Goal: Transaction & Acquisition: Download file/media

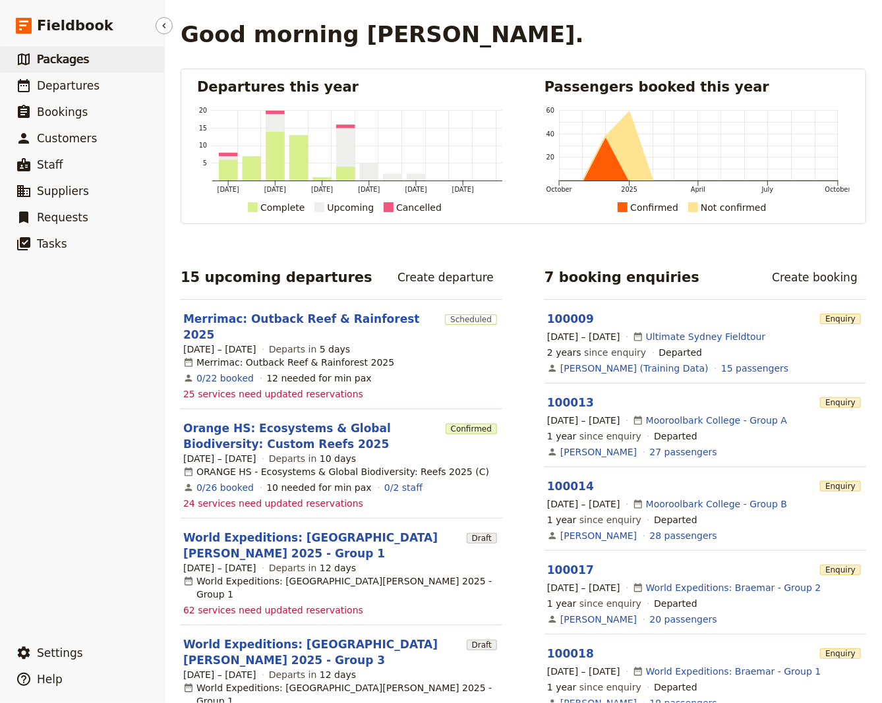
click at [67, 63] on span "Packages" at bounding box center [63, 59] width 52 height 13
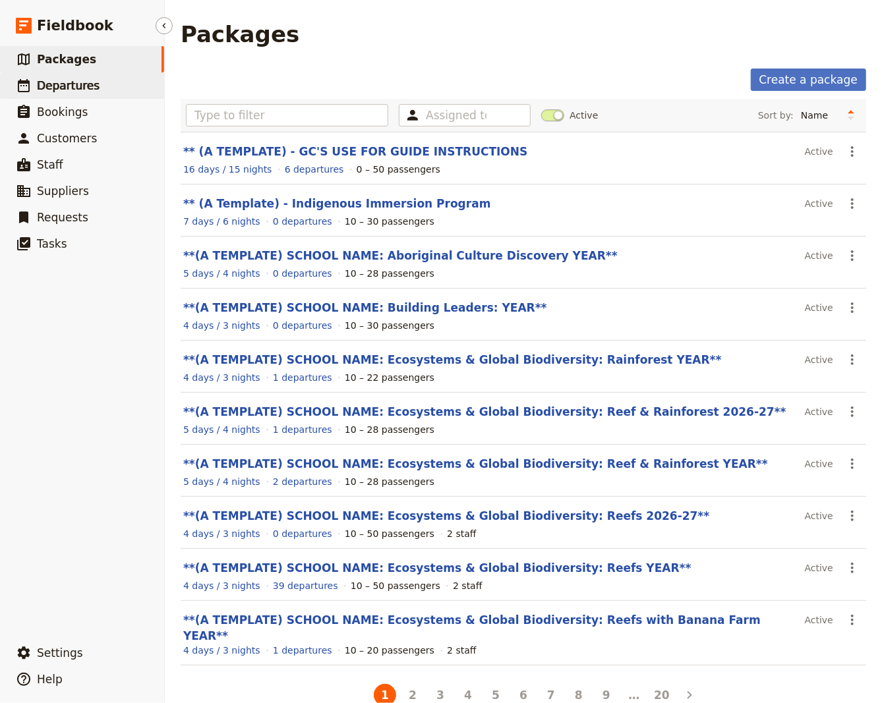
click at [63, 90] on span "Departures" at bounding box center [68, 85] width 63 height 13
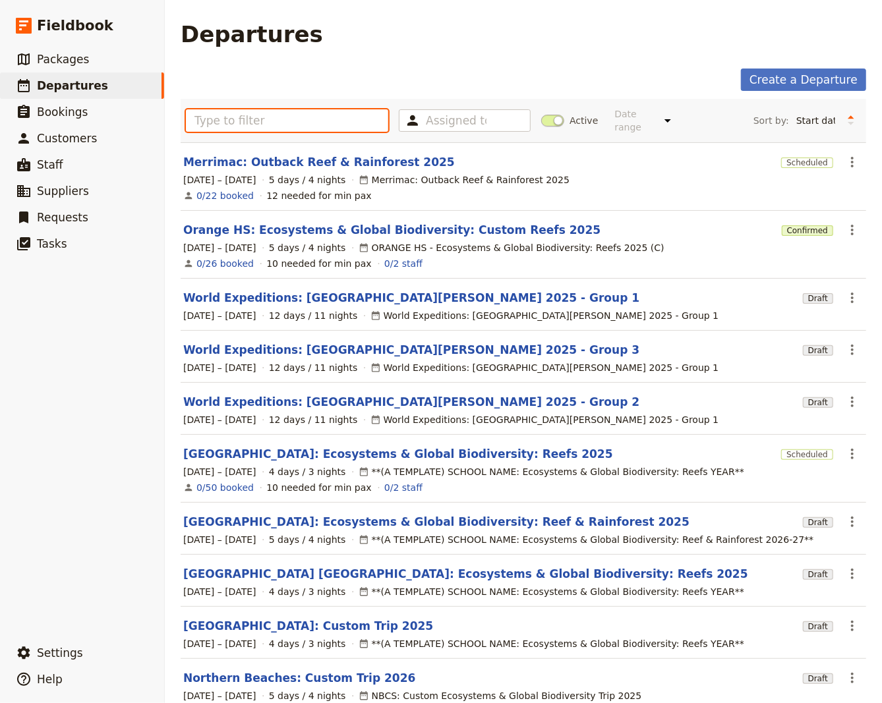
click at [242, 117] on input "text" at bounding box center [287, 120] width 202 height 22
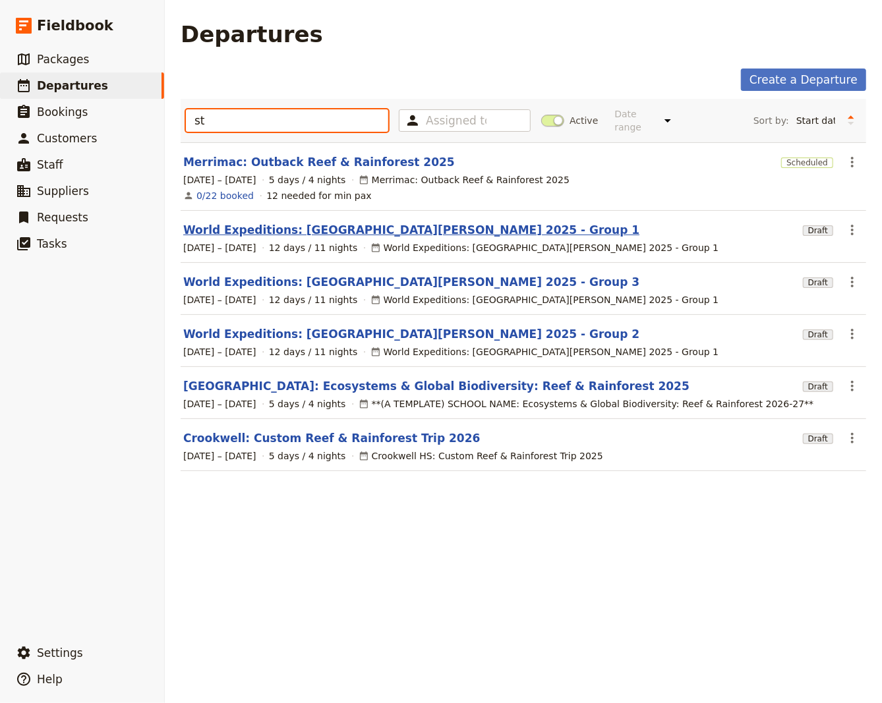
type input "st"
click at [294, 222] on link "World Expeditions: [GEOGRAPHIC_DATA][PERSON_NAME] 2025 - Group 1" at bounding box center [411, 230] width 456 height 16
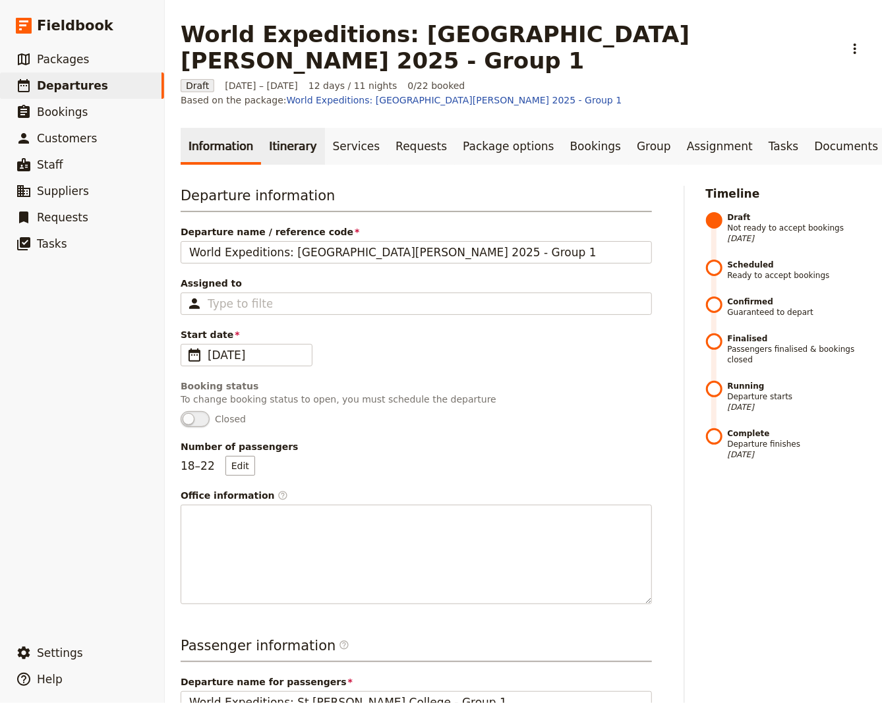
click at [290, 128] on link "Itinerary" at bounding box center [292, 146] width 63 height 37
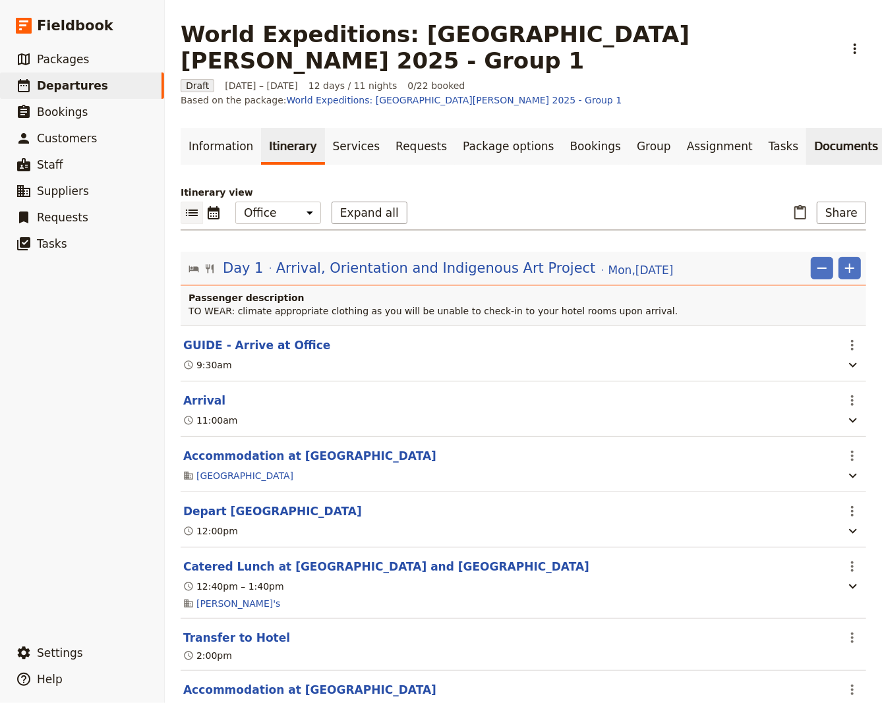
click at [806, 128] on link "Documents" at bounding box center [846, 146] width 80 height 37
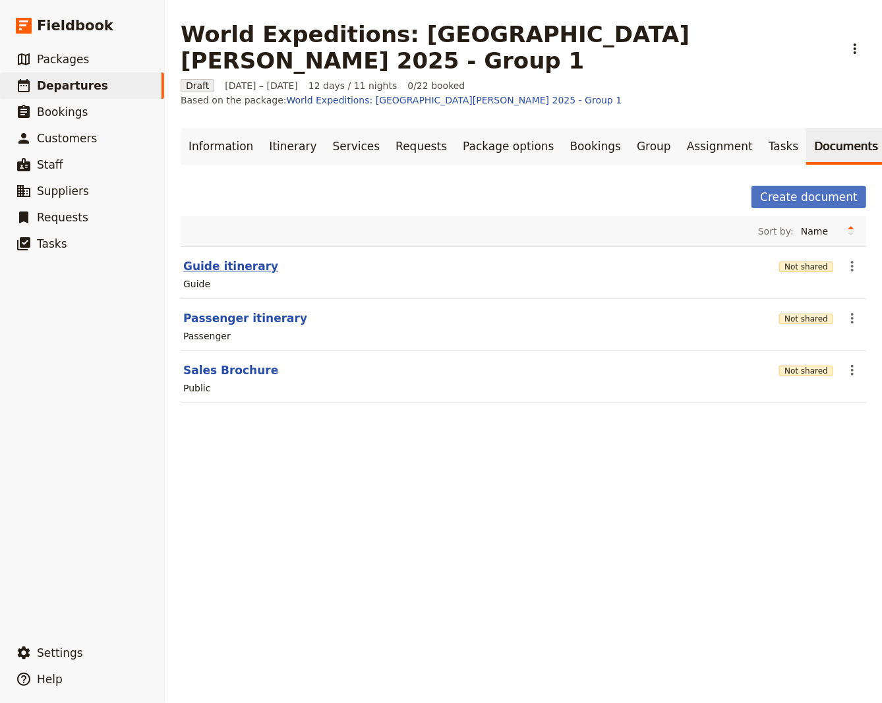
click at [196, 258] on button "Guide itinerary" at bounding box center [230, 266] width 95 height 16
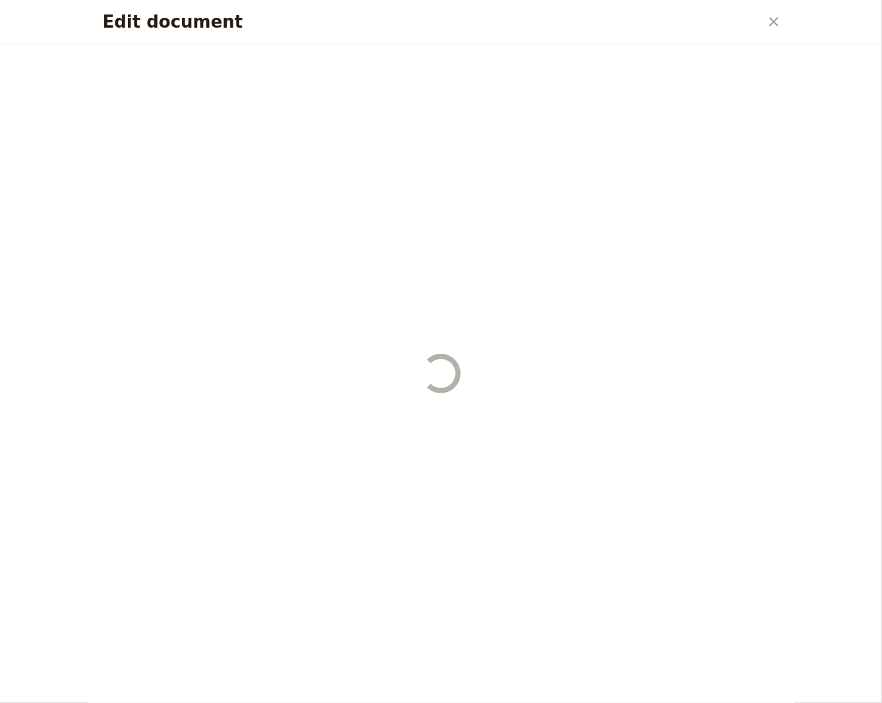
select select "STAFF"
select select "RUN_SHEET"
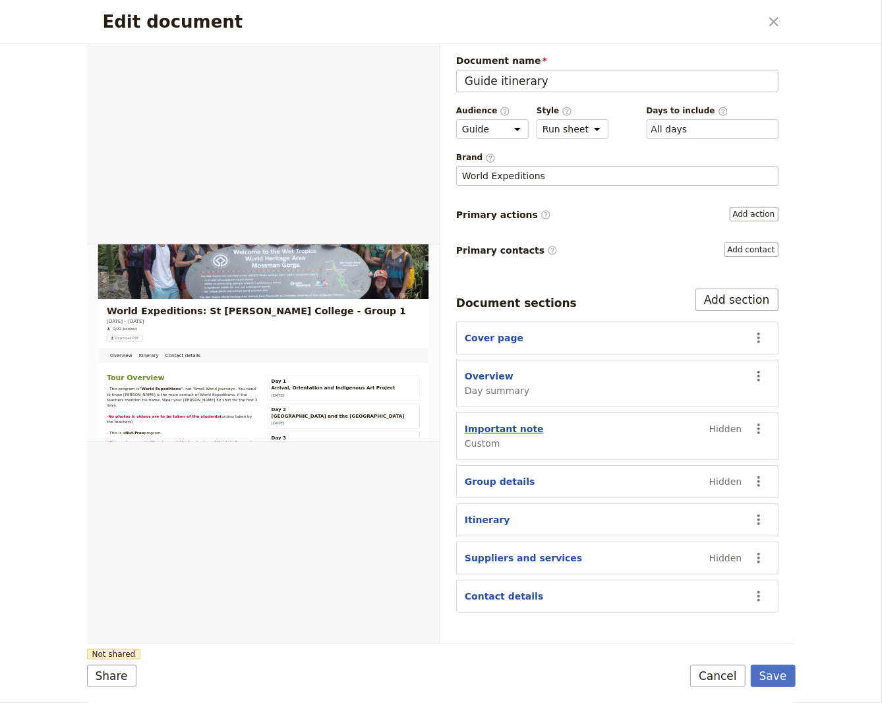
click at [501, 429] on button "Important note" at bounding box center [503, 428] width 79 height 13
select select "CUSTOM"
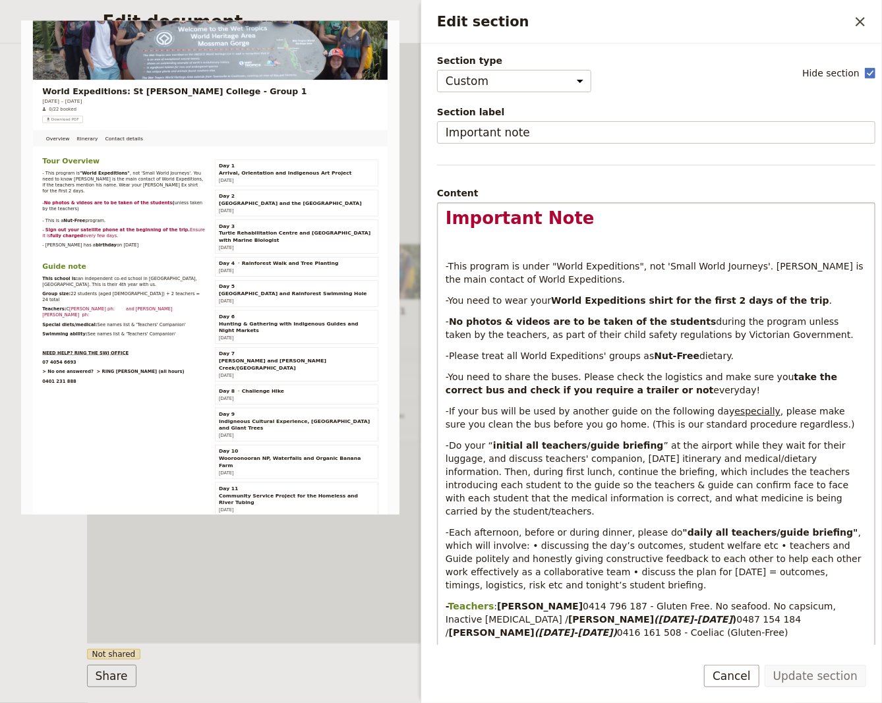
scroll to position [89, 0]
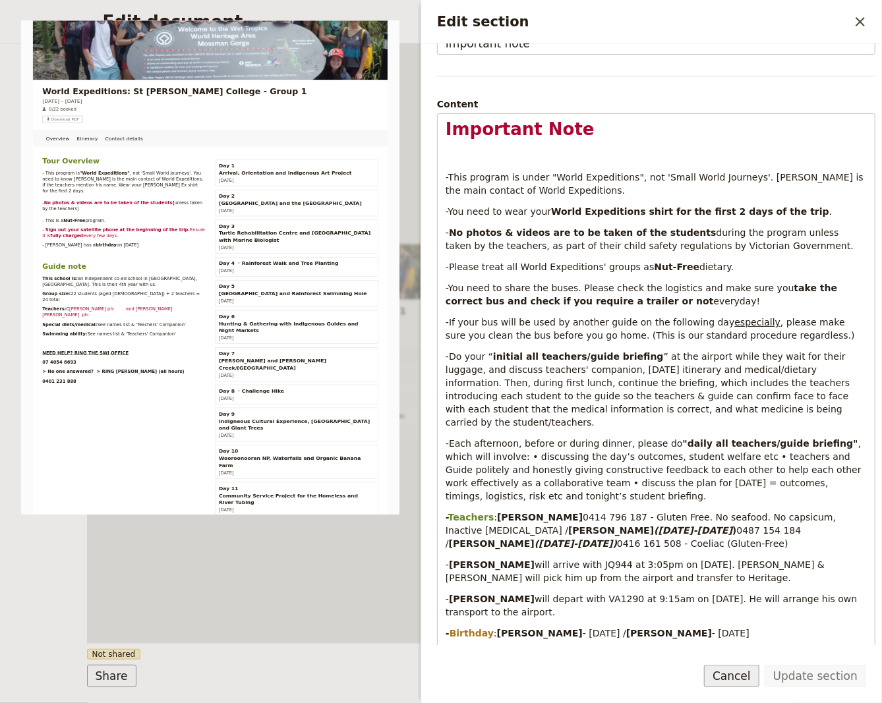
click at [742, 679] on button "Cancel" at bounding box center [731, 676] width 55 height 22
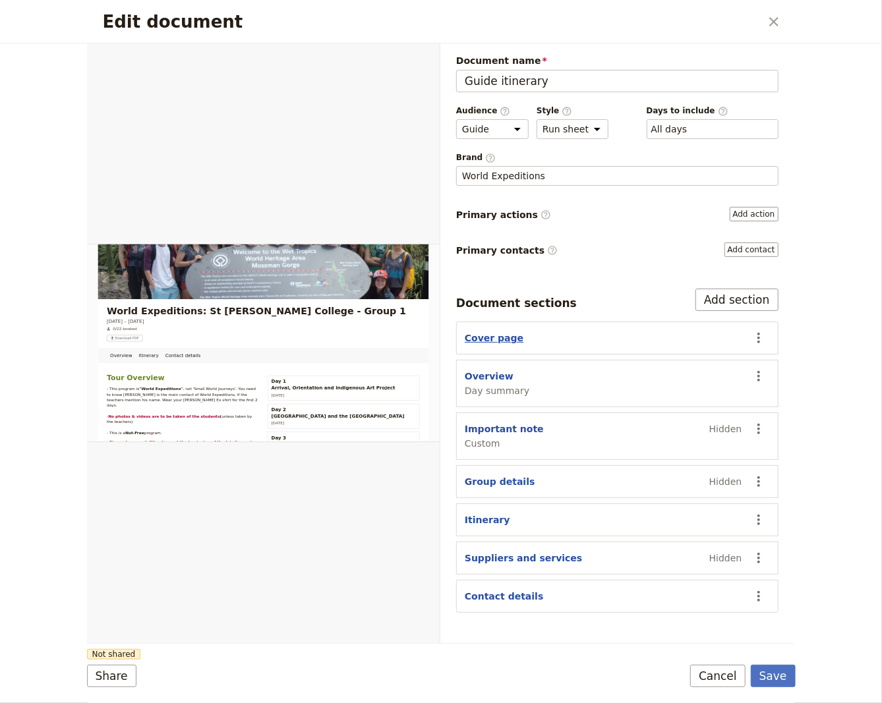
click at [486, 335] on button "Cover page" at bounding box center [493, 337] width 59 height 13
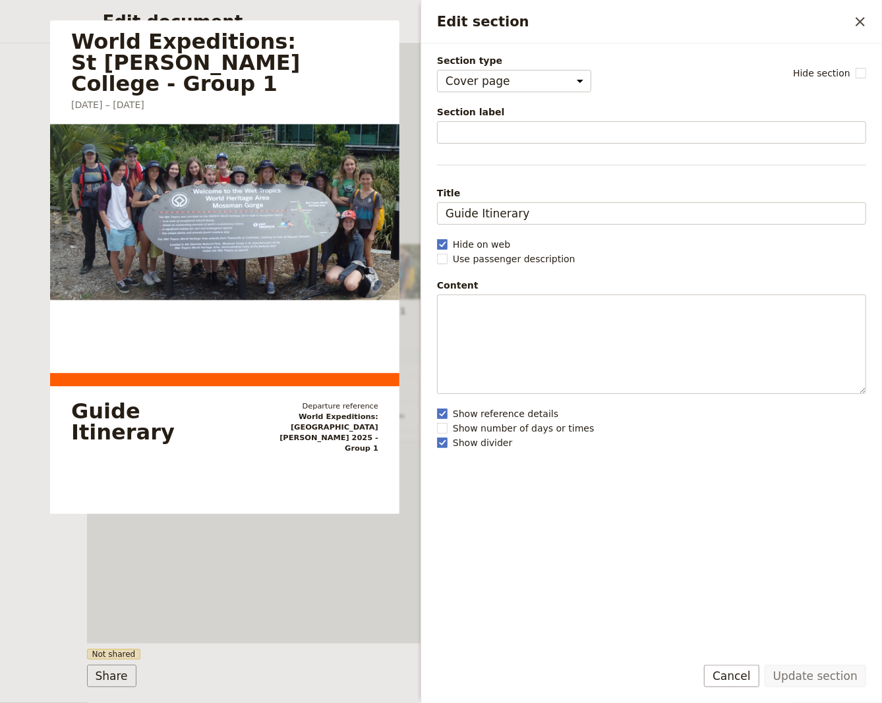
drag, startPoint x: 748, startPoint y: 675, endPoint x: 725, endPoint y: 627, distance: 53.9
click at [748, 674] on button "Cancel" at bounding box center [731, 676] width 55 height 22
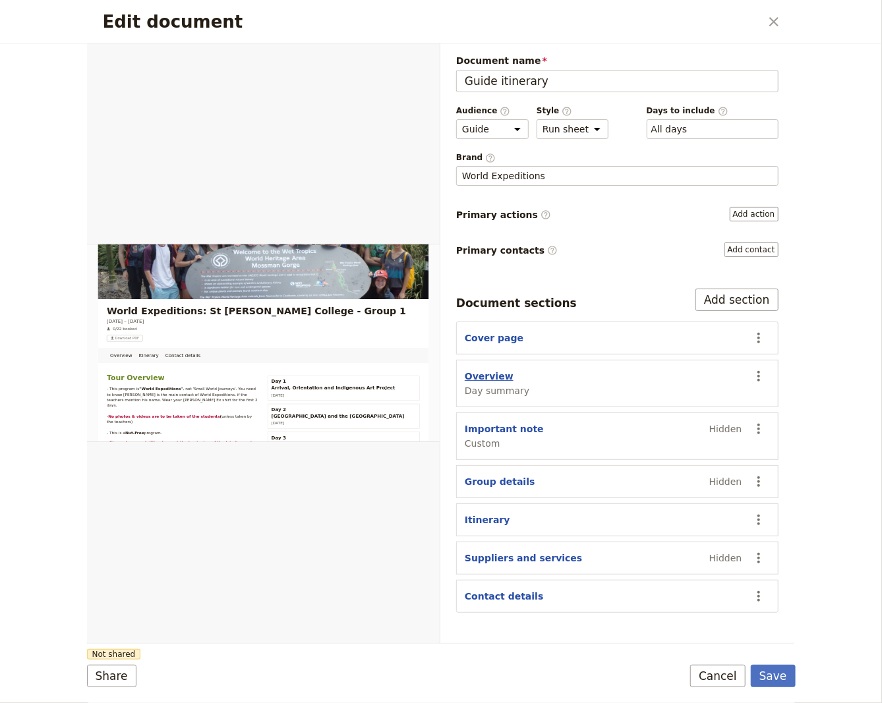
click at [485, 372] on button "Overview" at bounding box center [488, 376] width 49 height 13
select select "DAY_SUMMARY"
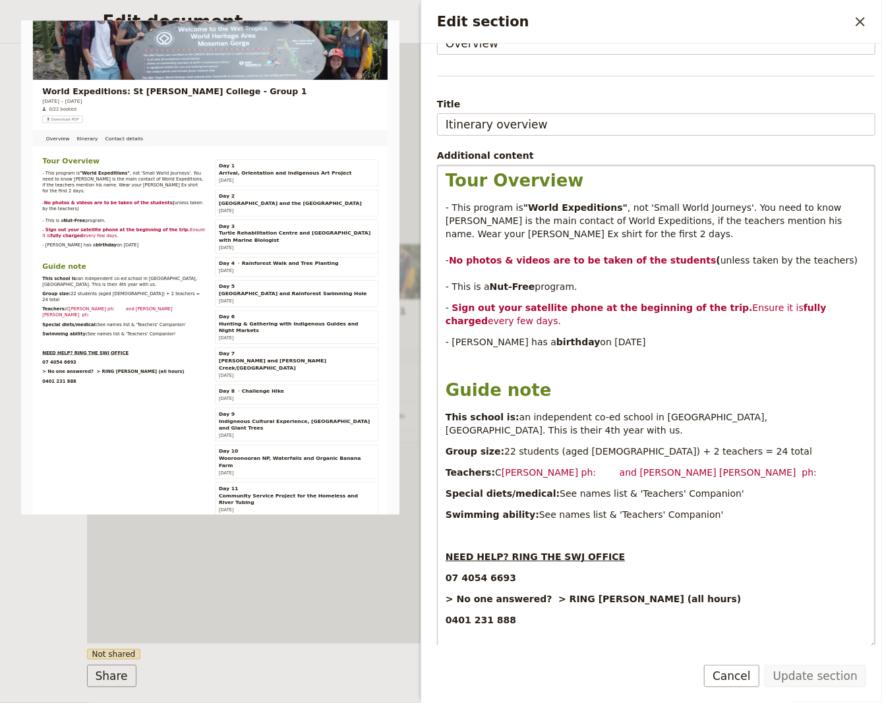
click at [597, 325] on p "- Sign out your satellite phone at the beginning of the trip. Ensure it is full…" at bounding box center [655, 314] width 421 height 26
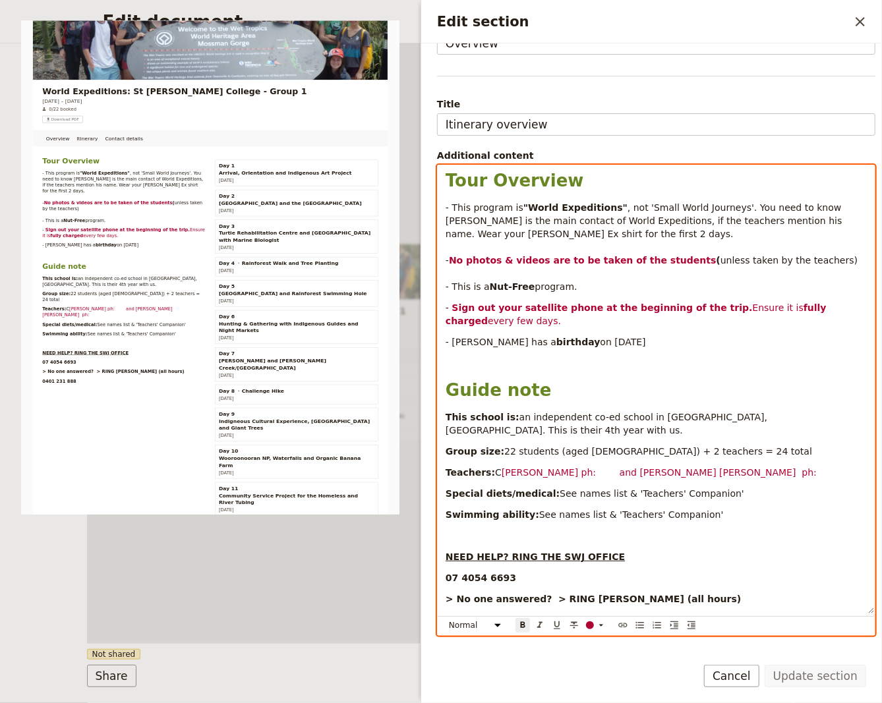
click at [579, 310] on strong "Sign out your satellite phone at the beginning of the trip." at bounding box center [602, 307] width 300 height 11
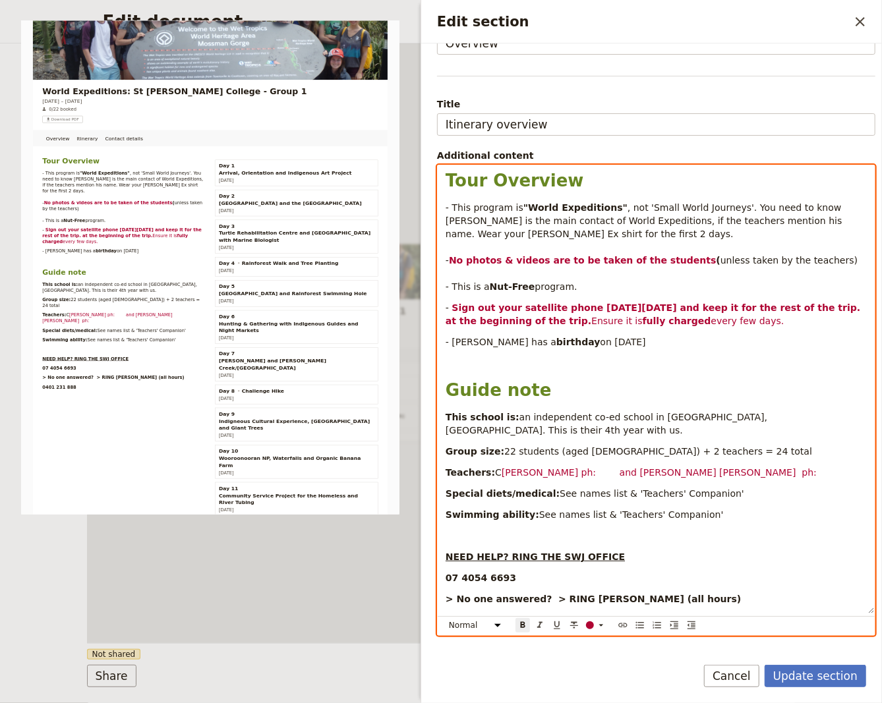
drag, startPoint x: 542, startPoint y: 320, endPoint x: 818, endPoint y: 313, distance: 276.1
click at [818, 313] on p "- Sign out your satellite phone [DATE][DATE] and keep it for the rest of the tr…" at bounding box center [655, 314] width 421 height 26
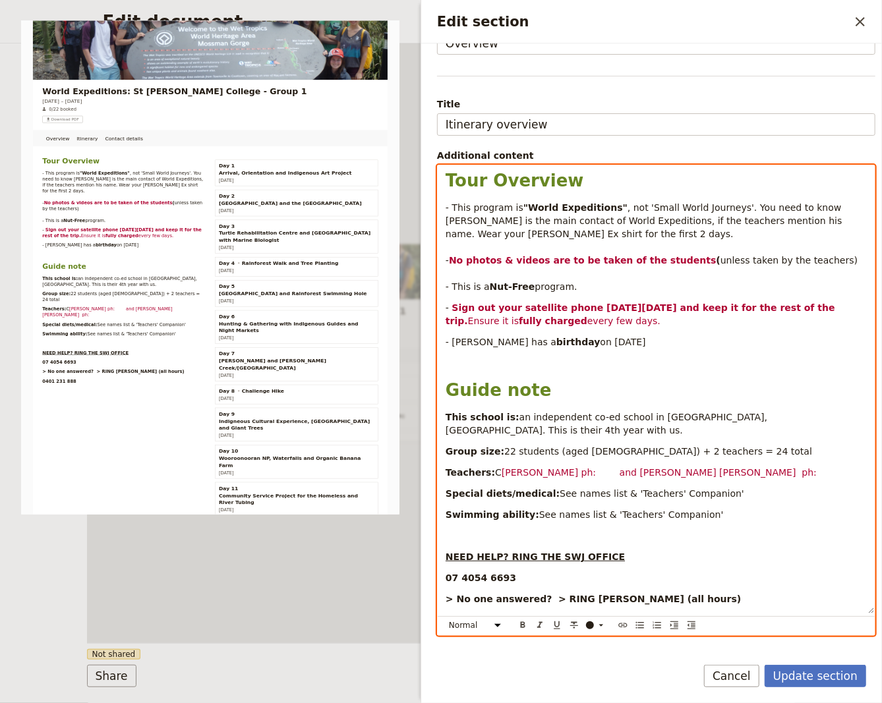
drag, startPoint x: 580, startPoint y: 322, endPoint x: 424, endPoint y: 304, distance: 156.5
click at [437, 304] on div "Tour Overview - This program is "World Expeditions" , not 'Small World Journeys…" at bounding box center [655, 389] width 437 height 448
click at [586, 634] on div "Edit section" at bounding box center [590, 638] width 8 height 8
click at [590, 644] on div "button" at bounding box center [590, 645] width 8 height 8
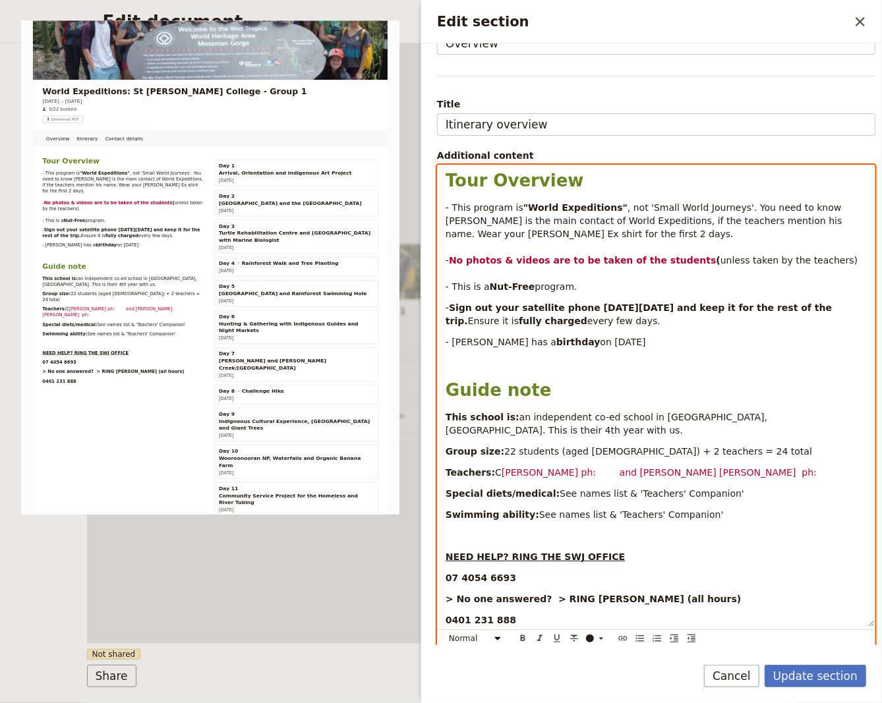
click at [559, 466] on p "Teachers: C [PERSON_NAME] ph: and [PERSON_NAME] [PERSON_NAME] ph:" at bounding box center [655, 472] width 421 height 13
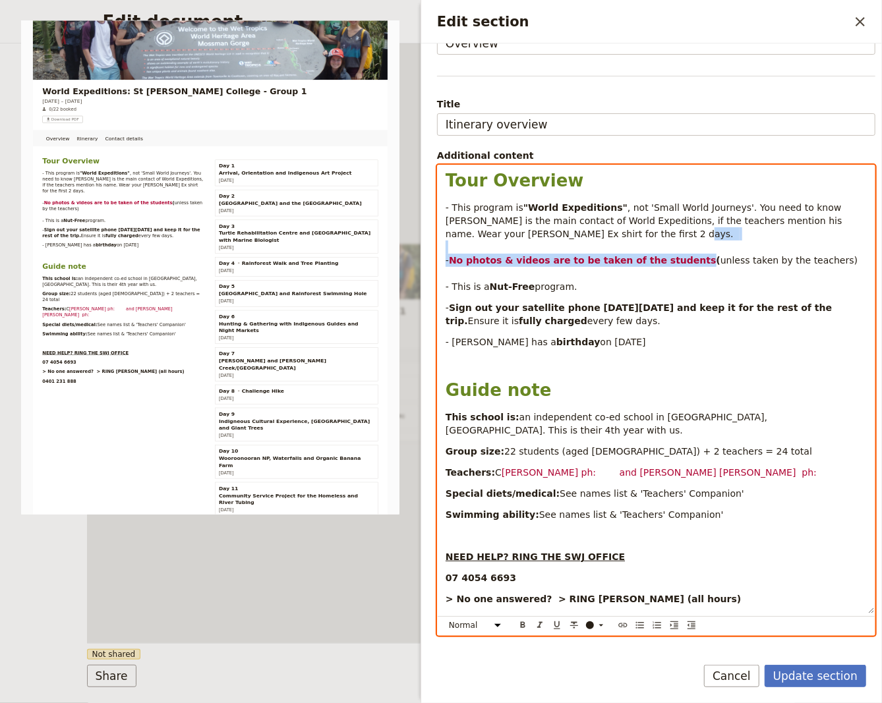
drag, startPoint x: 674, startPoint y: 256, endPoint x: 446, endPoint y: 259, distance: 228.0
click at [446, 259] on p "- This program is "World Expeditions" , not 'Small World Journeys'. You need to…" at bounding box center [655, 247] width 421 height 92
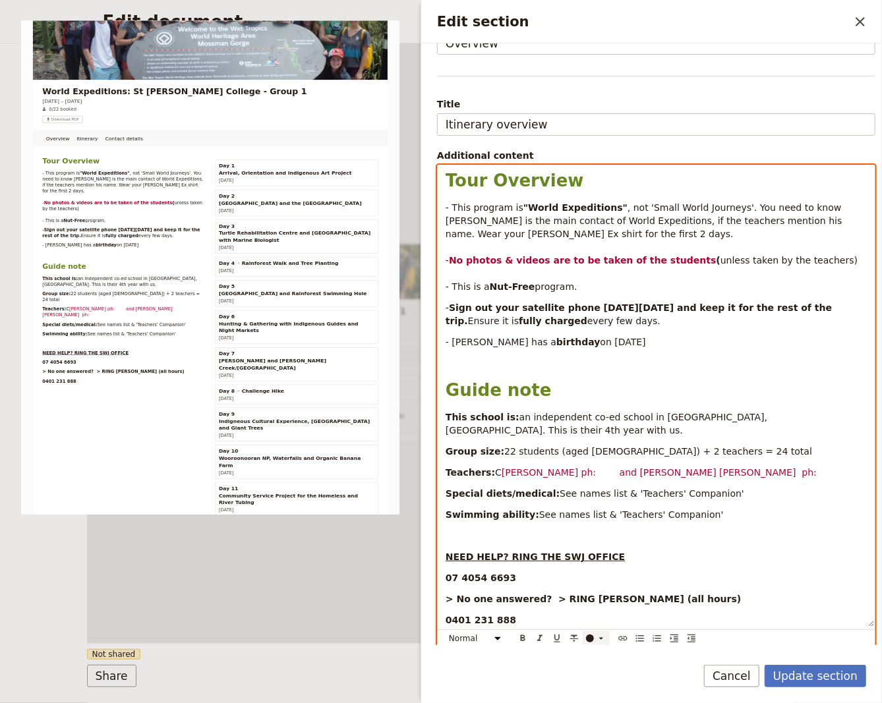
click at [588, 634] on div "Edit section" at bounding box center [590, 638] width 8 height 8
click at [592, 639] on ul at bounding box center [595, 655] width 25 height 38
click at [589, 644] on div "button" at bounding box center [590, 645] width 8 height 8
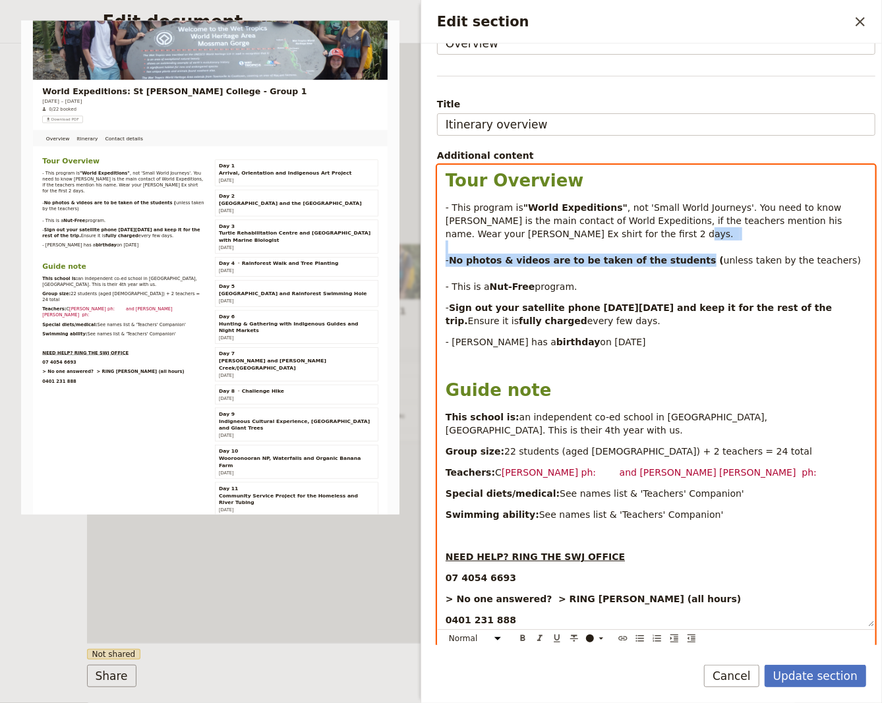
click at [770, 416] on span "an independent co-ed school in [GEOGRAPHIC_DATA], [GEOGRAPHIC_DATA]. This is th…" at bounding box center [607, 424] width 325 height 24
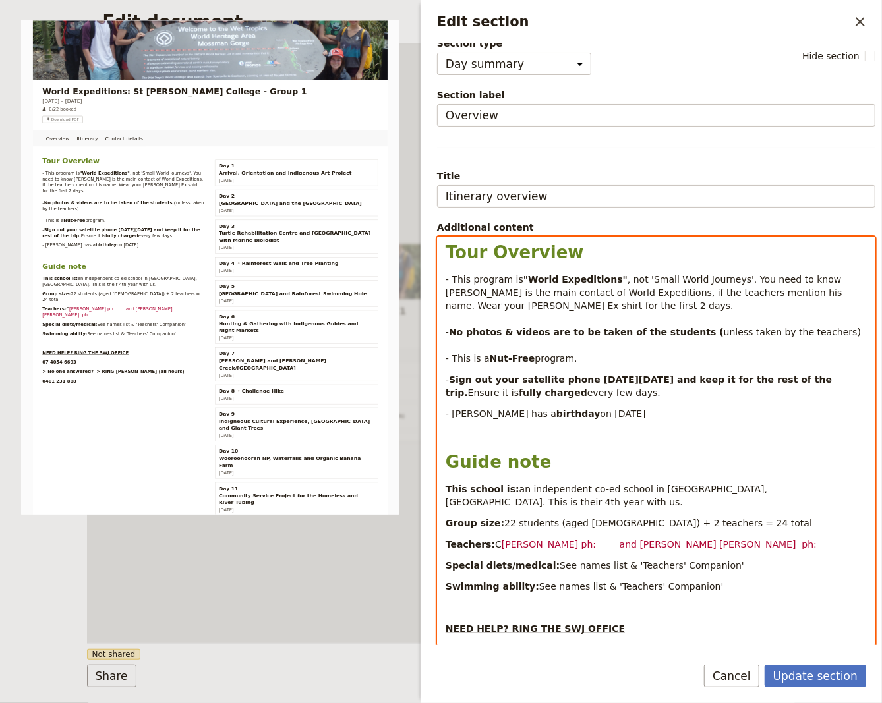
scroll to position [0, 0]
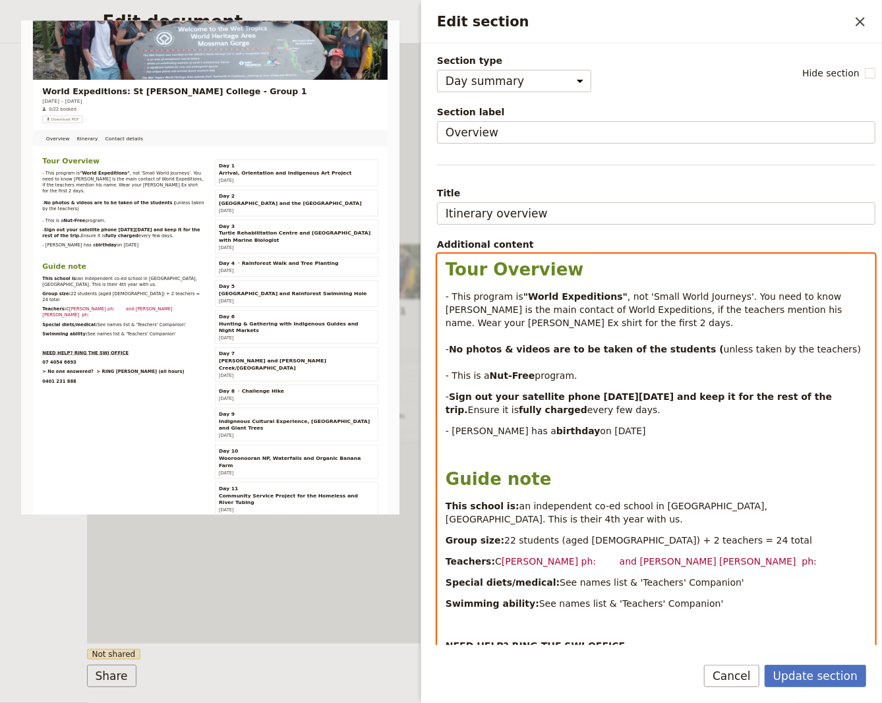
click at [572, 322] on p "- This program is "World Expeditions" , not 'Small World Journeys'. You need to…" at bounding box center [655, 336] width 421 height 92
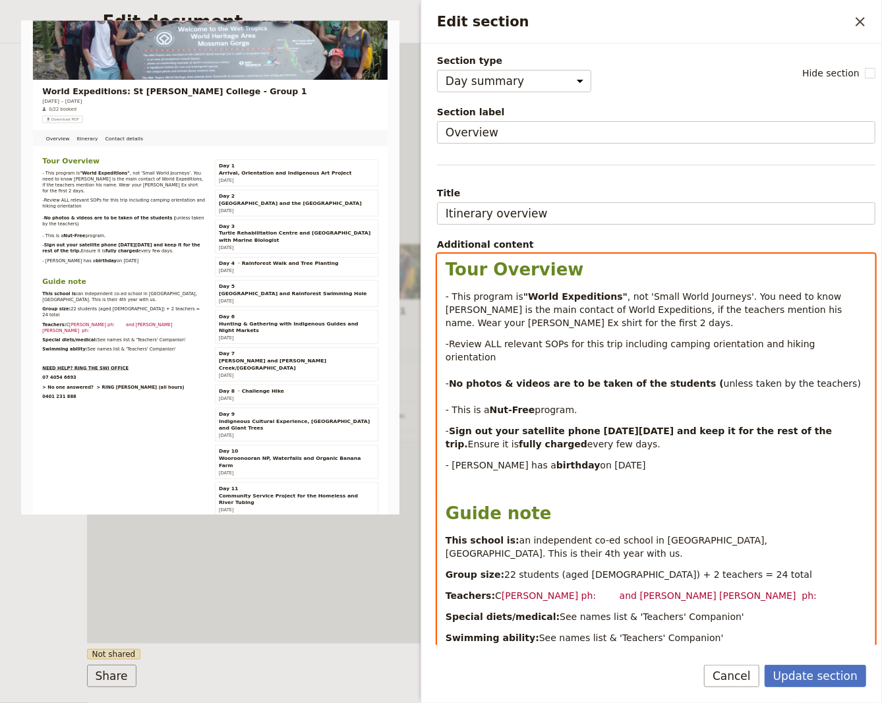
click at [555, 347] on span "-Review ALL relevant SOPs for this trip including camping orientation and hikin…" at bounding box center [631, 364] width 372 height 50
click at [683, 344] on span "-Review ALL relevant SOPs and wikis for this trip including camping orientation…" at bounding box center [654, 364] width 418 height 50
click at [725, 347] on span "-Review ALL relevant SOPs and wikis for this trip including Camping orientation…" at bounding box center [655, 364] width 420 height 50
click at [791, 343] on span "-Review ALL relevant SOPs and wikis for this trip including Camping Orientation…" at bounding box center [656, 364] width 422 height 50
click at [443, 355] on div "Tour Overview - This program is "World Expeditions" , not 'Small World Journeys…" at bounding box center [655, 495] width 437 height 482
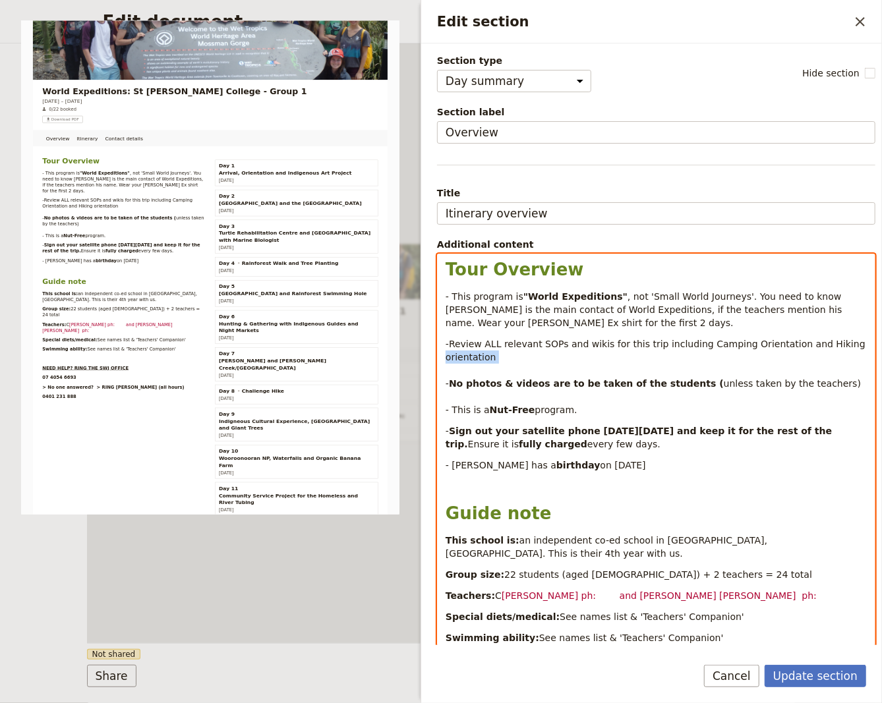
click at [445, 353] on div "Tour Overview - This program is "World Expeditions" , not 'Small World Journeys…" at bounding box center [655, 495] width 437 height 482
click at [501, 355] on p "-Review ALL relevant SOPs and wikis for this trip including Camping Orientation…" at bounding box center [655, 376] width 421 height 79
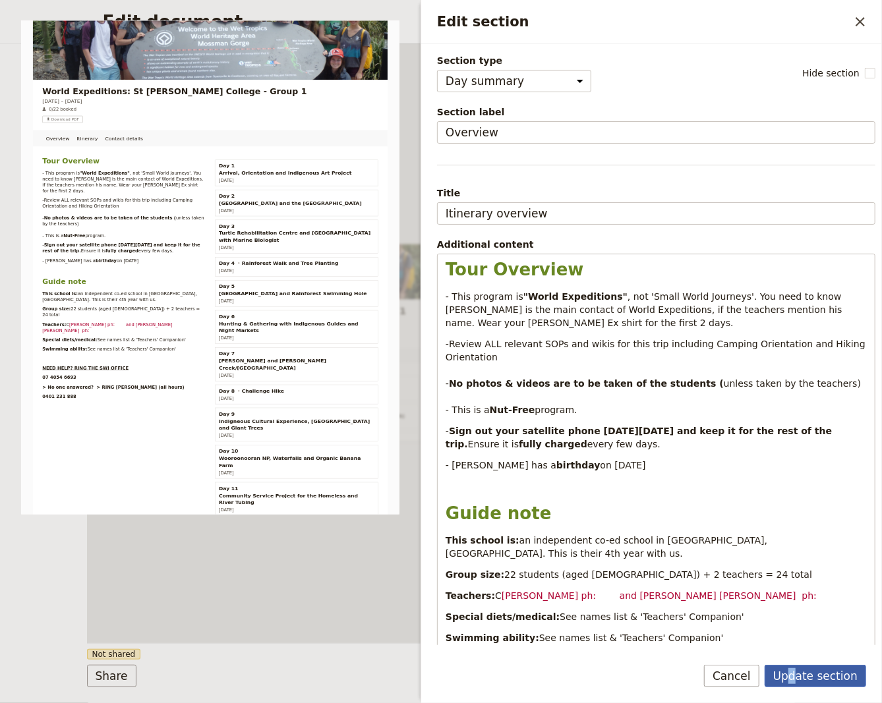
click at [800, 680] on button "Update section" at bounding box center [814, 676] width 101 height 22
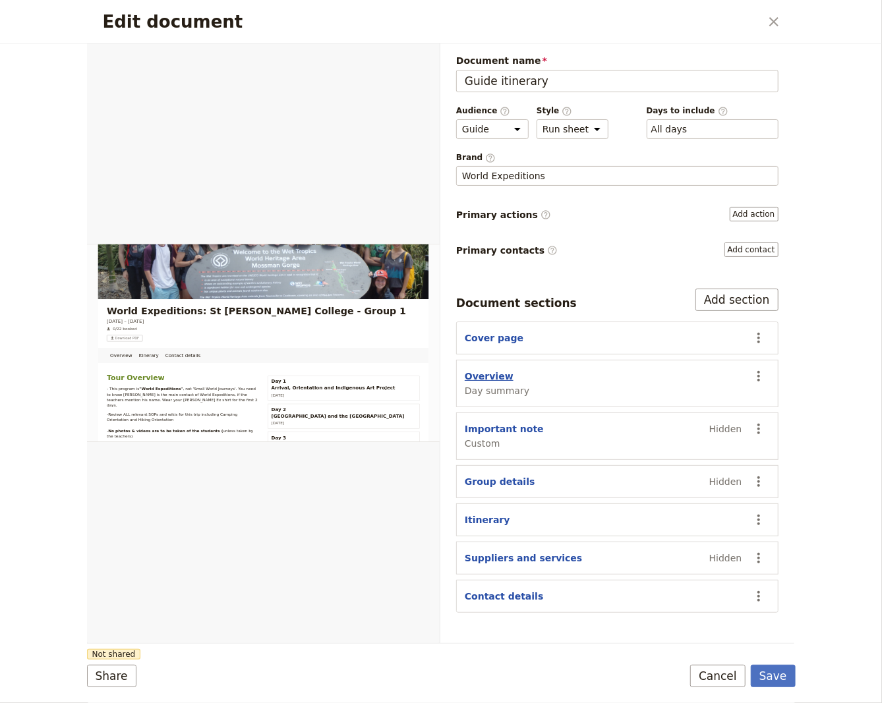
click at [488, 378] on button "Overview" at bounding box center [488, 376] width 49 height 13
select select "DAY_SUMMARY"
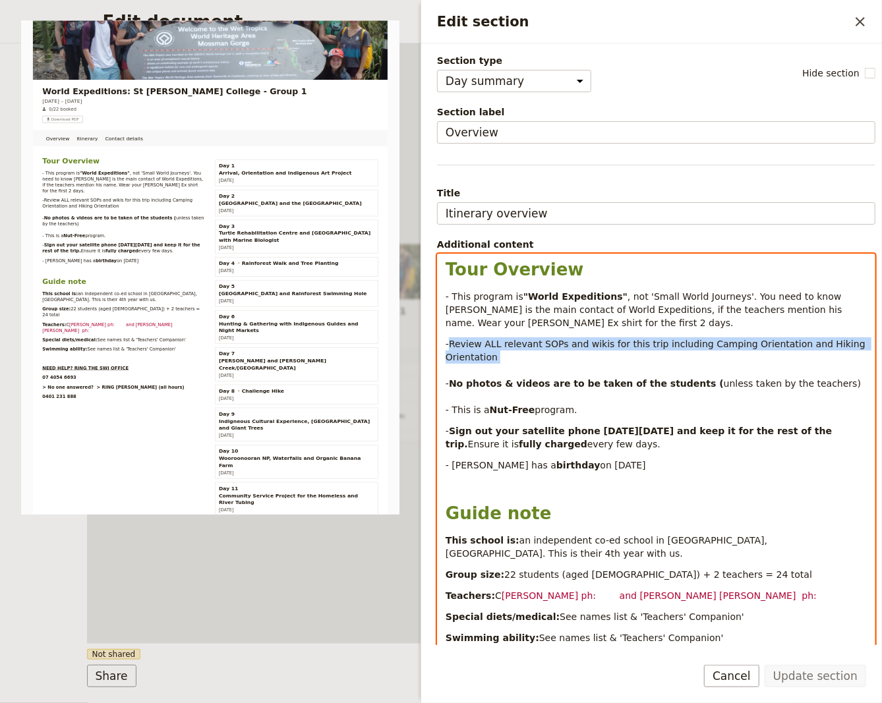
drag, startPoint x: 521, startPoint y: 366, endPoint x: 447, endPoint y: 344, distance: 77.1
click at [447, 344] on p "-Review ALL relevant SOPs and wikis for this trip including Camping Orientation…" at bounding box center [655, 376] width 421 height 79
click at [700, 372] on p "-Review ALL relevant SOPs and wikis for this trip including Camping Orientation…" at bounding box center [655, 376] width 421 height 79
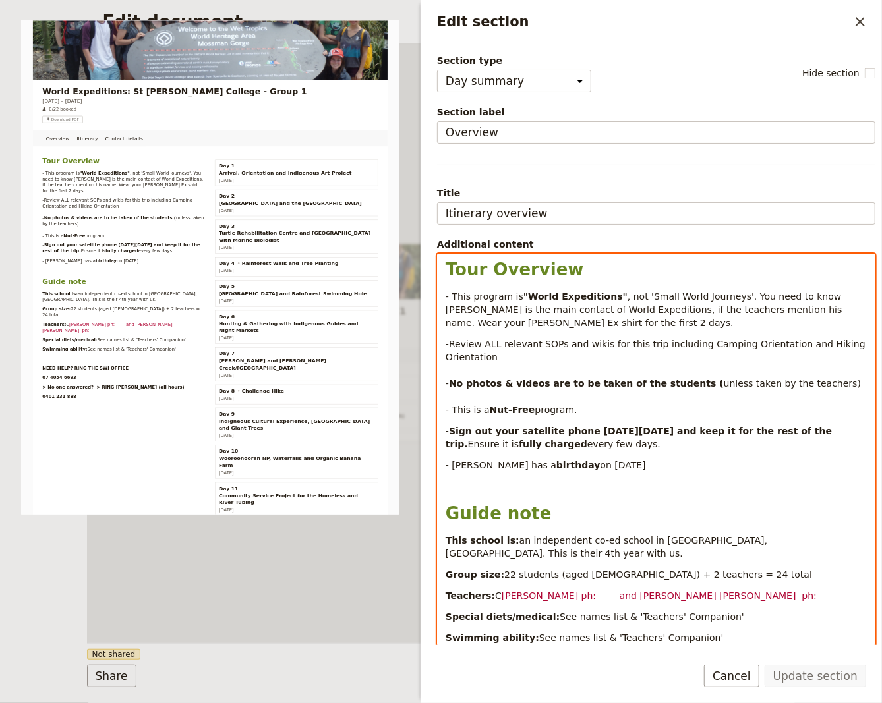
drag, startPoint x: 573, startPoint y: 330, endPoint x: 610, endPoint y: 438, distance: 114.4
click at [610, 438] on div "Tour Overview - This program is "World Expeditions" , not 'Small World Journeys…" at bounding box center [655, 495] width 437 height 482
copy div "-Review ALL relevant SOPs and wikis for this trip including Camping Orientation…"
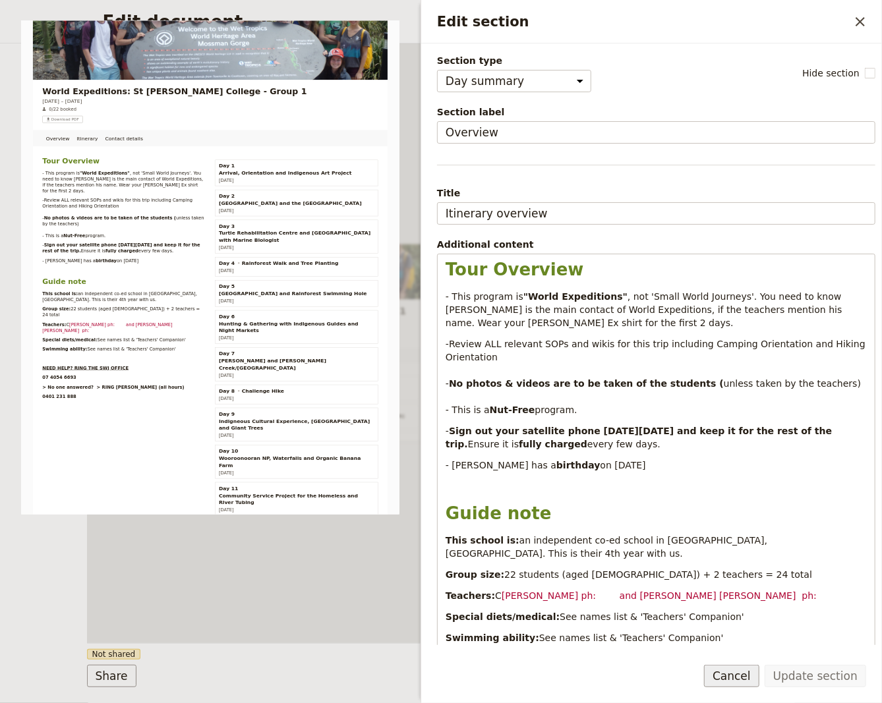
click at [749, 666] on button "Cancel" at bounding box center [731, 676] width 55 height 22
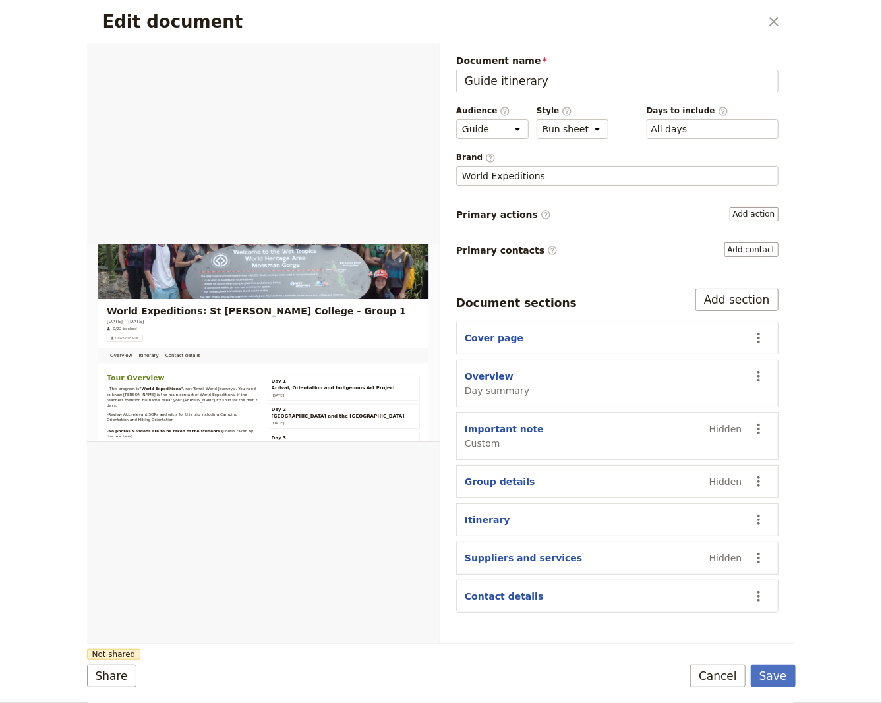
drag, startPoint x: 776, startPoint y: 671, endPoint x: 770, endPoint y: 664, distance: 9.3
click at [776, 671] on button "Save" at bounding box center [772, 676] width 45 height 22
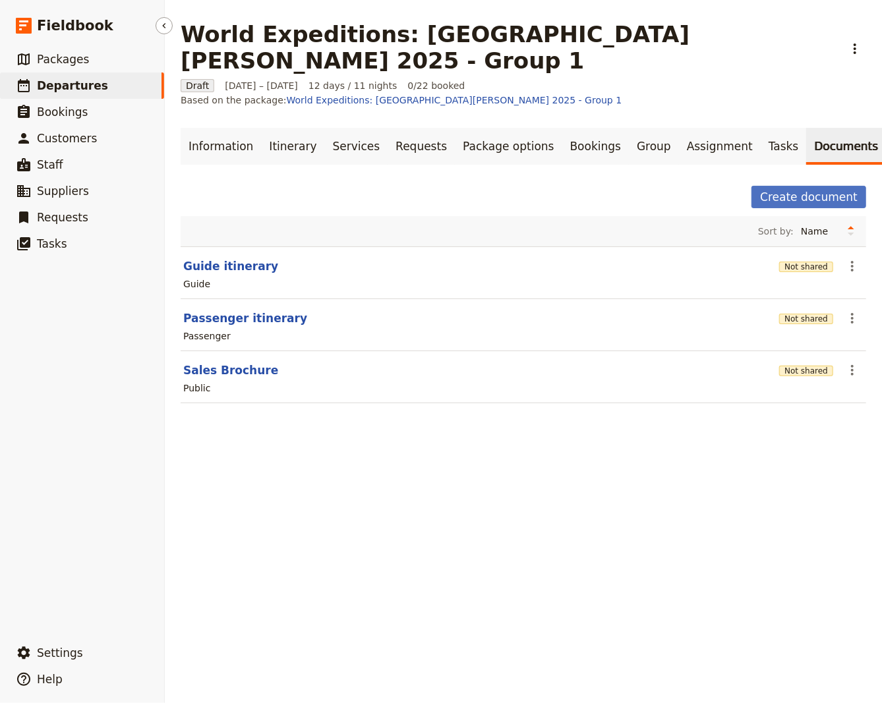
click at [79, 85] on span "Departures" at bounding box center [72, 85] width 71 height 13
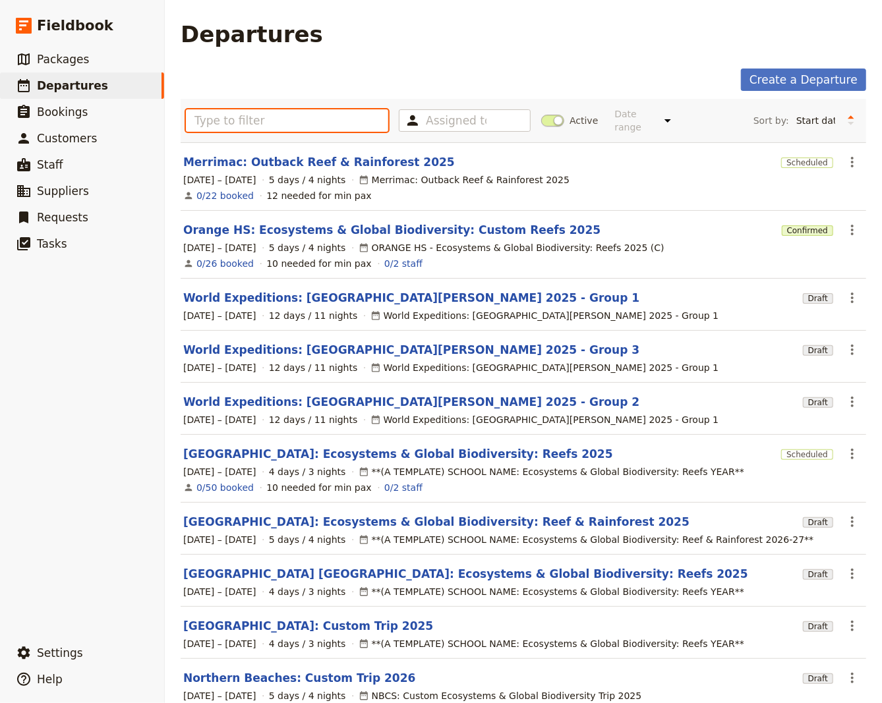
click at [210, 115] on input "text" at bounding box center [287, 120] width 202 height 22
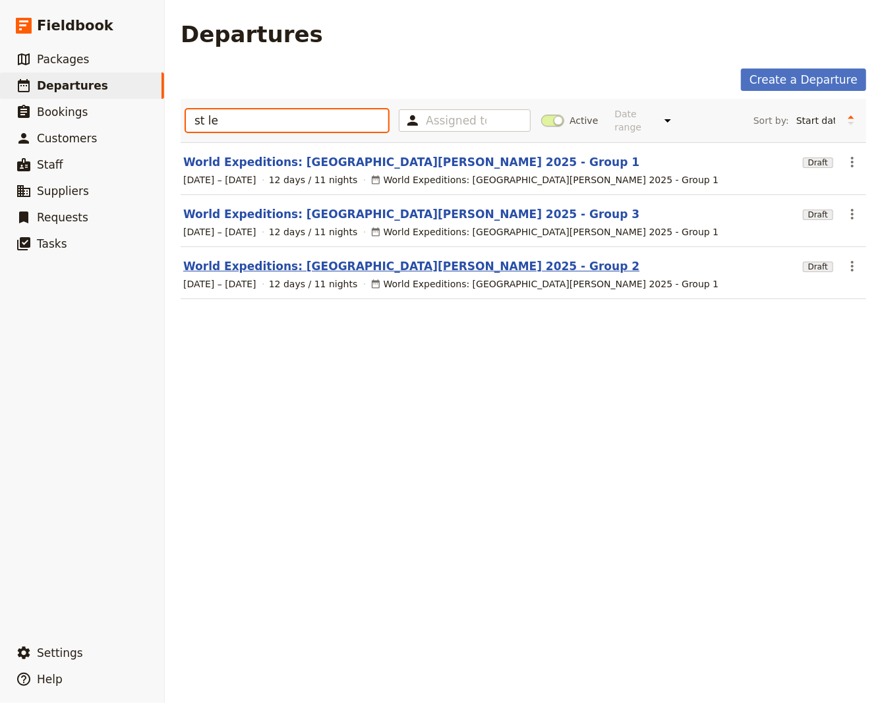
type input "st le"
click at [273, 259] on link "World Expeditions: [GEOGRAPHIC_DATA][PERSON_NAME] 2025 - Group 2" at bounding box center [411, 266] width 456 height 16
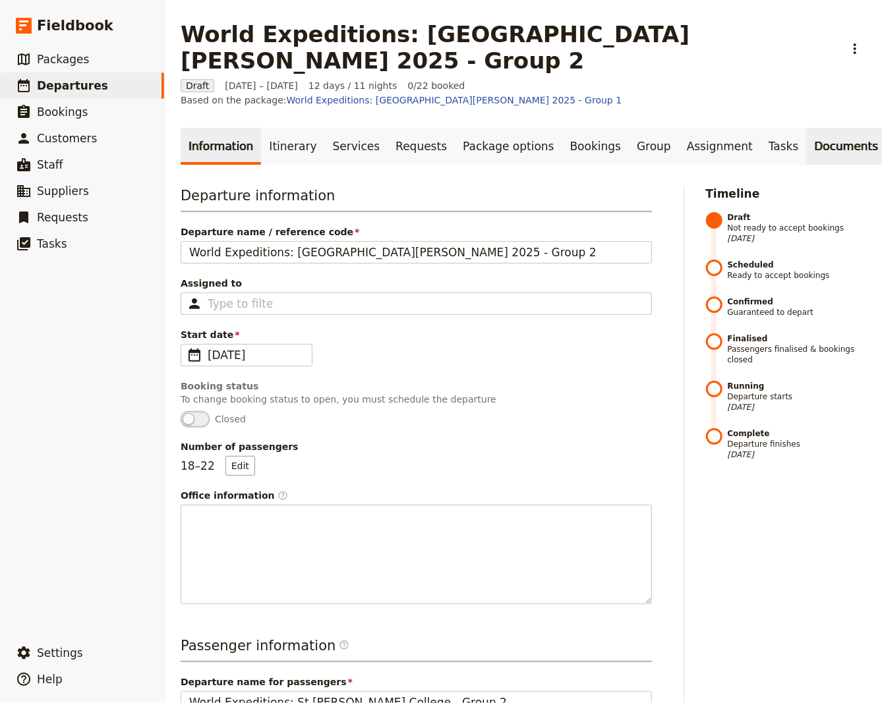
click at [806, 128] on link "Documents" at bounding box center [846, 146] width 80 height 37
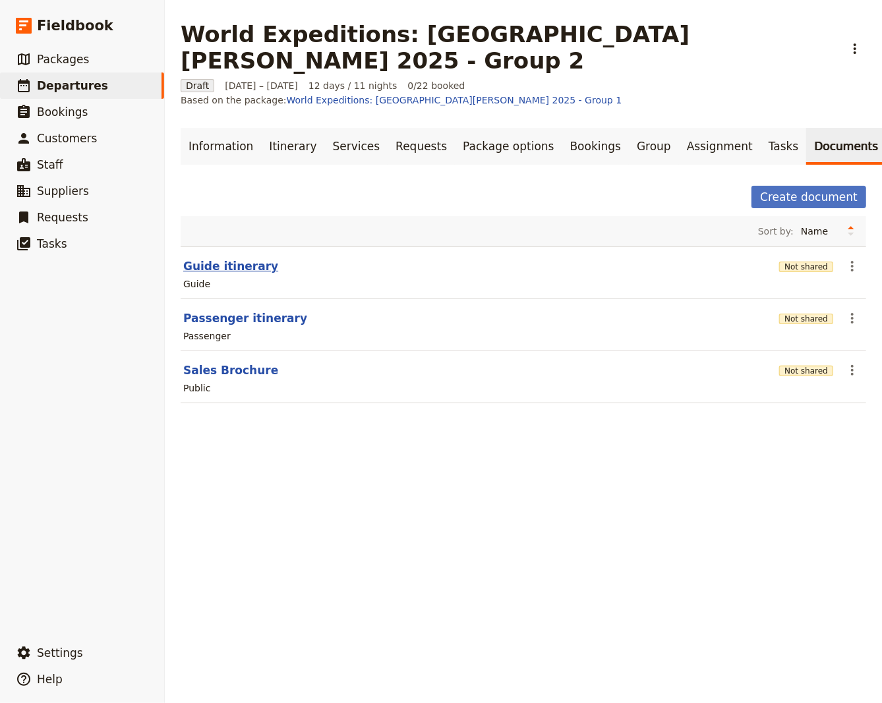
click at [210, 258] on button "Guide itinerary" at bounding box center [230, 266] width 95 height 16
select select "STAFF"
select select "RUN_SHEET"
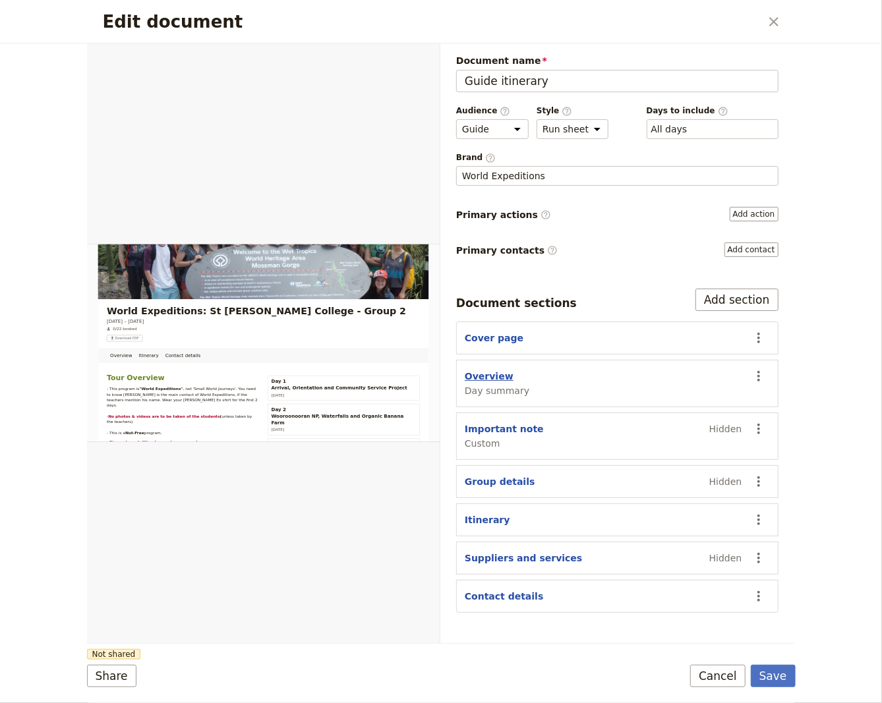
click at [495, 373] on button "Overview" at bounding box center [488, 376] width 49 height 13
select select "DAY_SUMMARY"
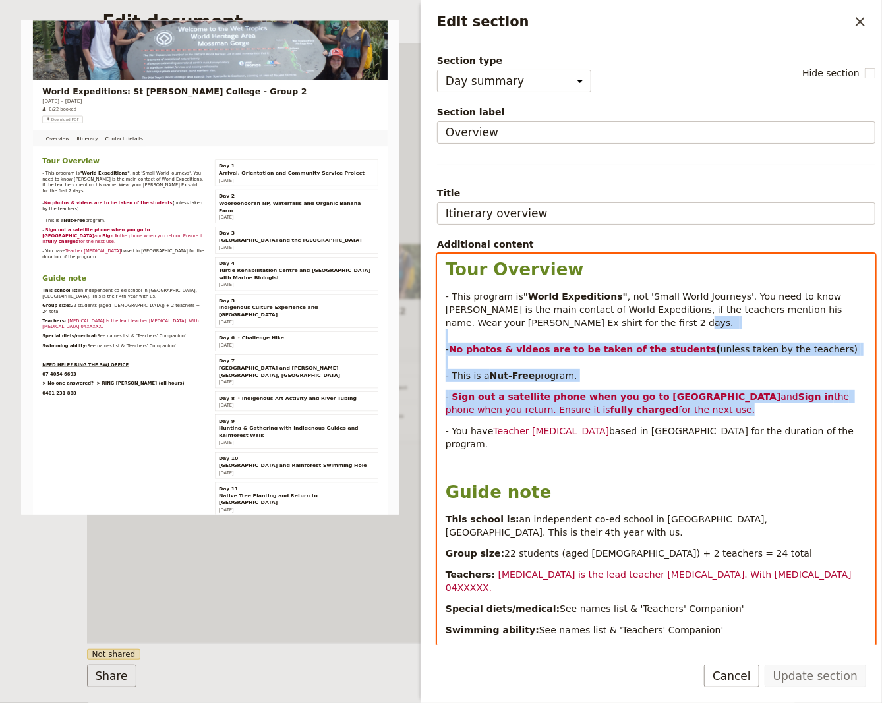
drag, startPoint x: 644, startPoint y: 410, endPoint x: 432, endPoint y: 345, distance: 222.1
click at [437, 345] on div "Tour Overview - This program is "World Expeditions" , not 'Small World Journeys…" at bounding box center [655, 478] width 437 height 448
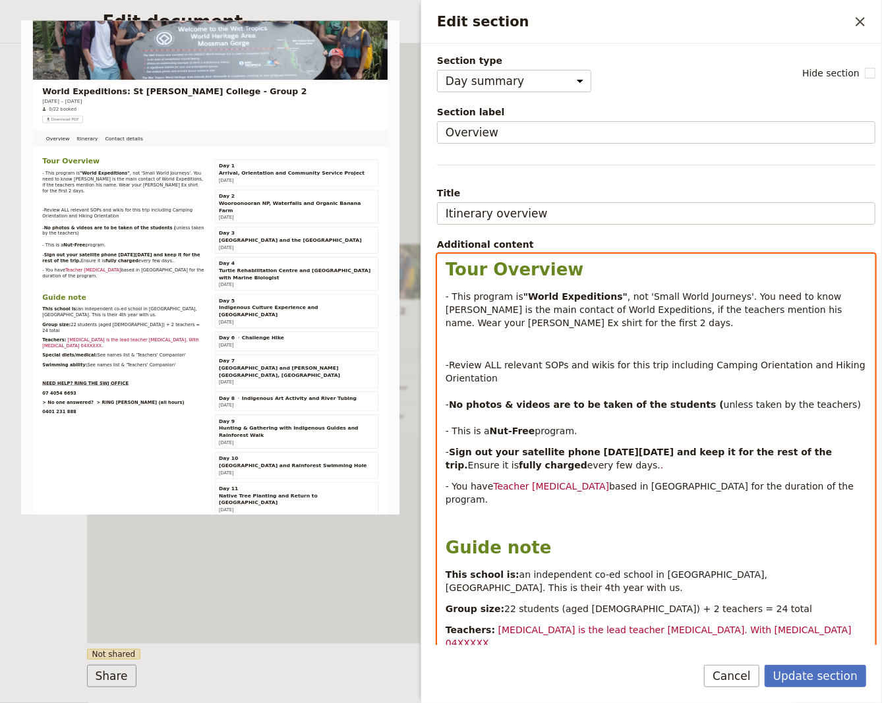
click at [441, 337] on div "Tour Overview - This program is "World Expeditions" , not 'Small World Journeys…" at bounding box center [655, 478] width 437 height 448
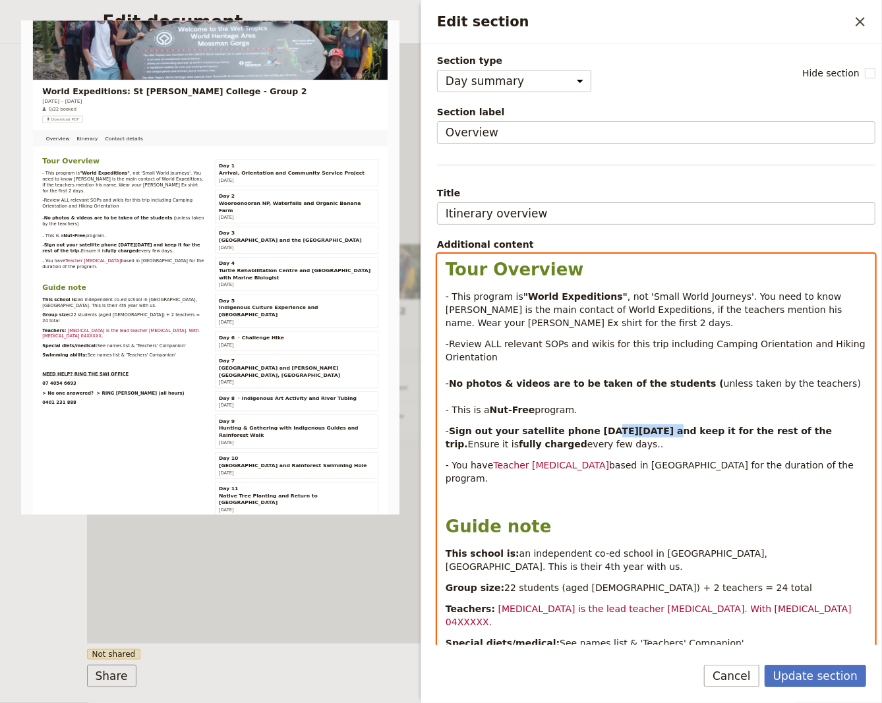
drag, startPoint x: 644, startPoint y: 432, endPoint x: 593, endPoint y: 430, distance: 51.5
click at [593, 430] on strong "Sign out your satellite phone [DATE][DATE] and keep it for the rest of the trip." at bounding box center [639, 438] width 389 height 24
click at [621, 517] on h1 "Guide note" at bounding box center [655, 527] width 421 height 20
drag, startPoint x: 552, startPoint y: 465, endPoint x: 491, endPoint y: 462, distance: 60.7
click at [493, 462] on span "Teacher [MEDICAL_DATA]" at bounding box center [551, 465] width 116 height 11
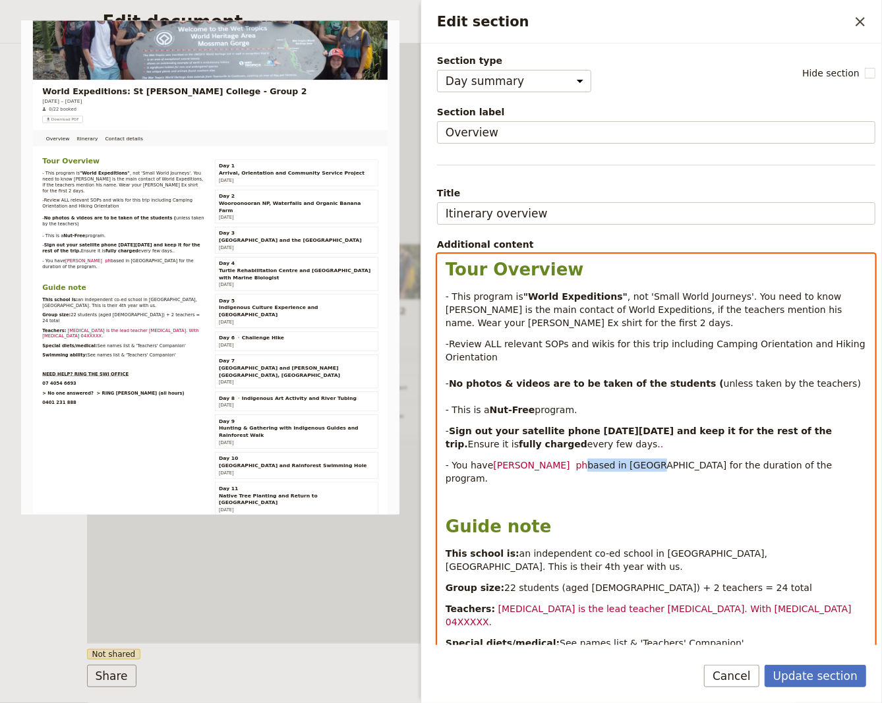
drag, startPoint x: 619, startPoint y: 466, endPoint x: 557, endPoint y: 464, distance: 61.3
click at [557, 464] on span "based in [GEOGRAPHIC_DATA] for the duration of the program." at bounding box center [639, 472] width 389 height 24
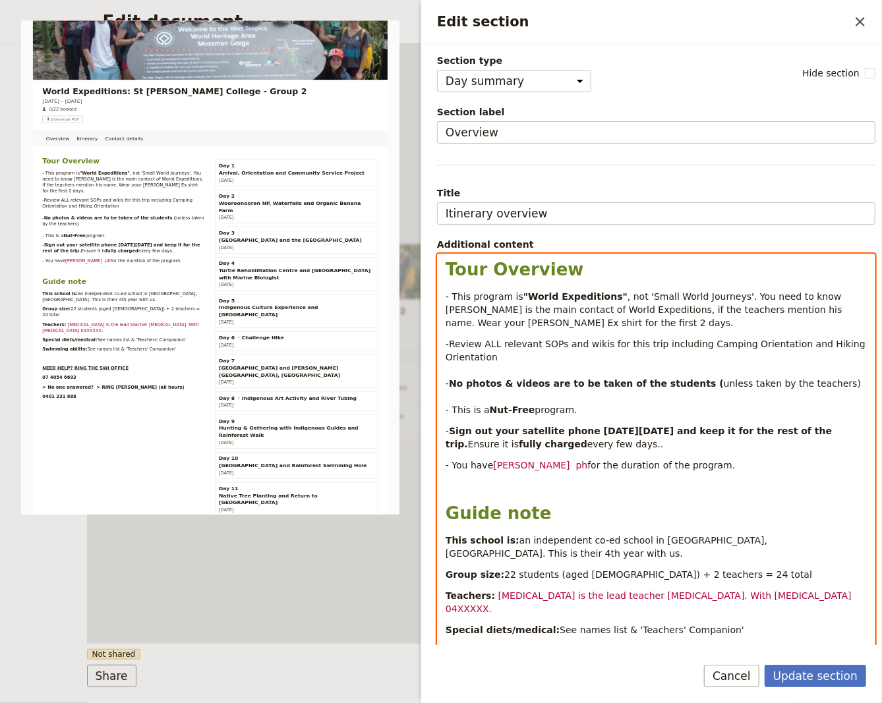
click at [701, 470] on p "- You have [PERSON_NAME] ph for the duration of the program." at bounding box center [655, 465] width 421 height 13
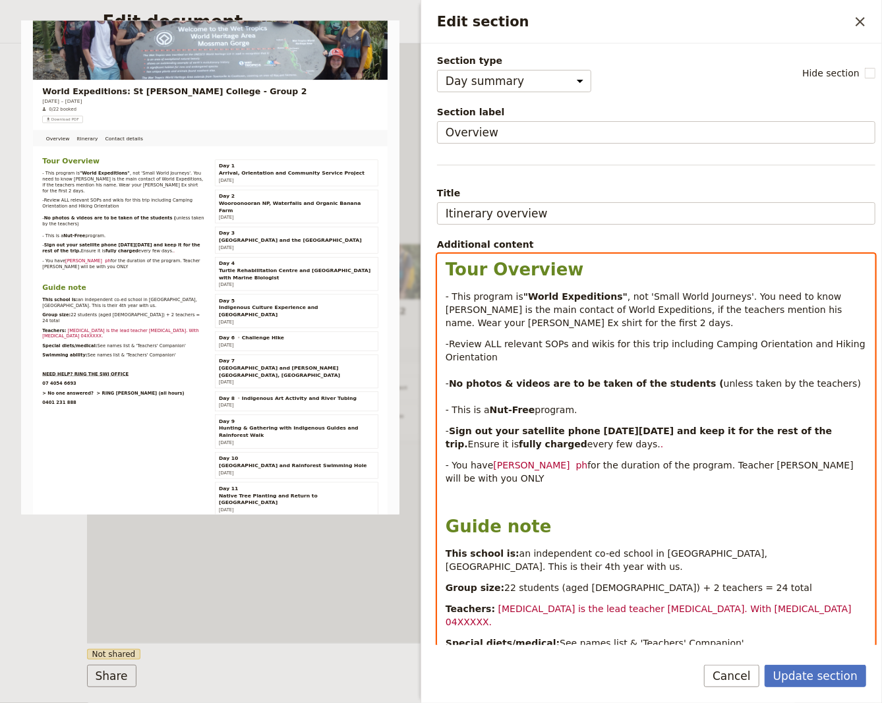
click at [470, 474] on span "for the duration of the program. Teacher [PERSON_NAME] will be with you ONLY" at bounding box center [650, 472] width 410 height 24
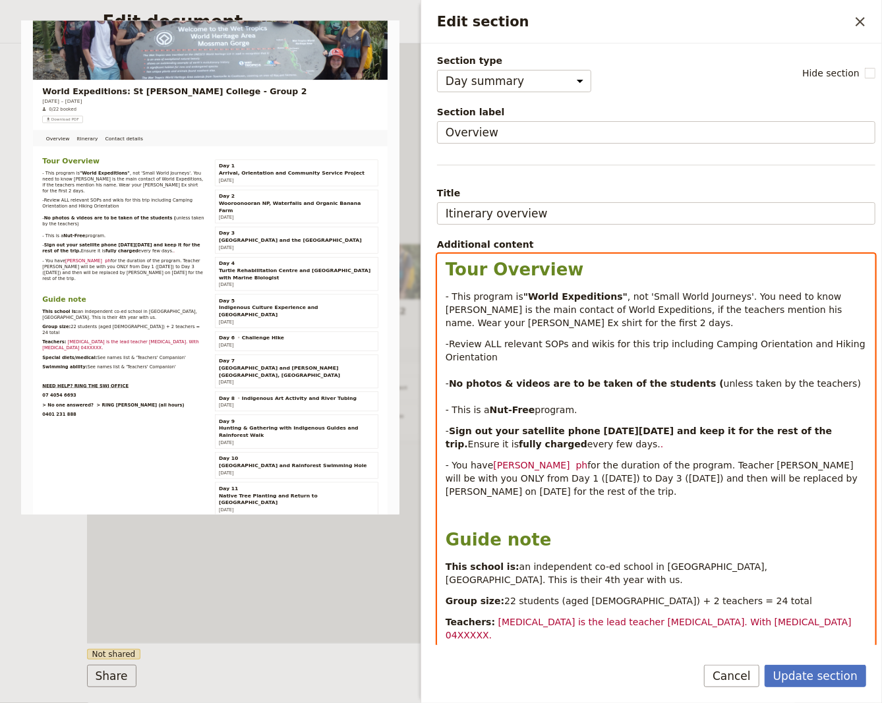
click at [784, 465] on span "for the duration of the program. Teacher [PERSON_NAME] will be with you ONLY fr…" at bounding box center [652, 478] width 414 height 37
click at [766, 465] on span "for the duration of the program. Teacher [PERSON_NAME] ph will be with you ONLY…" at bounding box center [652, 478] width 415 height 37
drag, startPoint x: 780, startPoint y: 466, endPoint x: 725, endPoint y: 466, distance: 54.7
click at [725, 466] on span "for the duration of the program. Teacher [PERSON_NAME] ph will be with you ONLY…" at bounding box center [652, 478] width 415 height 37
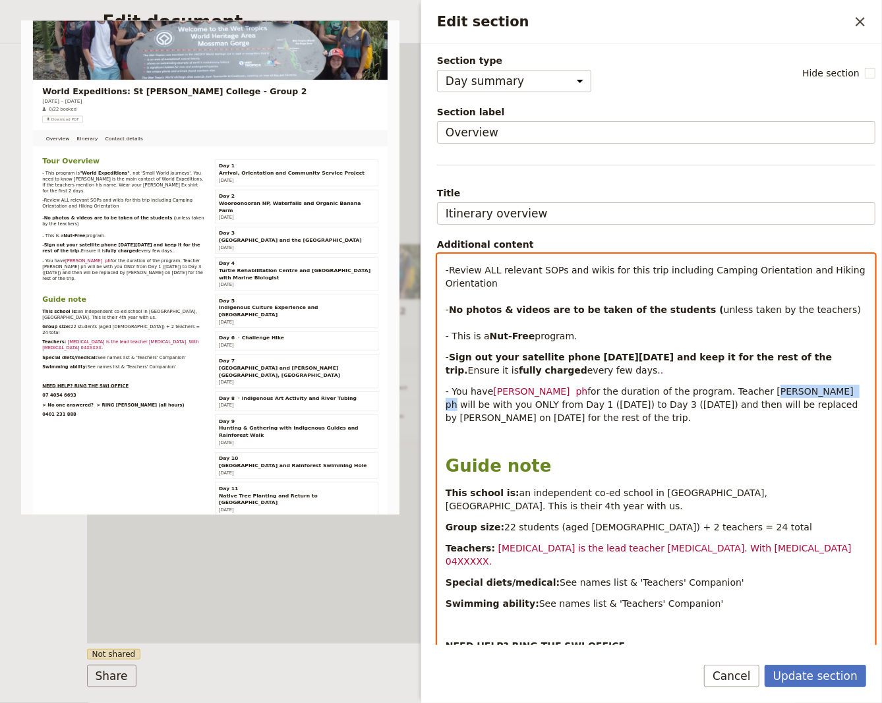
scroll to position [170, 0]
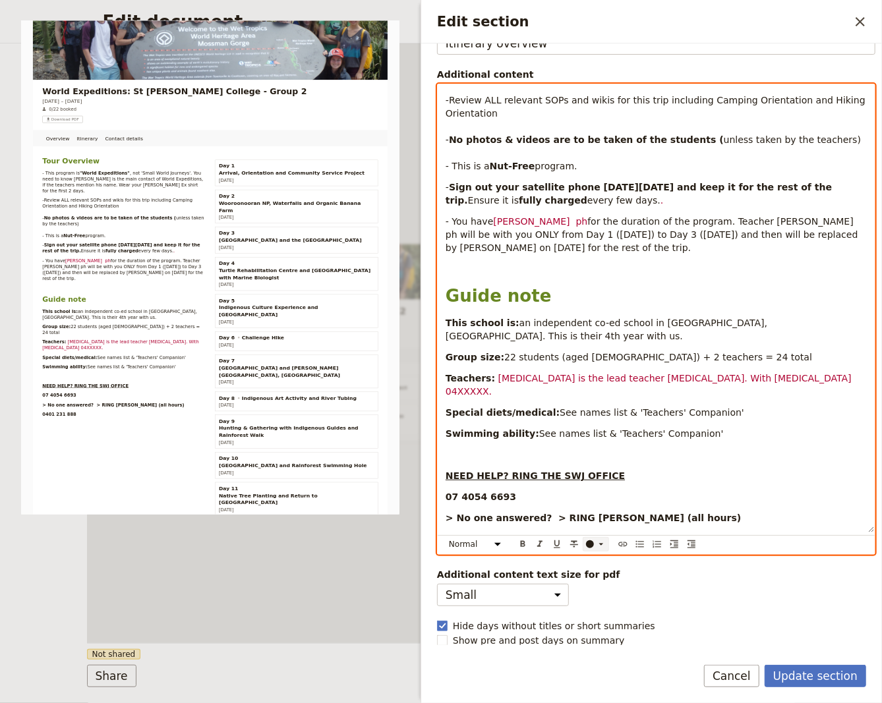
click at [603, 542] on icon "Edit section" at bounding box center [601, 544] width 11 height 11
click at [590, 572] on div "button" at bounding box center [590, 575] width 8 height 8
click at [811, 235] on span "will be with you ONLY from Day 1 ([DATE]) to Day 3 ([DATE]) and then will be re…" at bounding box center [651, 241] width 412 height 24
drag, startPoint x: 824, startPoint y: 234, endPoint x: 761, endPoint y: 233, distance: 62.6
click at [761, 233] on span "will be with you ONLY from Day 1 ([DATE]) to Day 3 ([DATE]) and then will be re…" at bounding box center [651, 241] width 412 height 24
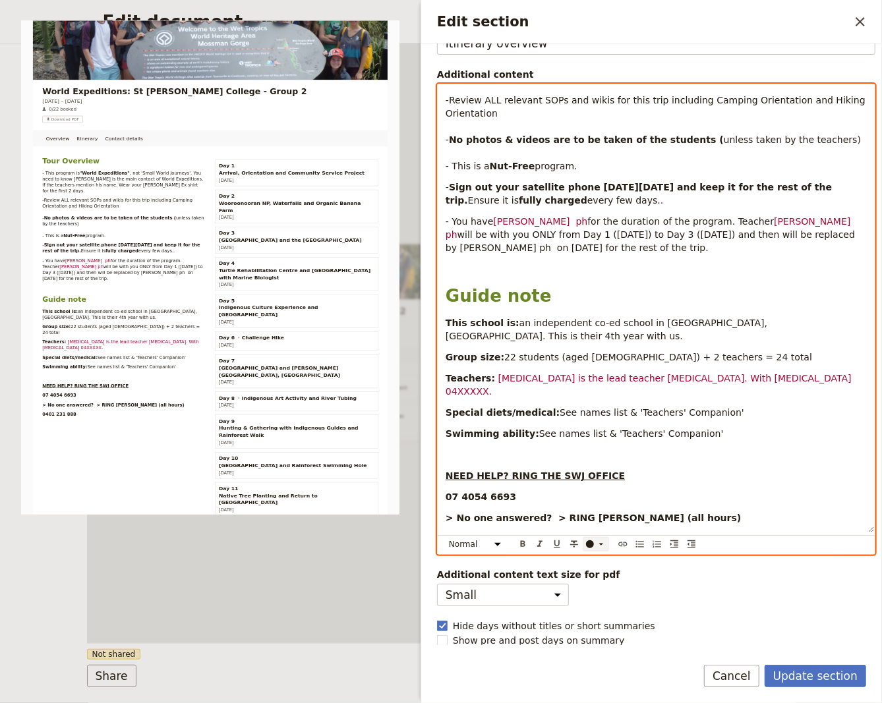
click at [590, 544] on div "Edit section" at bounding box center [590, 544] width 8 height 8
click at [590, 572] on div "button" at bounding box center [590, 575] width 8 height 8
click at [674, 262] on p "Edit section" at bounding box center [655, 268] width 421 height 13
drag, startPoint x: 537, startPoint y: 245, endPoint x: 449, endPoint y: 225, distance: 89.8
click at [449, 225] on p "- You have [PERSON_NAME] ph for the duration of the program. Teacher [PERSON_NA…" at bounding box center [655, 235] width 421 height 40
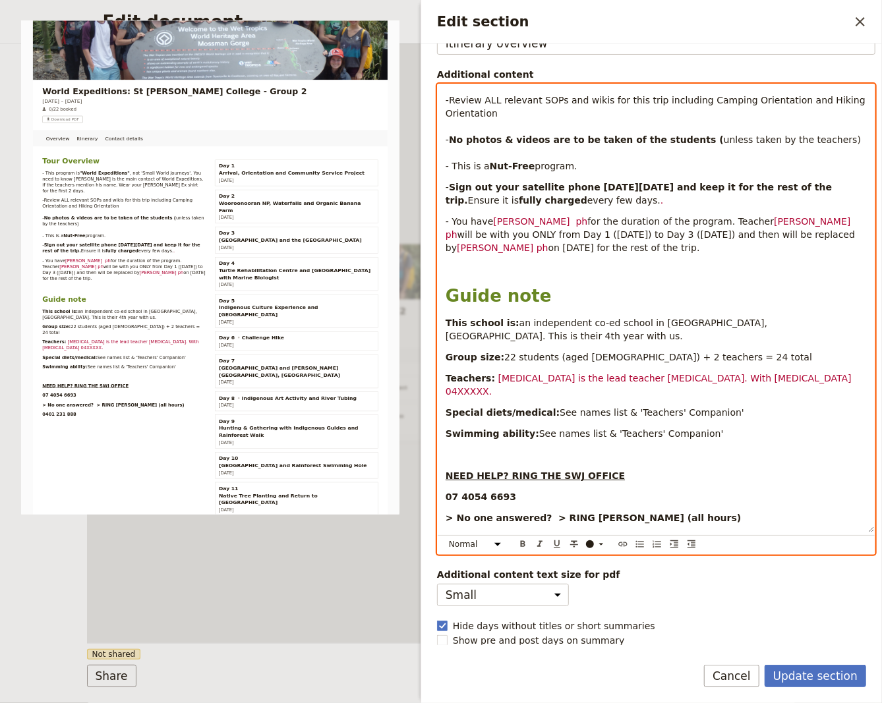
scroll to position [47, 0]
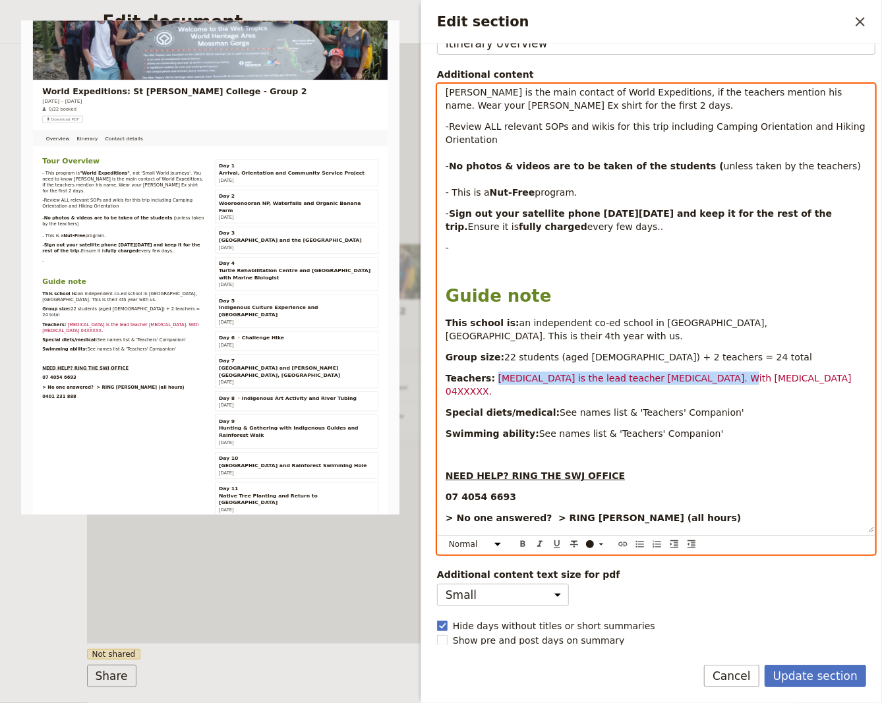
drag, startPoint x: 605, startPoint y: 384, endPoint x: 486, endPoint y: 375, distance: 119.6
click at [486, 375] on p "Teachers: XXXXX is the lead teacher XXXXX. With XXXXX 04XXXXX." at bounding box center [655, 385] width 421 height 26
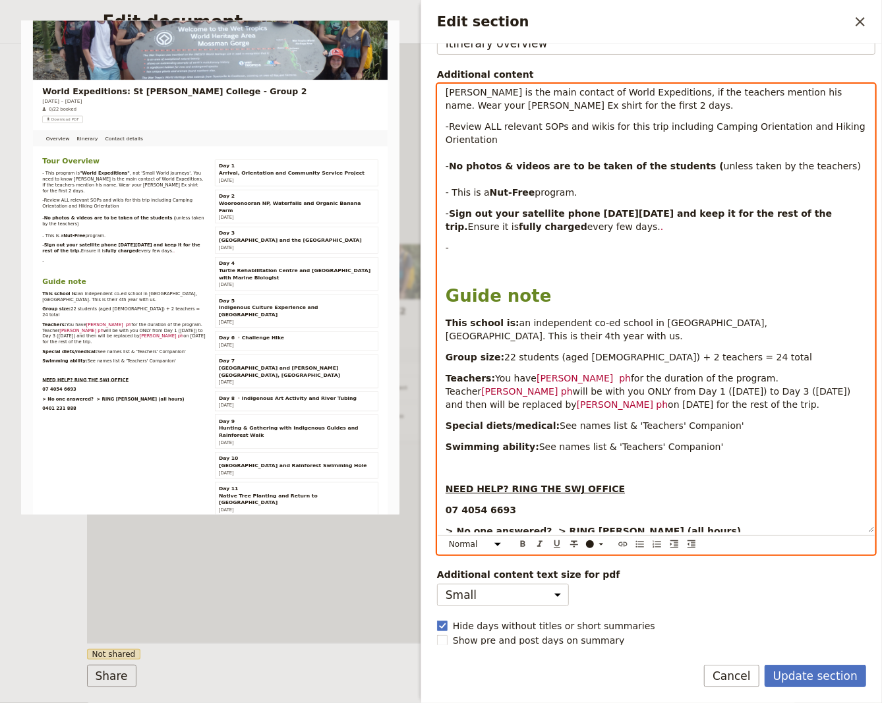
click at [469, 254] on div "Tour Overview - This program is "World Expeditions" , not 'Small World Journeys…" at bounding box center [655, 308] width 437 height 448
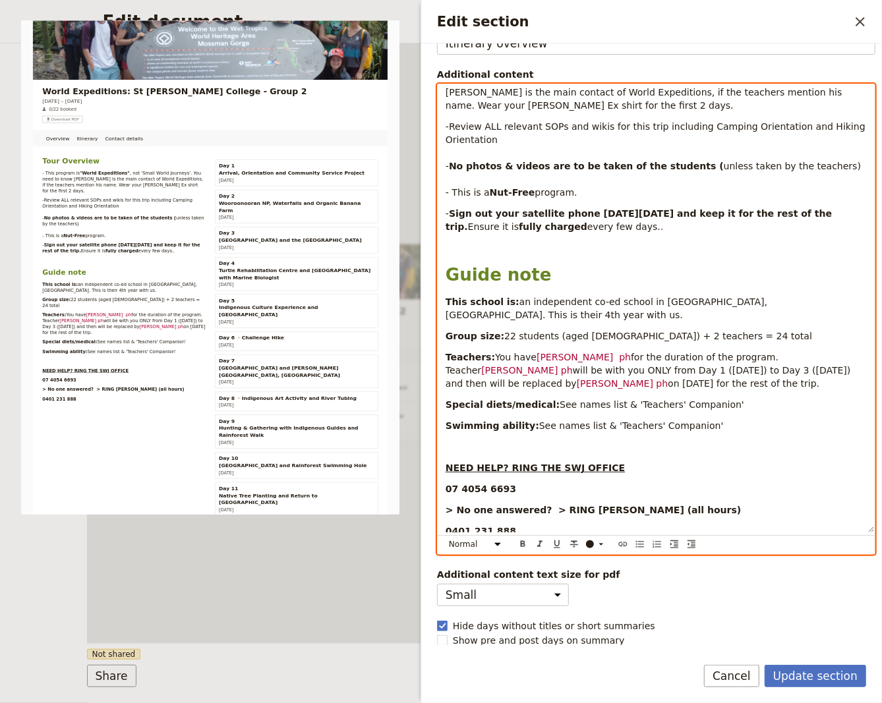
drag, startPoint x: 526, startPoint y: 276, endPoint x: 536, endPoint y: 280, distance: 10.6
click at [526, 277] on span "Guide note" at bounding box center [498, 275] width 106 height 20
click at [533, 285] on div "Tour Overview - This program is "World Expeditions" , not 'Small World Journeys…" at bounding box center [655, 308] width 437 height 448
select select "paragraph"
click at [572, 229] on p "- Sign out your satellite phone [DATE][DATE] and keep it for the rest of the tr…" at bounding box center [655, 220] width 421 height 26
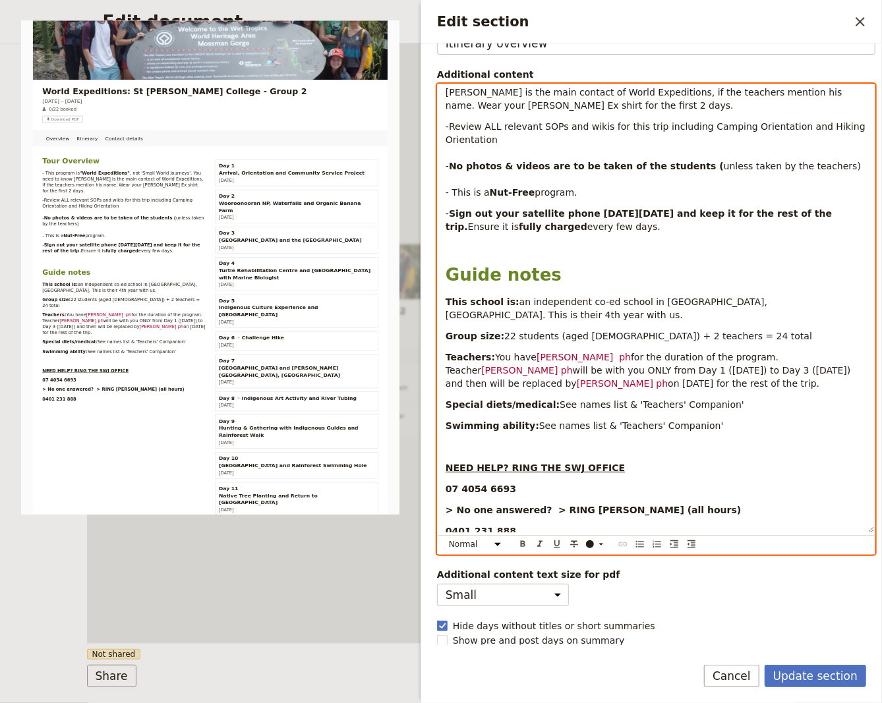
drag, startPoint x: 571, startPoint y: 229, endPoint x: 444, endPoint y: 130, distance: 160.5
click at [444, 130] on div "Tour Overview - This program is "World Expeditions" , not 'Small World Journeys…" at bounding box center [655, 308] width 437 height 448
copy div "-Review ALL relevant SOPs and wikis for this trip including Camping Orientation…"
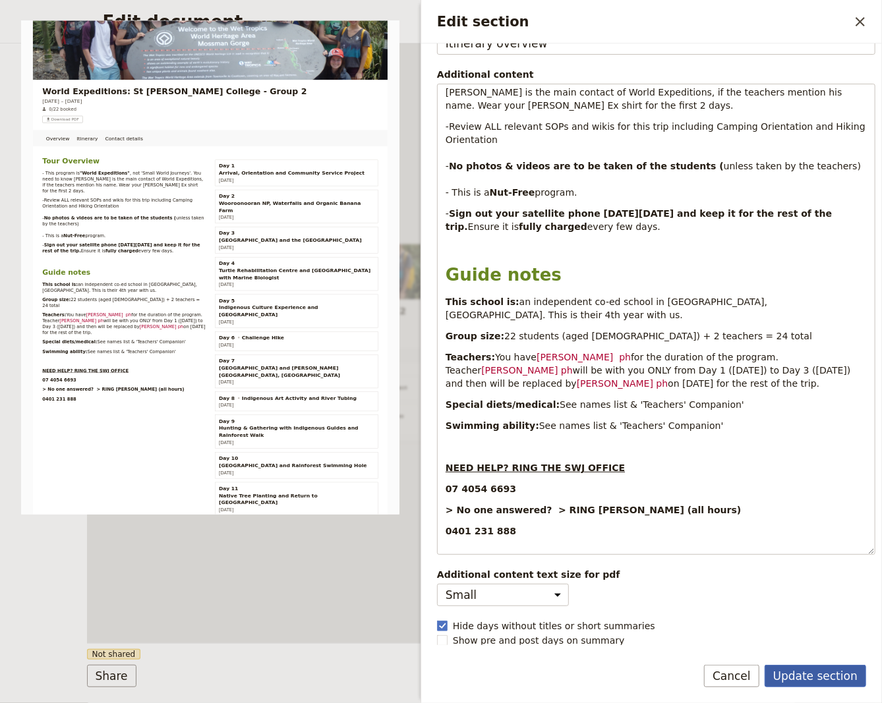
click at [797, 680] on button "Update section" at bounding box center [814, 676] width 101 height 22
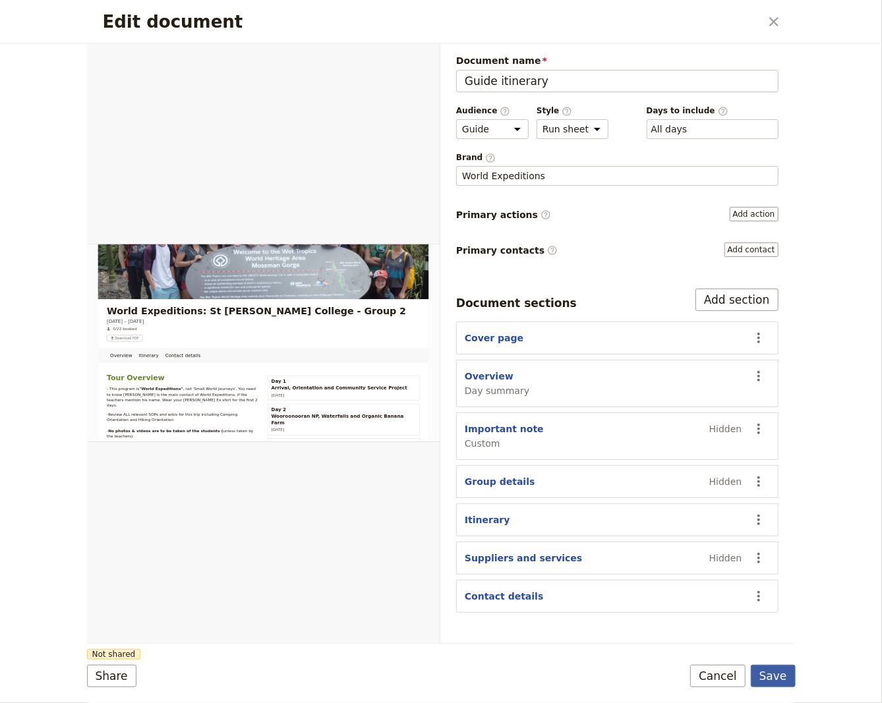
drag, startPoint x: 766, startPoint y: 677, endPoint x: 759, endPoint y: 671, distance: 9.3
click at [762, 678] on button "Save" at bounding box center [772, 676] width 45 height 22
click at [770, 19] on main "World Expeditions: [GEOGRAPHIC_DATA][PERSON_NAME] 2025 - Group 2 ​ Draft [DATE]…" at bounding box center [523, 220] width 717 height 440
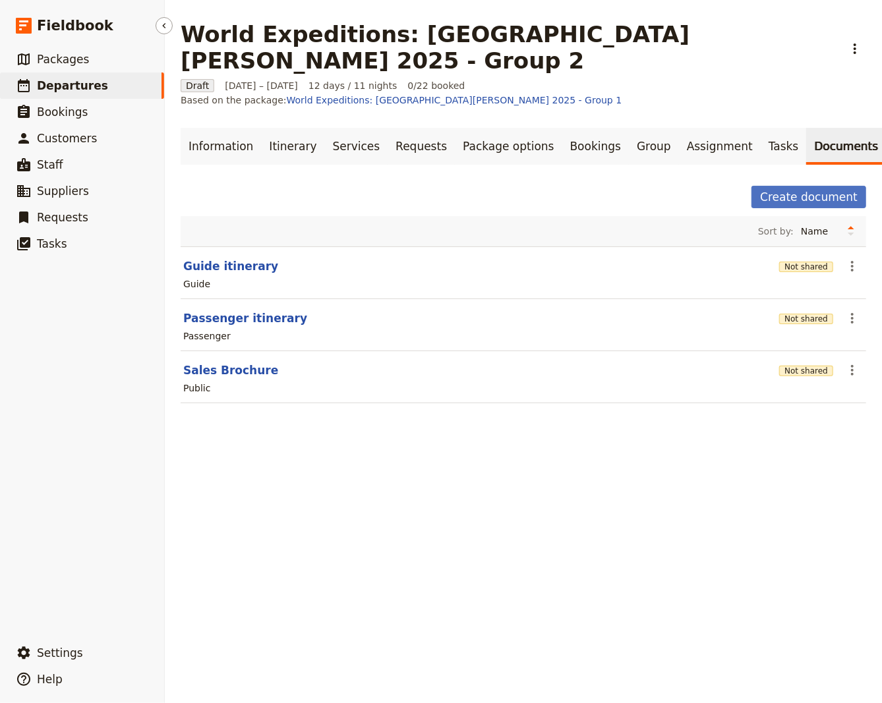
click at [71, 86] on span "Departures" at bounding box center [72, 85] width 71 height 13
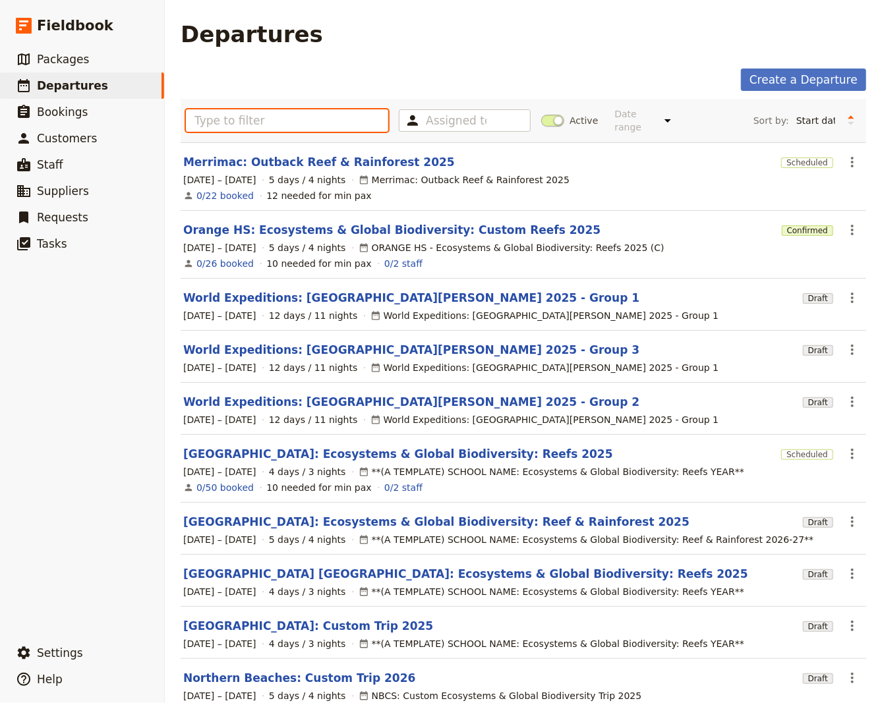
click at [214, 111] on input "text" at bounding box center [287, 120] width 202 height 22
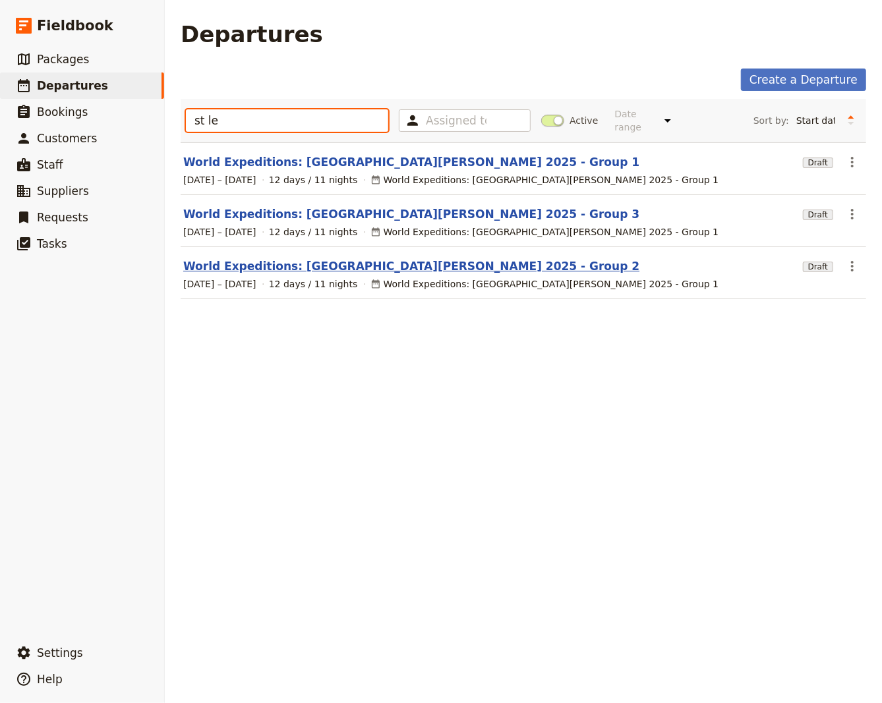
type input "st le"
click at [312, 258] on link "World Expeditions: [GEOGRAPHIC_DATA][PERSON_NAME] 2025 - Group 2" at bounding box center [411, 266] width 456 height 16
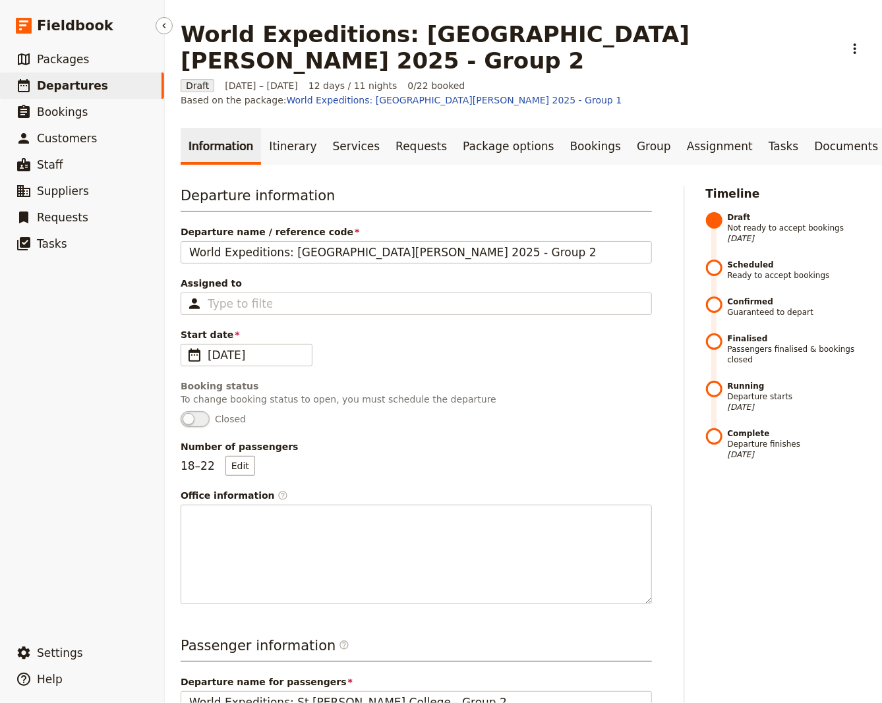
click at [109, 88] on link "​ Departures" at bounding box center [82, 85] width 164 height 26
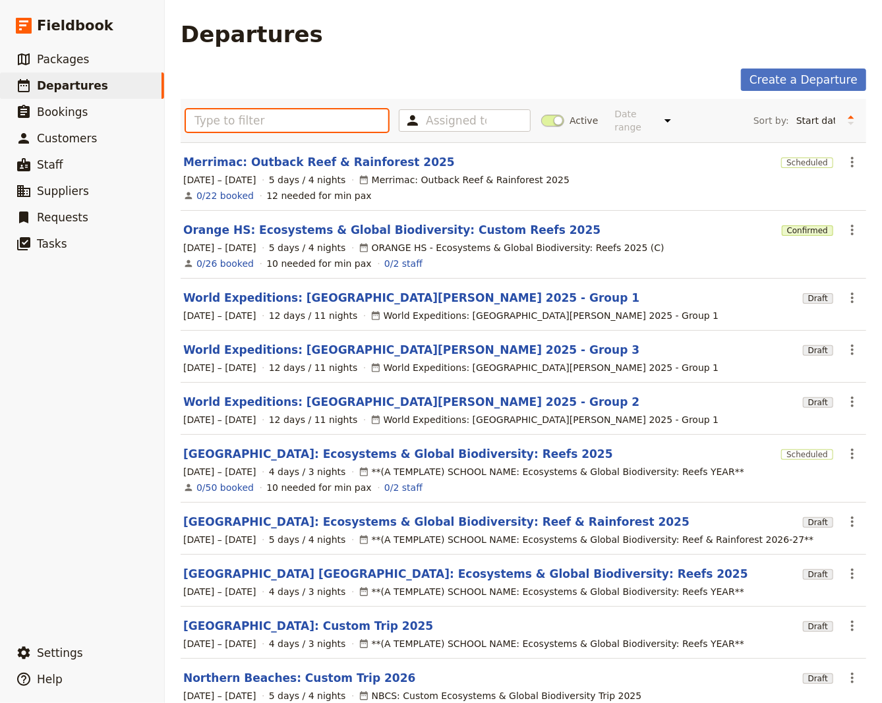
click at [216, 117] on input "text" at bounding box center [287, 120] width 202 height 22
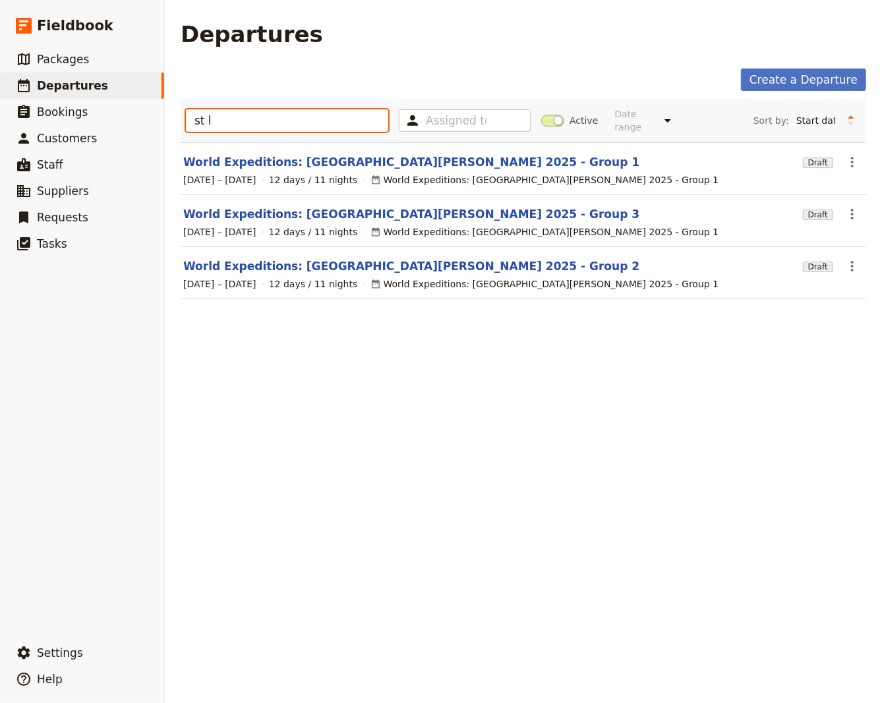
type input "st le"
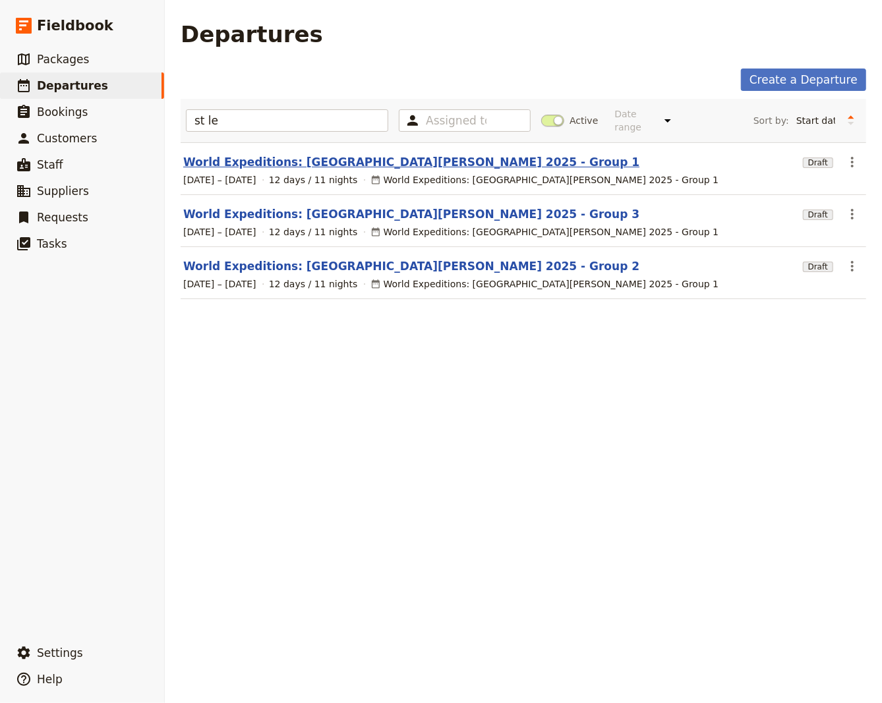
click at [409, 154] on link "World Expeditions: [GEOGRAPHIC_DATA][PERSON_NAME] 2025 - Group 1" at bounding box center [411, 162] width 456 height 16
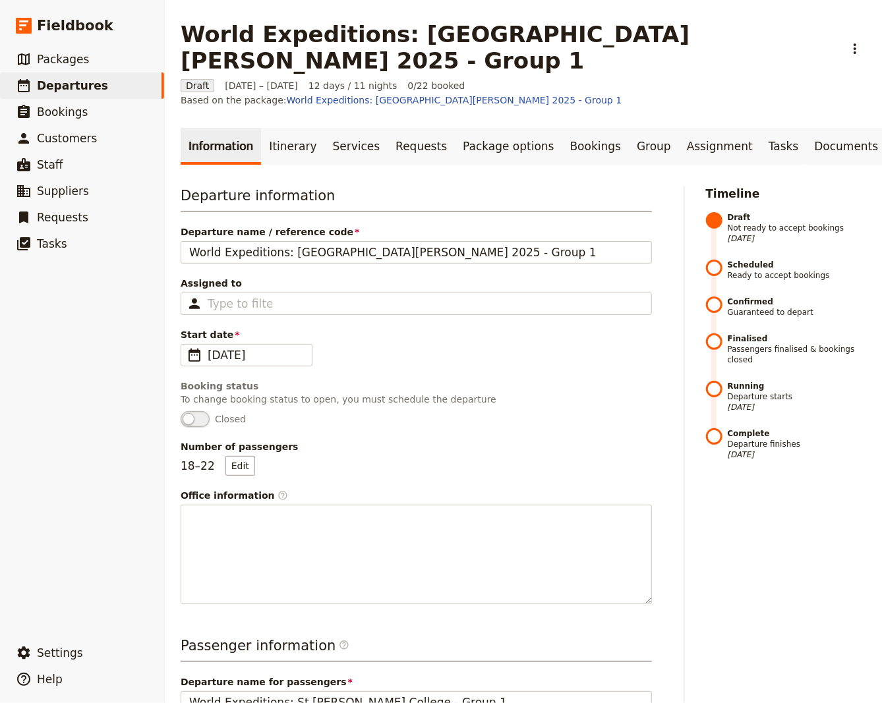
drag, startPoint x: 784, startPoint y: 105, endPoint x: 686, endPoint y: 139, distance: 104.0
click at [806, 128] on link "Documents" at bounding box center [846, 146] width 80 height 37
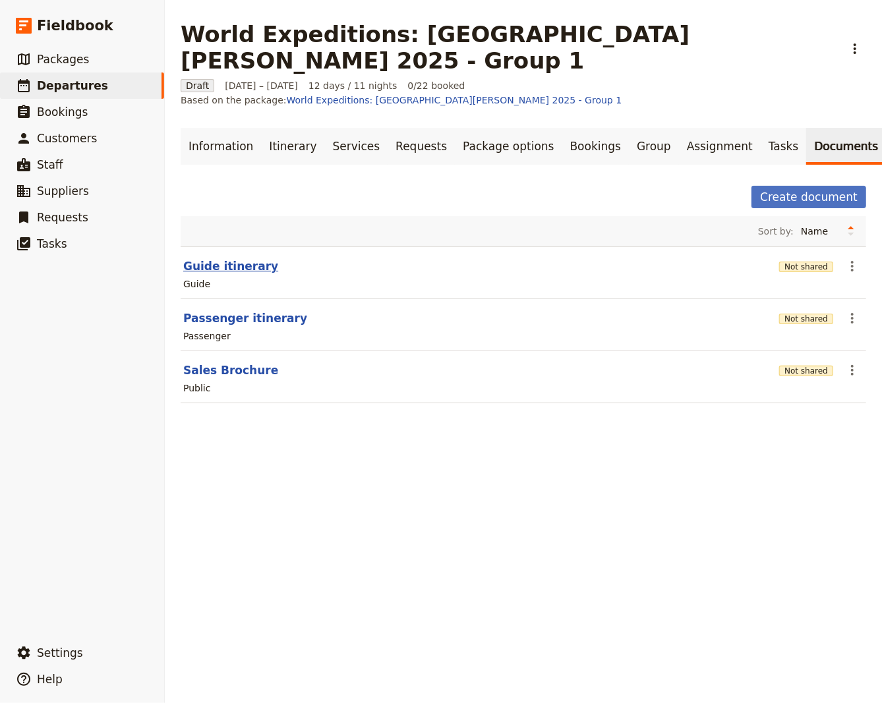
click at [210, 258] on button "Guide itinerary" at bounding box center [230, 266] width 95 height 16
select select "STAFF"
select select "RUN_SHEET"
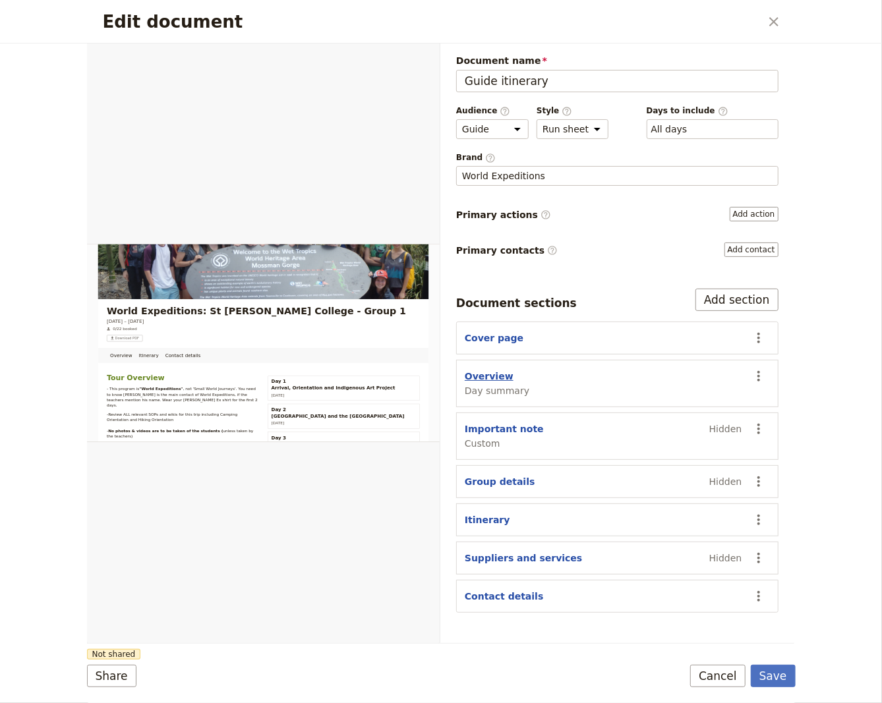
click at [485, 371] on button "Overview" at bounding box center [488, 376] width 49 height 13
select select "DAY_SUMMARY"
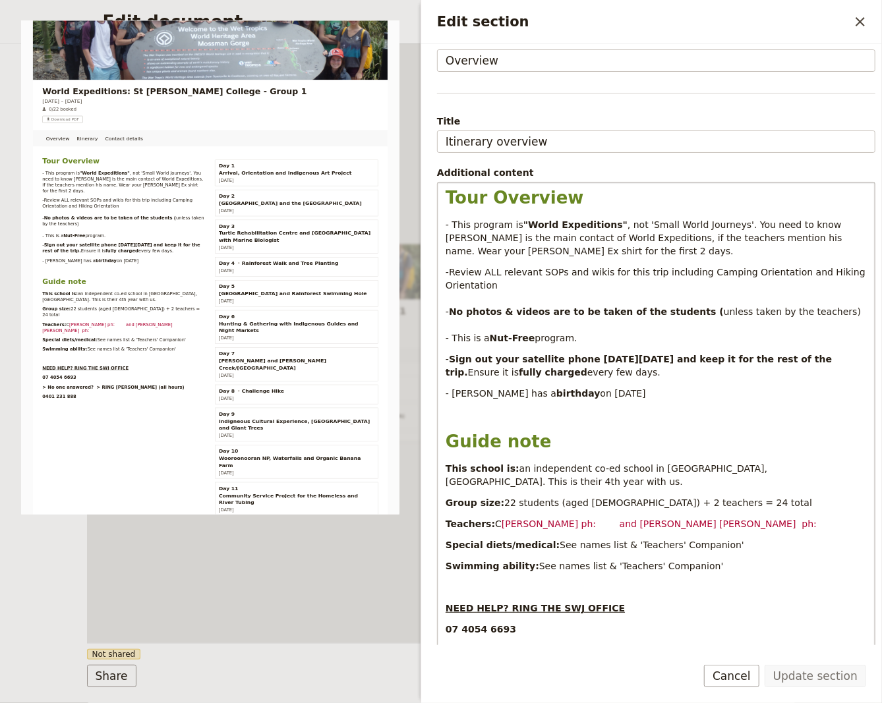
scroll to position [89, 0]
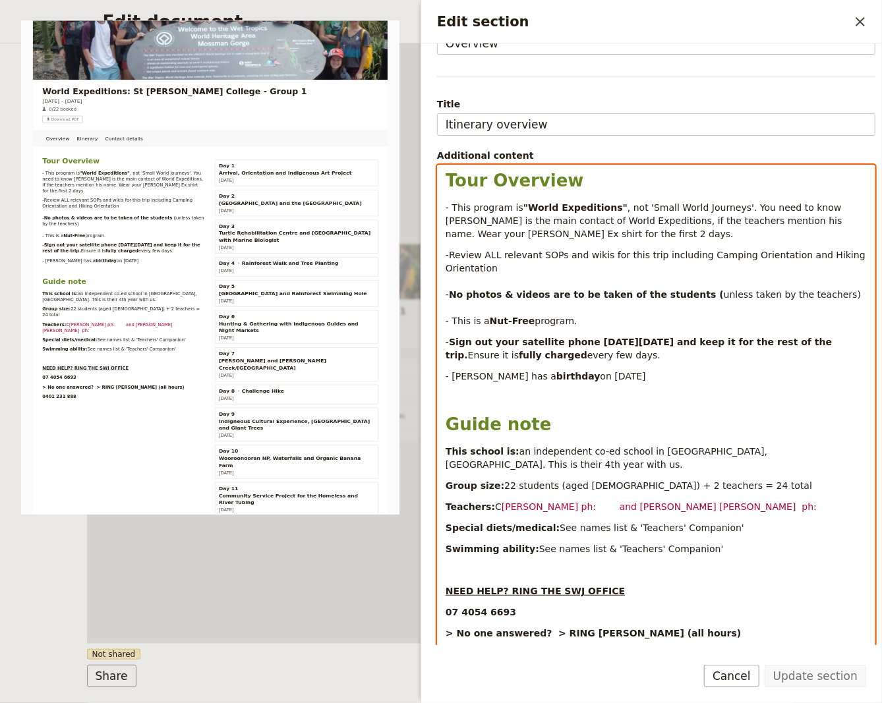
click at [704, 500] on p "Teachers: C [PERSON_NAME] ph: and [PERSON_NAME] [PERSON_NAME] ph:" at bounding box center [655, 506] width 421 height 13
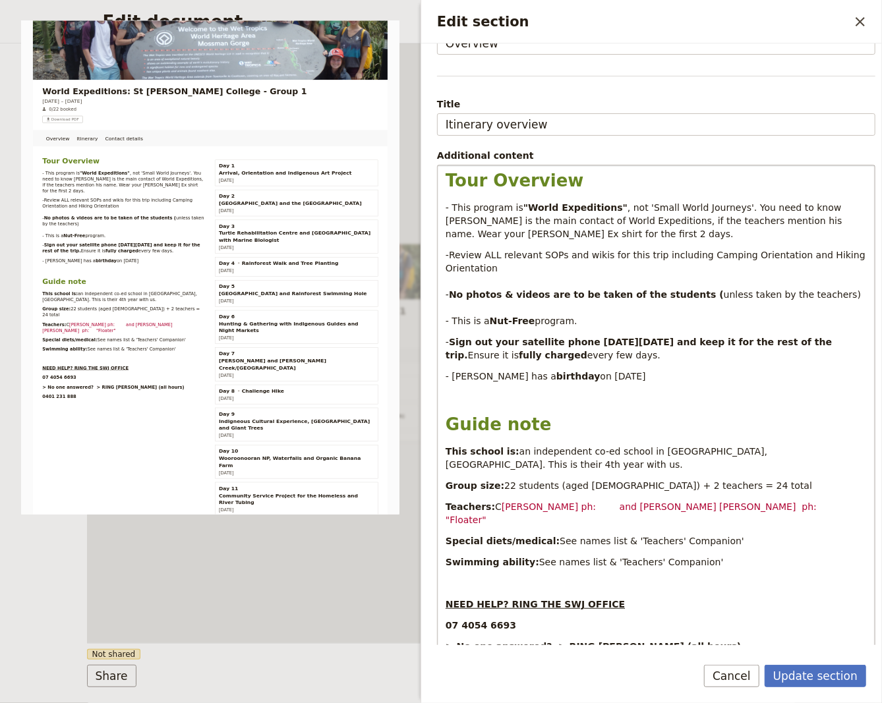
click at [765, 500] on p "Teachers: C [PERSON_NAME] ph: and [PERSON_NAME] [PERSON_NAME] ph: "[MEDICAL_DAT…" at bounding box center [655, 513] width 421 height 26
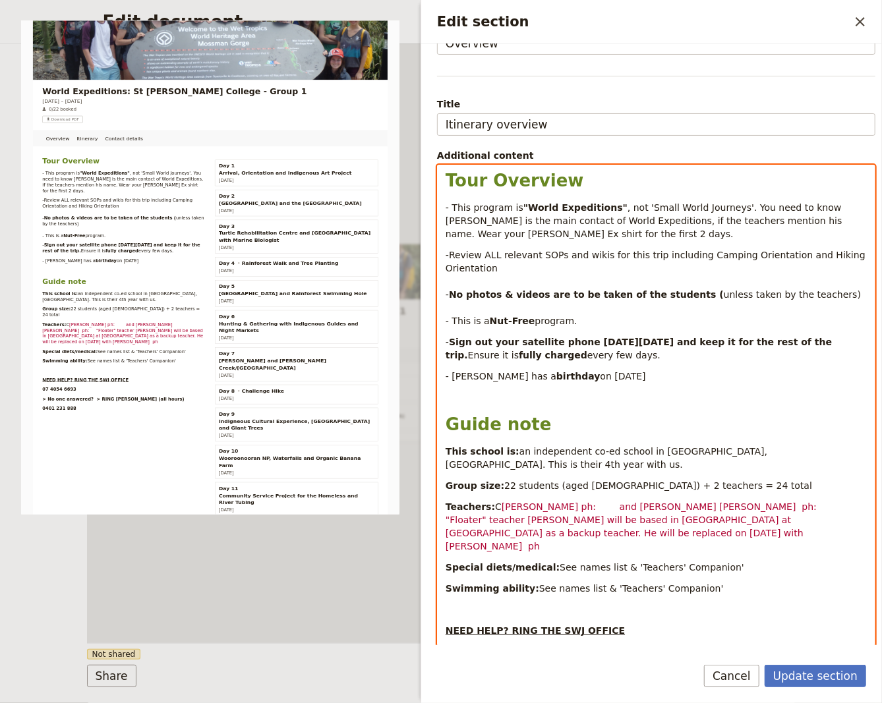
click at [846, 500] on p "Teachers: [PERSON_NAME] ph: and [PERSON_NAME] [PERSON_NAME] ph: "Floater" teach…" at bounding box center [655, 526] width 421 height 53
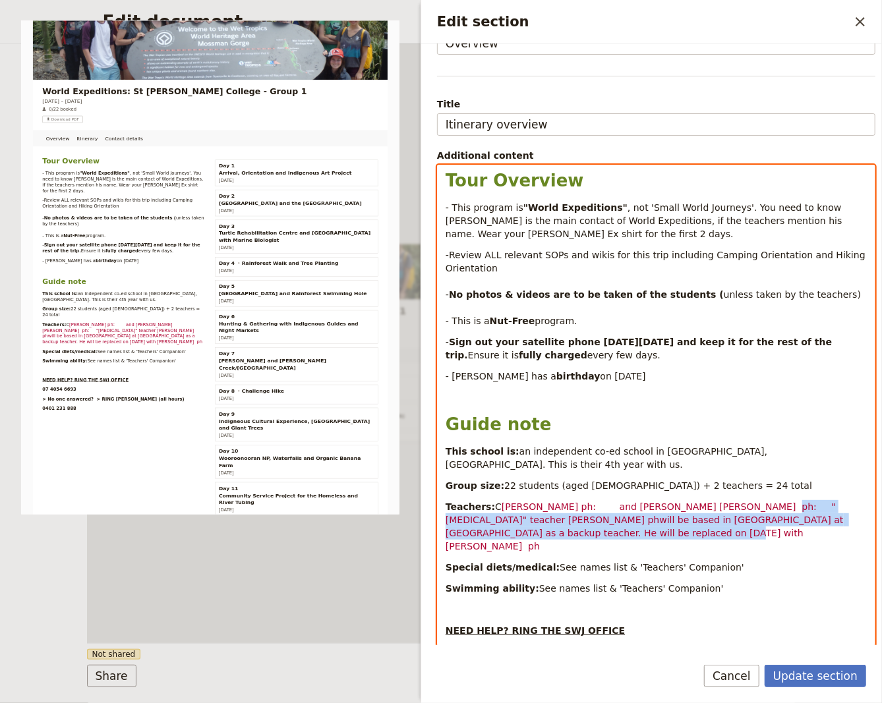
drag, startPoint x: 559, startPoint y: 520, endPoint x: 708, endPoint y: 494, distance: 151.2
click at [708, 500] on p "Teachers: [PERSON_NAME] ph: and [PERSON_NAME] [PERSON_NAME] ph: "Floater" teach…" at bounding box center [655, 526] width 421 height 53
copy span ""Floater" teacher [PERSON_NAME] phwill be based in [GEOGRAPHIC_DATA] at [GEOGRA…"
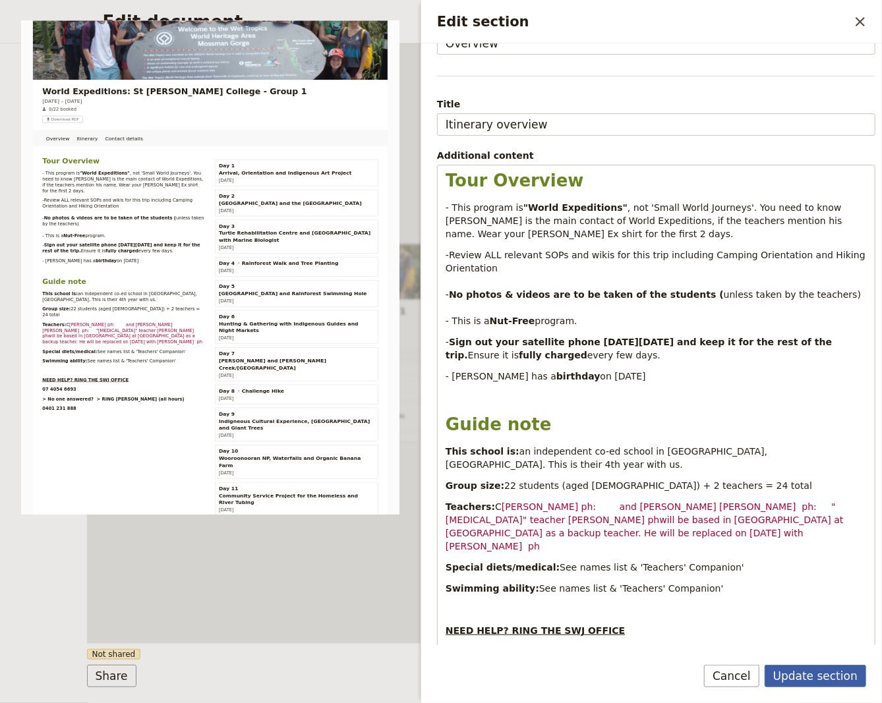
click at [811, 672] on button "Update section" at bounding box center [814, 676] width 101 height 22
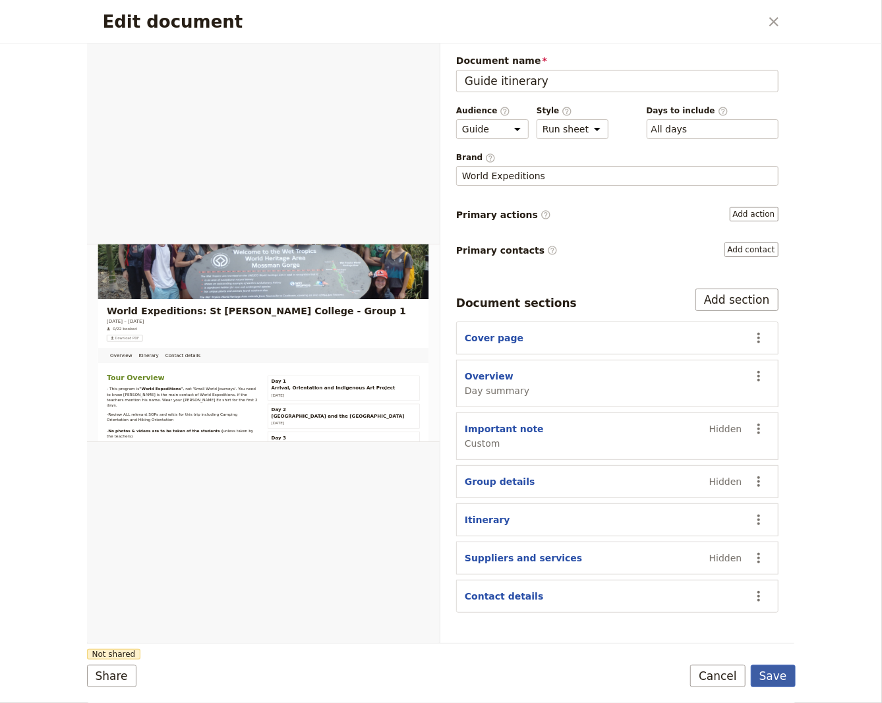
click at [775, 679] on button "Save" at bounding box center [772, 676] width 45 height 22
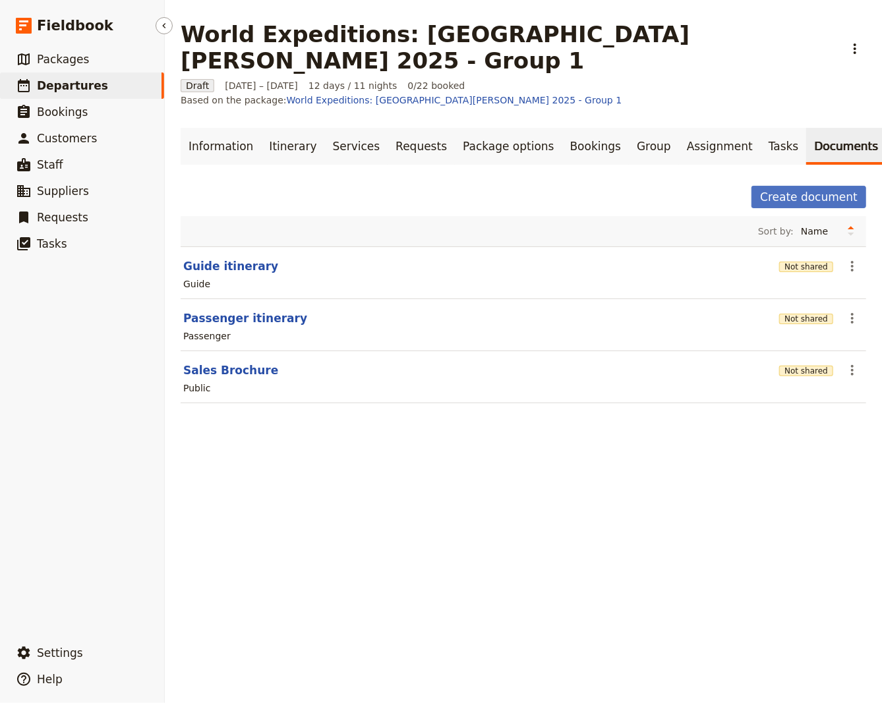
click at [69, 82] on span "Departures" at bounding box center [72, 85] width 71 height 13
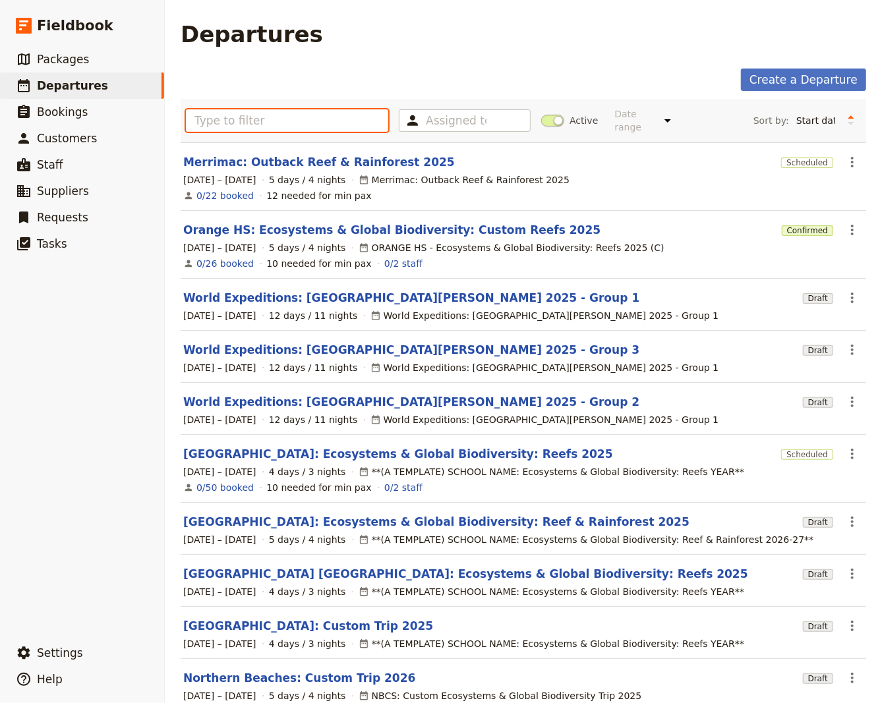
click at [227, 119] on input "text" at bounding box center [287, 120] width 202 height 22
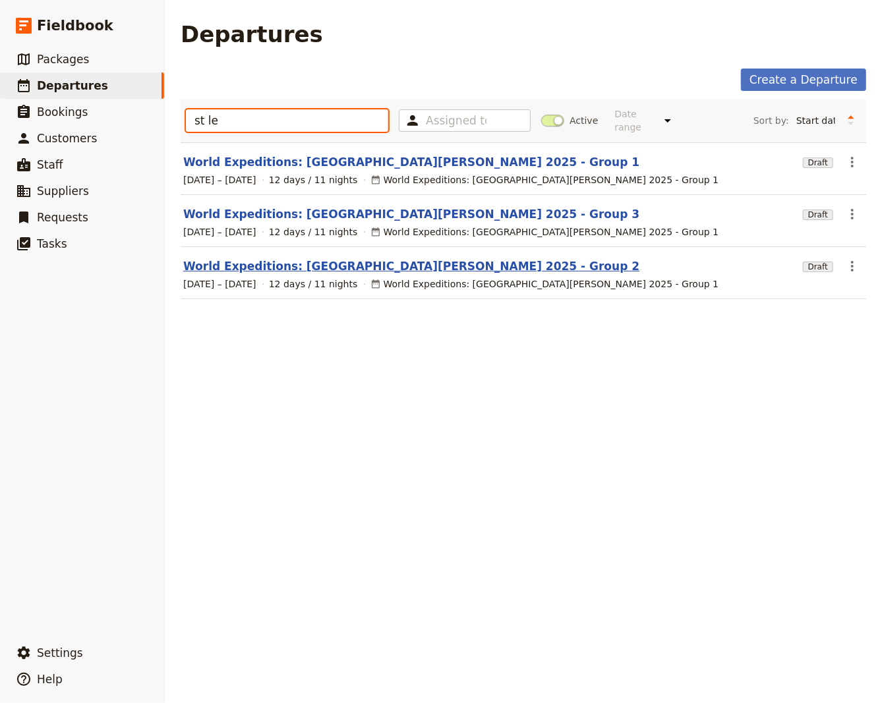
type input "st le"
click at [336, 258] on link "World Expeditions: [GEOGRAPHIC_DATA][PERSON_NAME] 2025 - Group 2" at bounding box center [411, 266] width 456 height 16
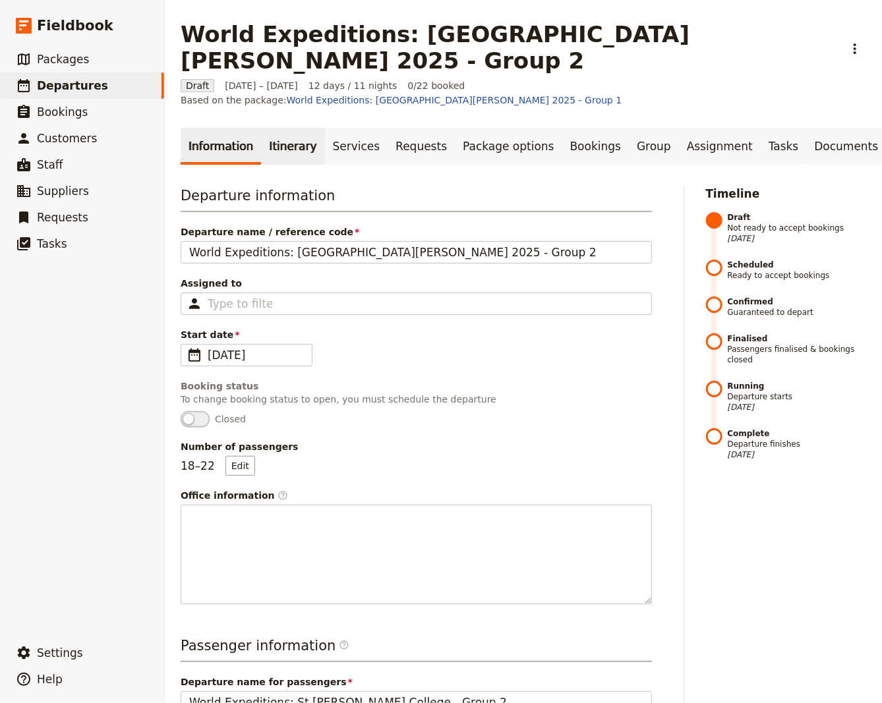
click at [274, 128] on link "Itinerary" at bounding box center [292, 146] width 63 height 37
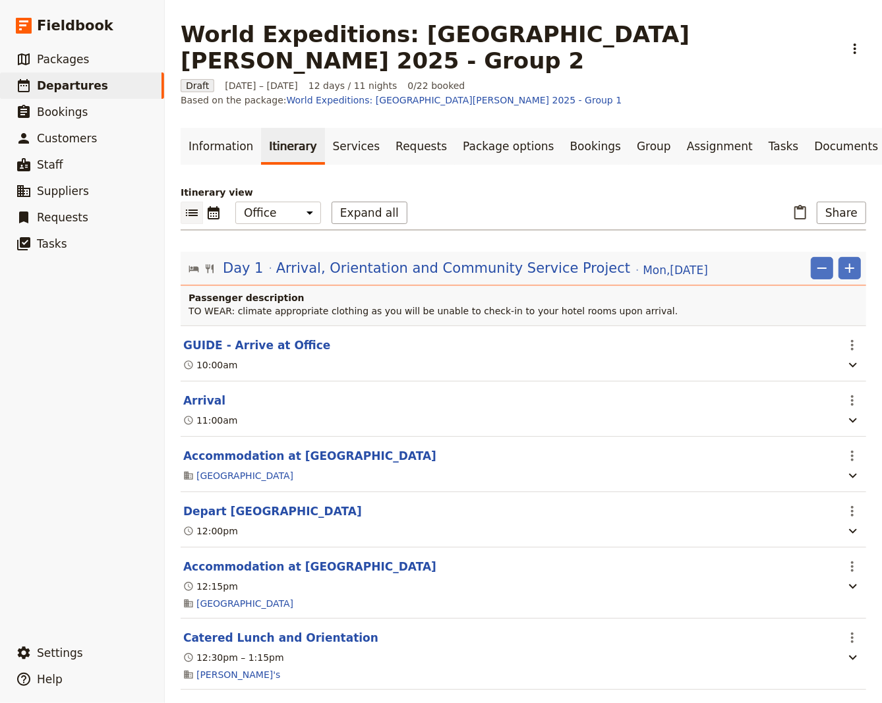
drag, startPoint x: 790, startPoint y: 107, endPoint x: 733, endPoint y: 142, distance: 66.6
click at [806, 128] on link "Documents" at bounding box center [846, 146] width 80 height 37
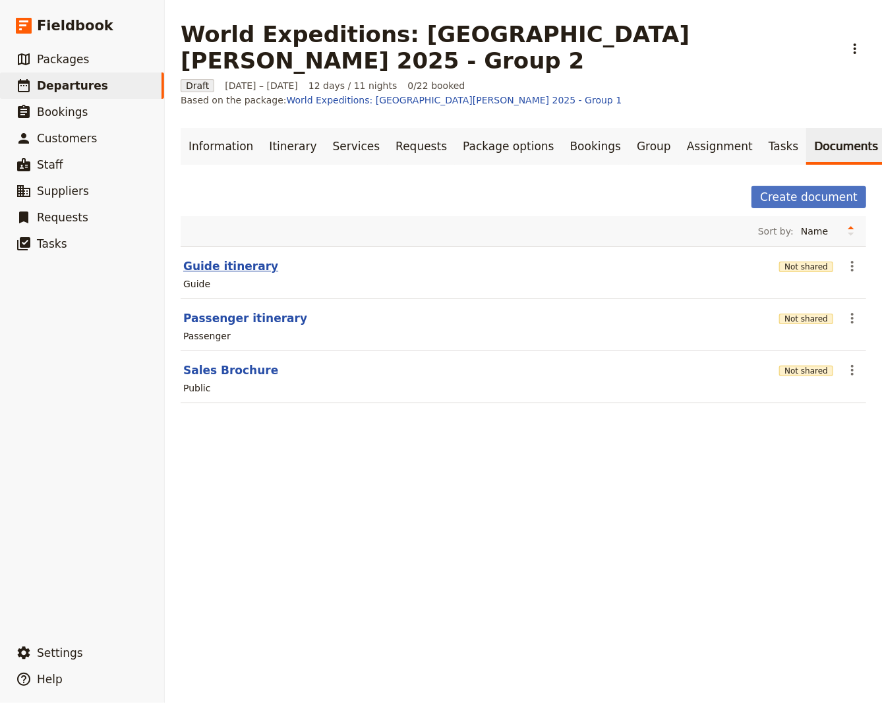
click at [212, 258] on button "Guide itinerary" at bounding box center [230, 266] width 95 height 16
select select "STAFF"
select select "RUN_SHEET"
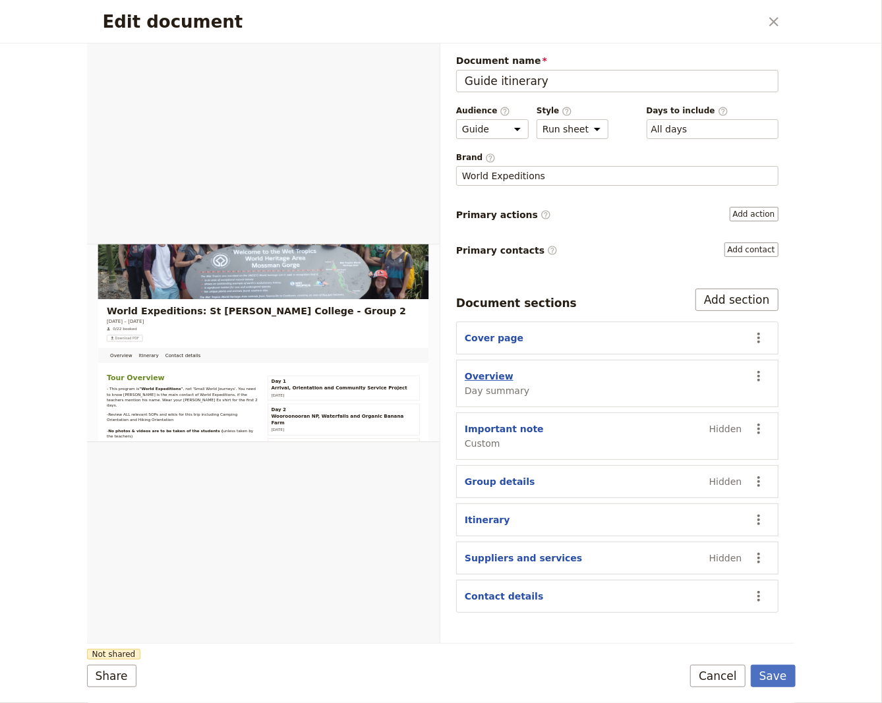
click at [483, 372] on button "Overview" at bounding box center [488, 376] width 49 height 13
select select "DAY_SUMMARY"
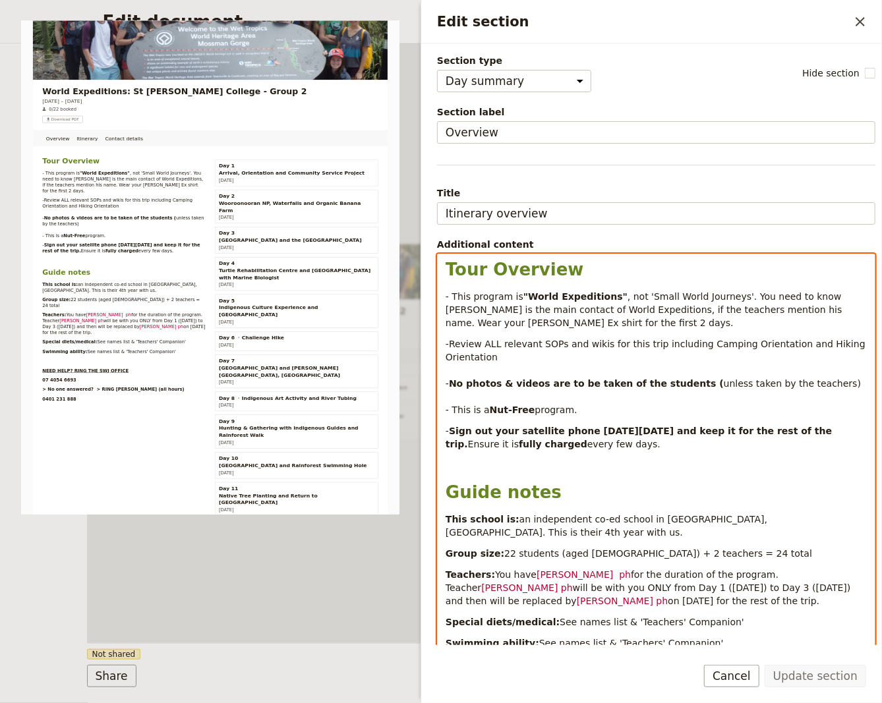
click at [599, 586] on p "Teachers: You have [PERSON_NAME] ph for the duration of the program. Teacher [P…" at bounding box center [655, 588] width 421 height 40
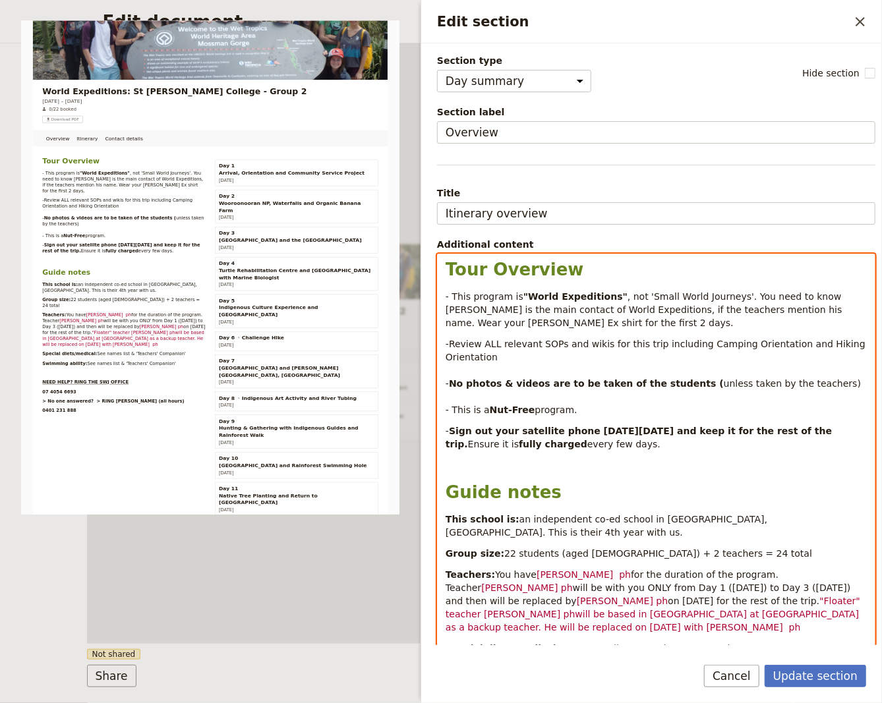
click at [726, 596] on span ""Floater" teacher [PERSON_NAME] phwill be based in [GEOGRAPHIC_DATA] at [GEOGRA…" at bounding box center [654, 614] width 418 height 37
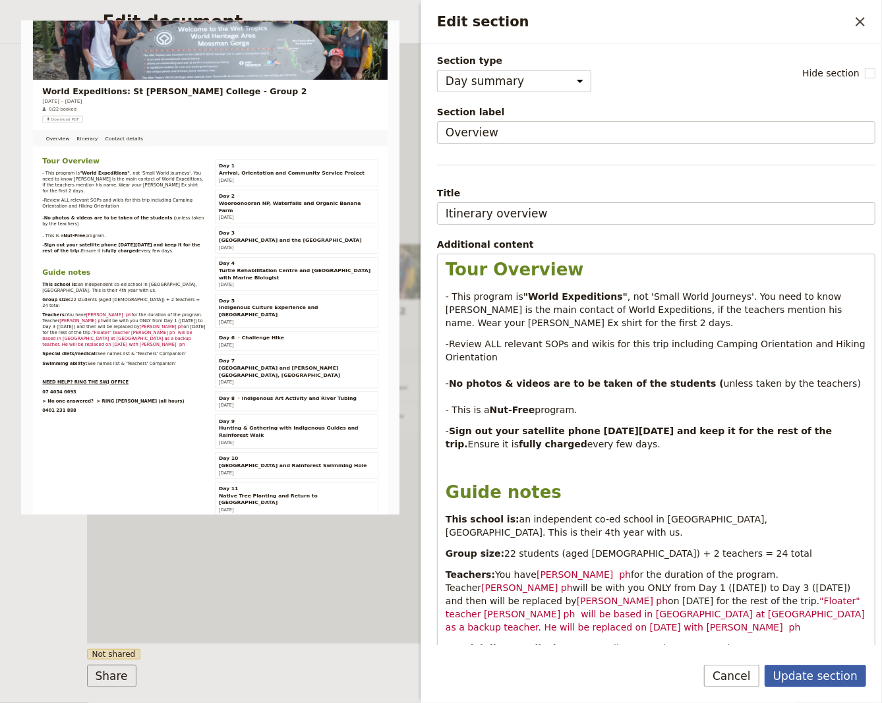
click at [804, 677] on button "Update section" at bounding box center [814, 676] width 101 height 22
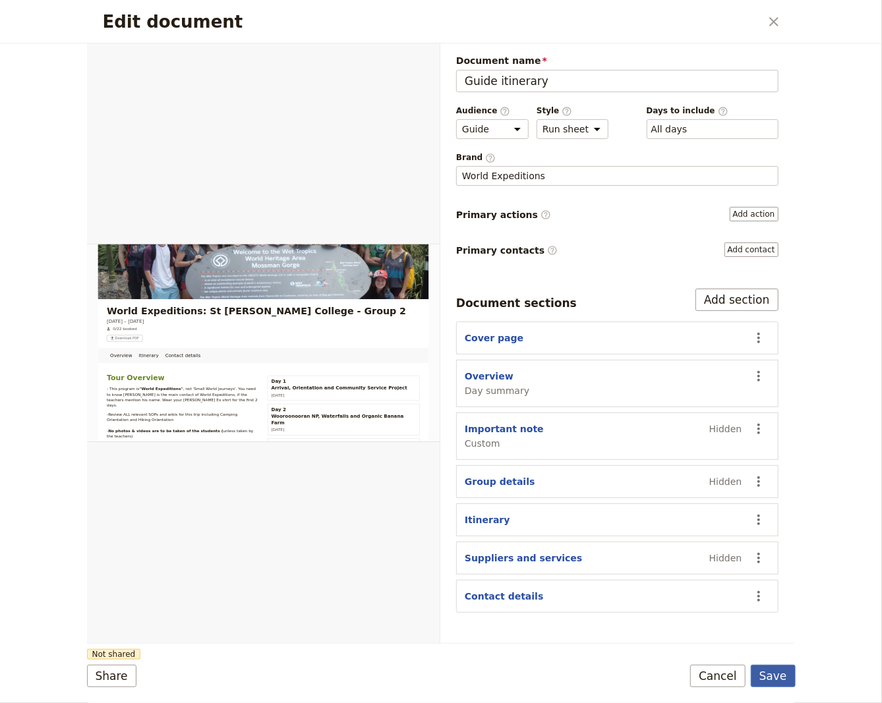
click at [781, 677] on button "Save" at bounding box center [772, 676] width 45 height 22
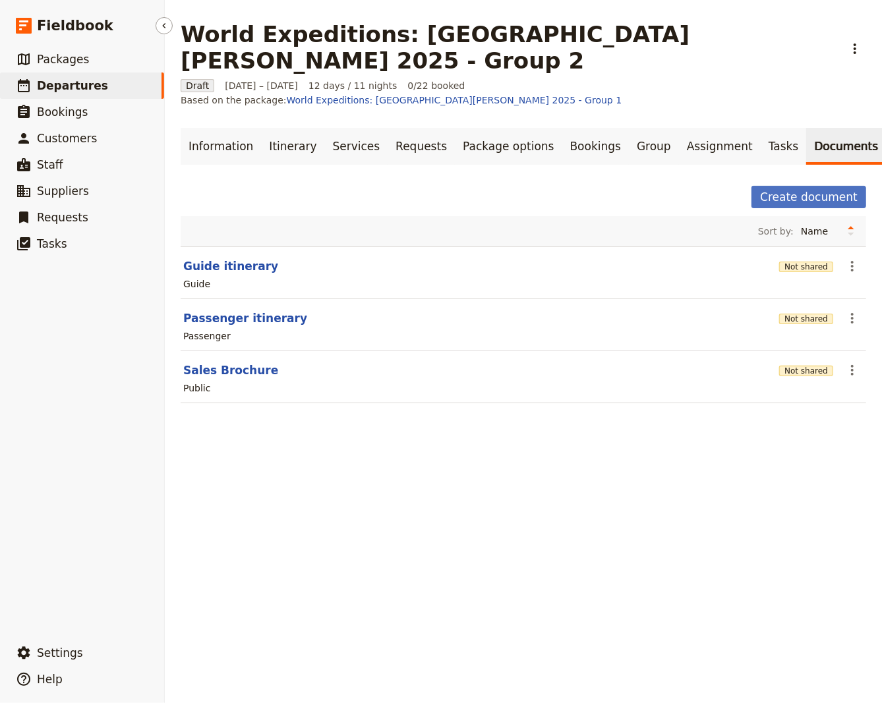
drag, startPoint x: 77, startPoint y: 86, endPoint x: 101, endPoint y: 91, distance: 24.8
click at [78, 86] on span "Departures" at bounding box center [72, 85] width 71 height 13
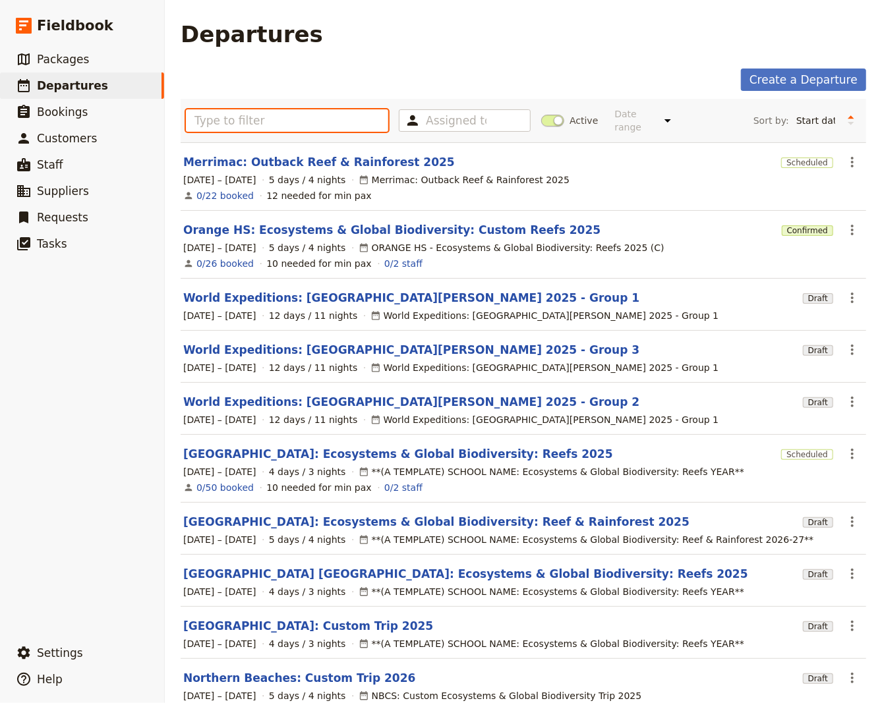
click at [216, 118] on input "text" at bounding box center [287, 120] width 202 height 22
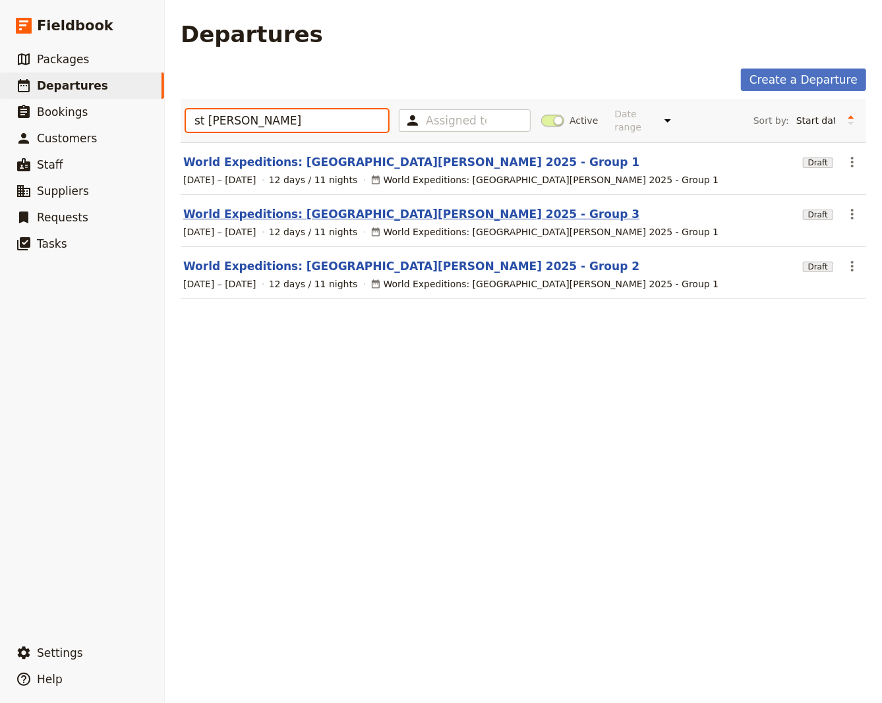
type input "st [PERSON_NAME]"
click at [334, 206] on link "World Expeditions: [GEOGRAPHIC_DATA][PERSON_NAME] 2025 - Group 3" at bounding box center [411, 214] width 456 height 16
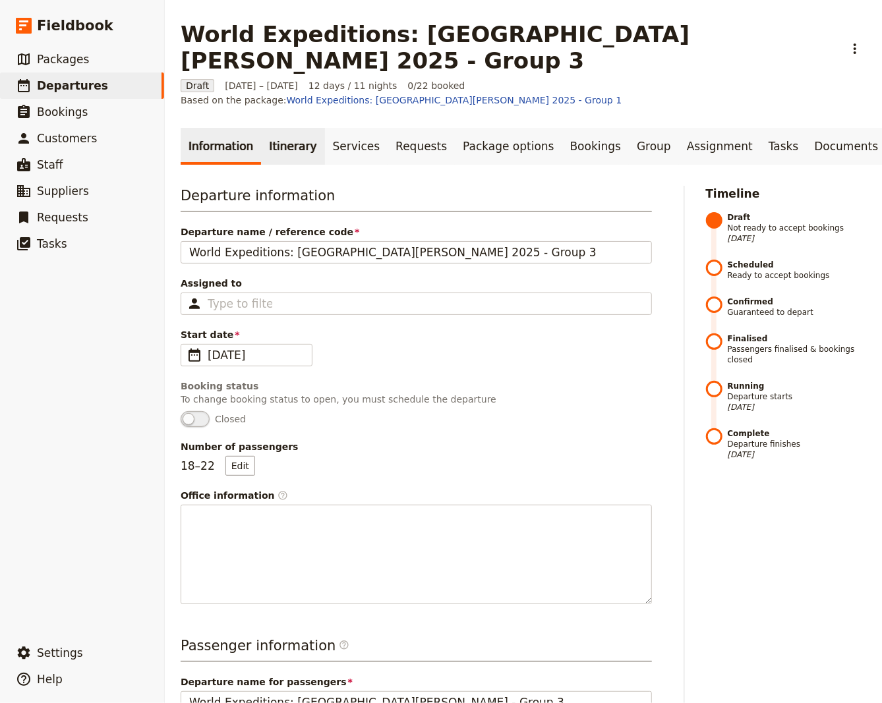
click at [283, 128] on link "Itinerary" at bounding box center [292, 146] width 63 height 37
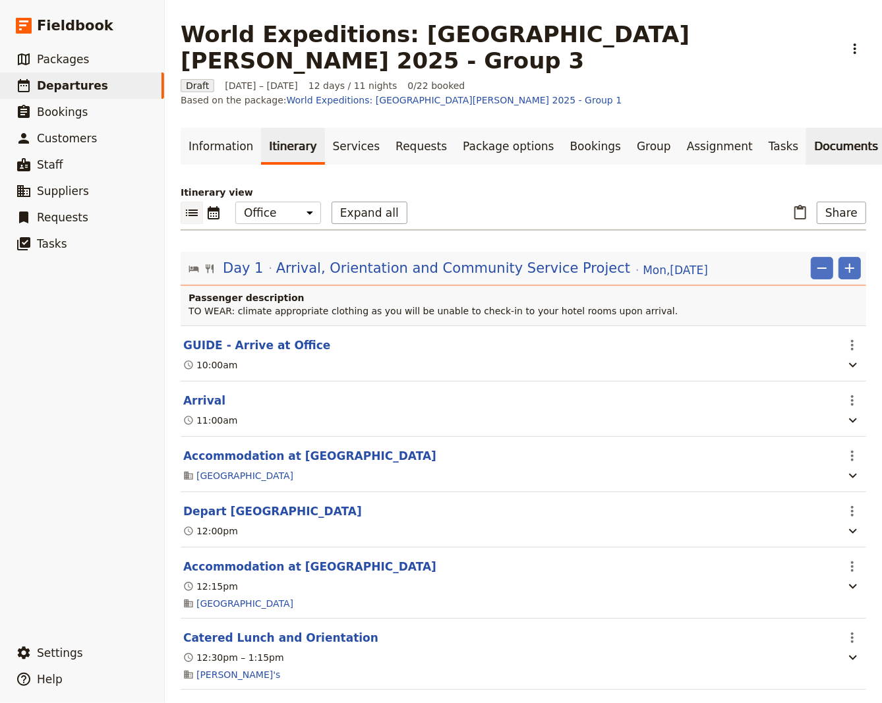
click at [806, 128] on link "Documents" at bounding box center [846, 146] width 80 height 37
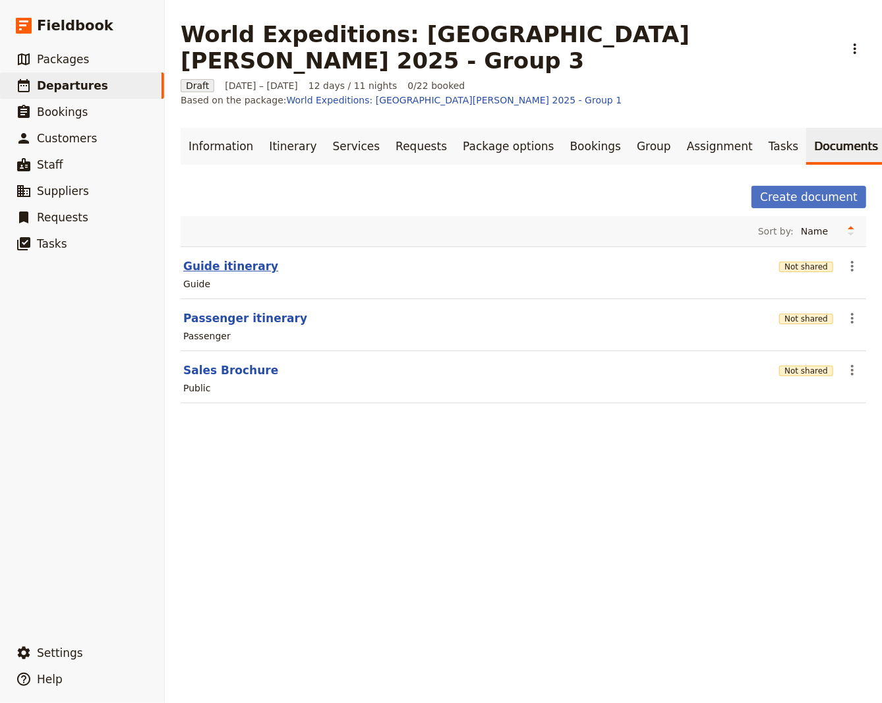
click at [215, 258] on button "Guide itinerary" at bounding box center [230, 266] width 95 height 16
select select "STAFF"
select select "RUN_SHEET"
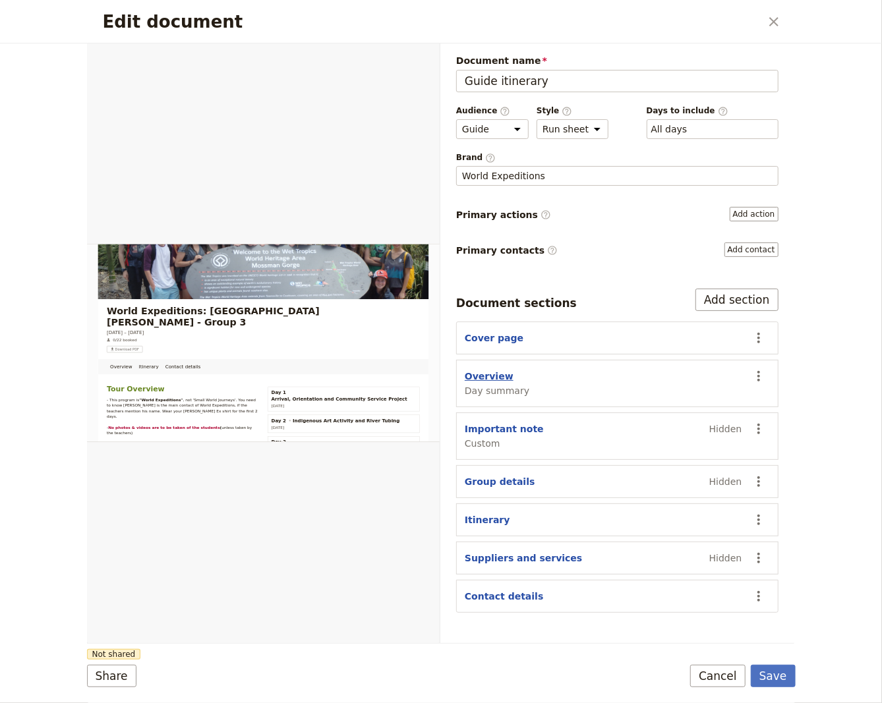
click at [490, 374] on button "Overview" at bounding box center [488, 376] width 49 height 13
select select "DAY_SUMMARY"
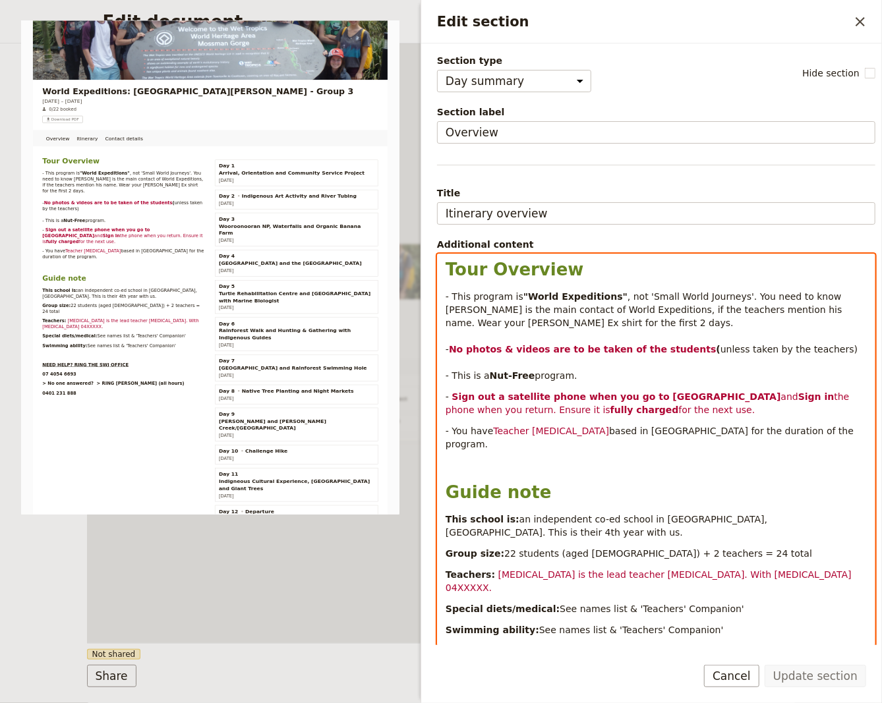
click at [746, 568] on p "Teachers: XXXXX is the lead teacher XXXXX. With XXXXX 04XXXXX." at bounding box center [655, 581] width 421 height 26
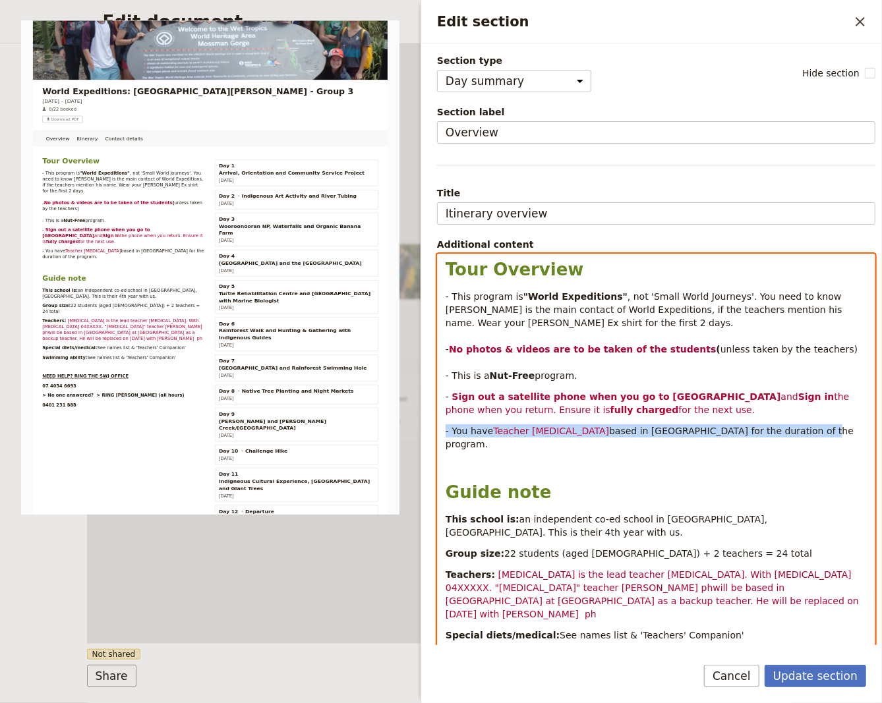
drag, startPoint x: 577, startPoint y: 437, endPoint x: 434, endPoint y: 427, distance: 144.0
click at [437, 427] on div "Tour Overview - This program is "World Expeditions" , not 'Small World Journeys…" at bounding box center [655, 491] width 437 height 474
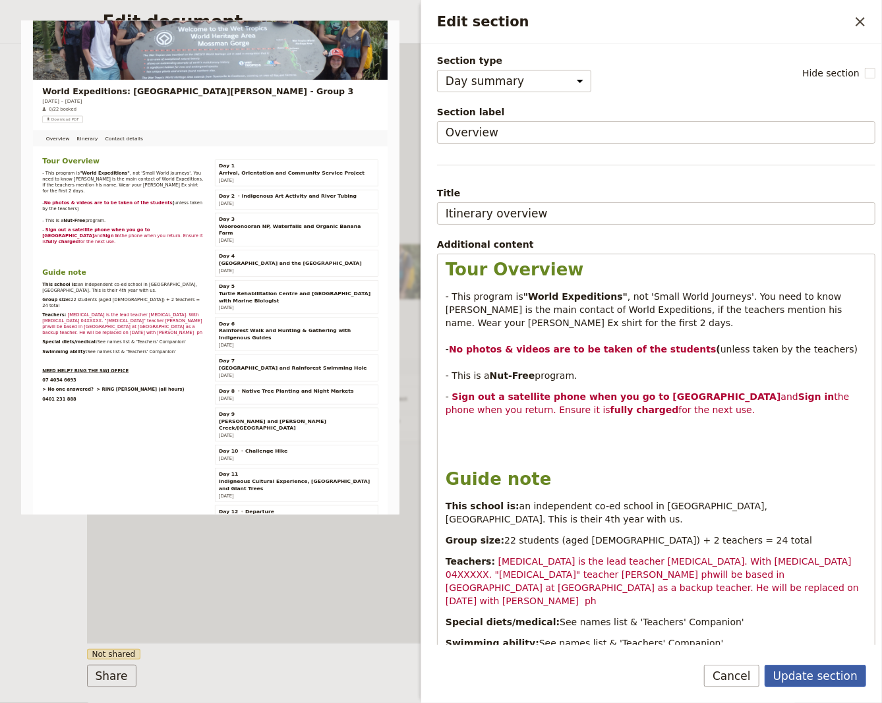
click at [806, 673] on button "Update section" at bounding box center [814, 676] width 101 height 22
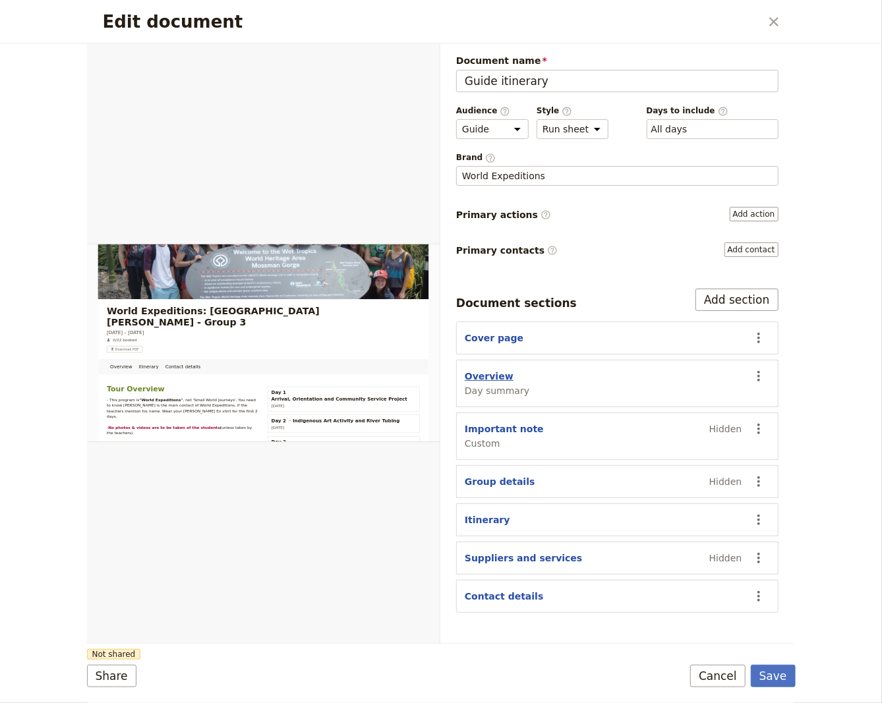
click at [483, 374] on button "Overview" at bounding box center [488, 376] width 49 height 13
select select "DAY_SUMMARY"
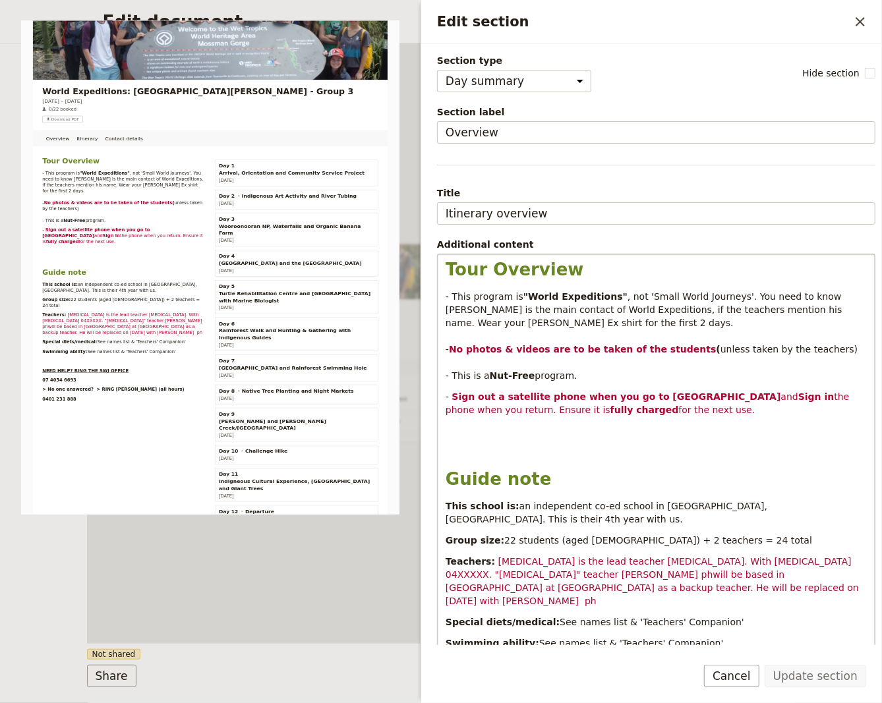
click at [684, 400] on strong "Sign out a satellite phone when you go to [GEOGRAPHIC_DATA]" at bounding box center [616, 396] width 329 height 11
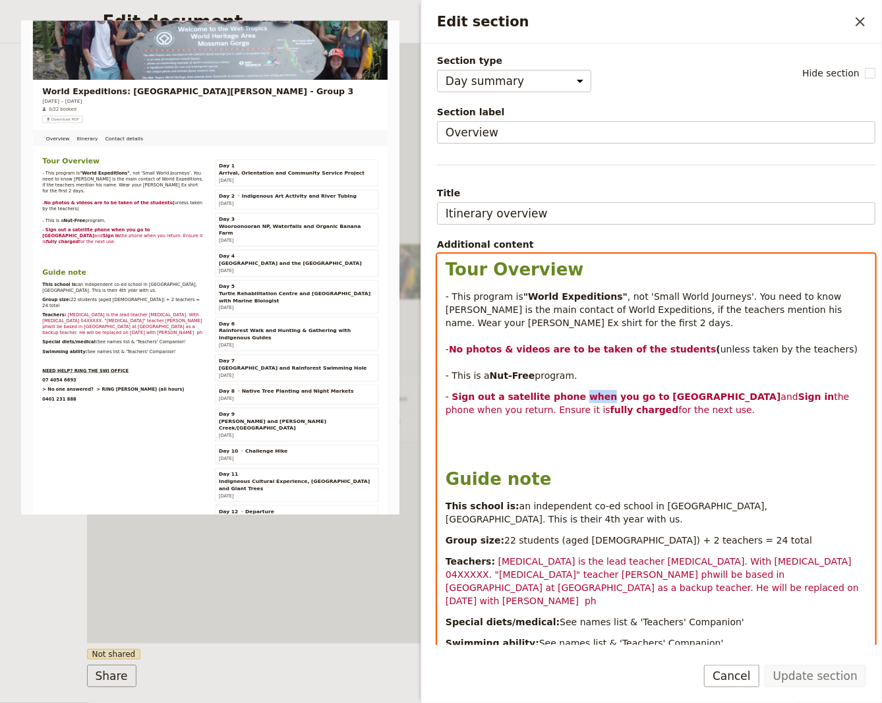
drag, startPoint x: 579, startPoint y: 394, endPoint x: 565, endPoint y: 394, distance: 13.8
click at [565, 394] on strong "Sign out a satellite phone when you go to [GEOGRAPHIC_DATA]" at bounding box center [616, 396] width 329 height 11
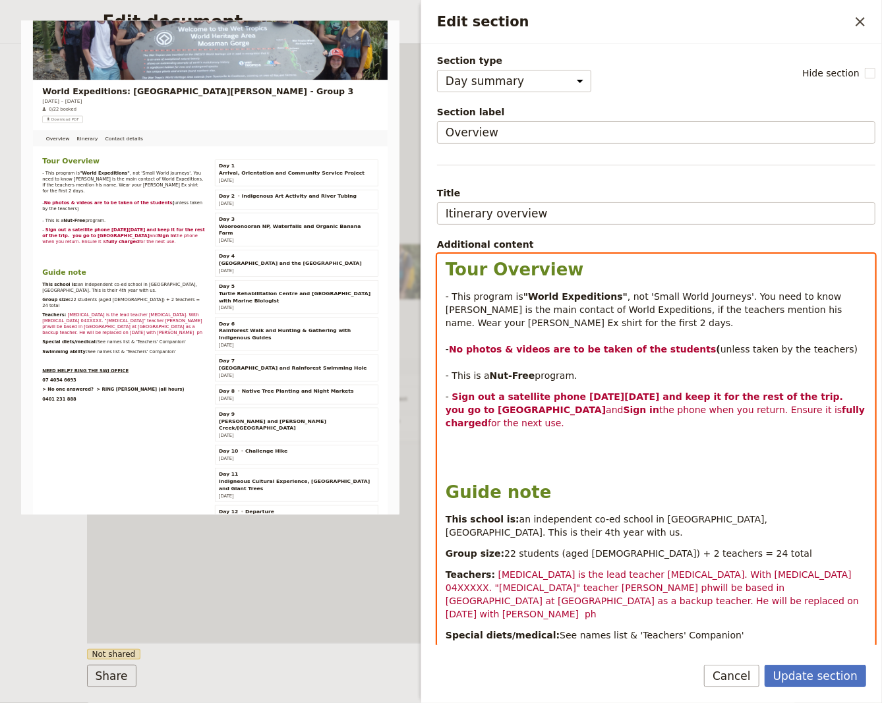
drag, startPoint x: 488, startPoint y: 411, endPoint x: 778, endPoint y: 397, distance: 290.9
click at [778, 397] on p "- Sign out a satellite phone [DATE][DATE] and keep it for the rest of the trip.…" at bounding box center [655, 410] width 421 height 40
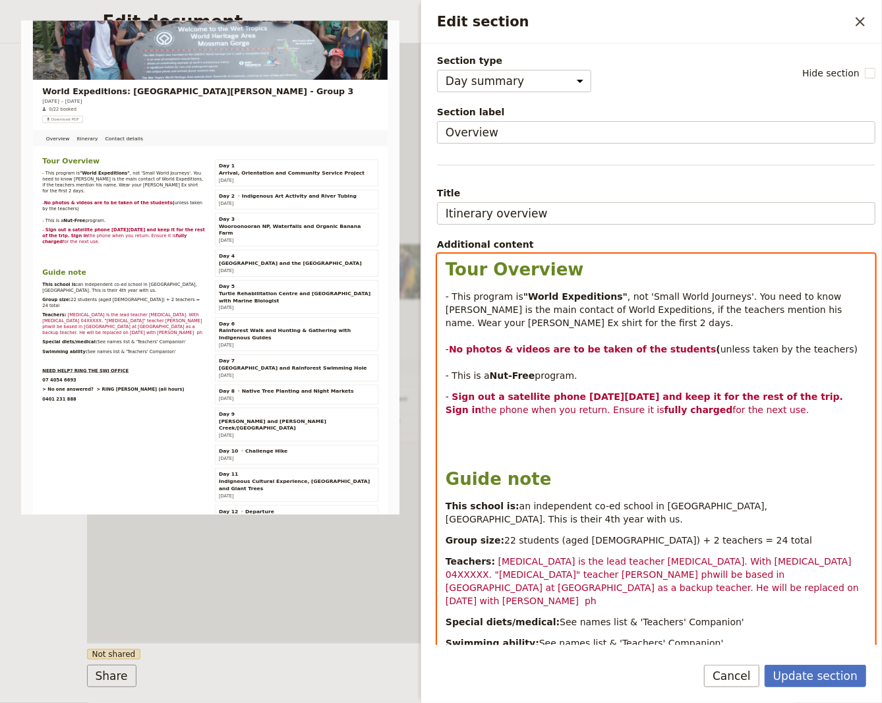
drag, startPoint x: 687, startPoint y: 408, endPoint x: 629, endPoint y: 410, distance: 58.0
click at [733, 410] on span "for the next use." at bounding box center [771, 410] width 76 height 11
drag, startPoint x: 546, startPoint y: 412, endPoint x: 564, endPoint y: 408, distance: 18.9
click at [563, 408] on p "- Sign out a satellite phone [DATE][DATE] and keep it for the rest of the trip.…" at bounding box center [655, 403] width 421 height 26
drag, startPoint x: 637, startPoint y: 408, endPoint x: 621, endPoint y: 413, distance: 16.5
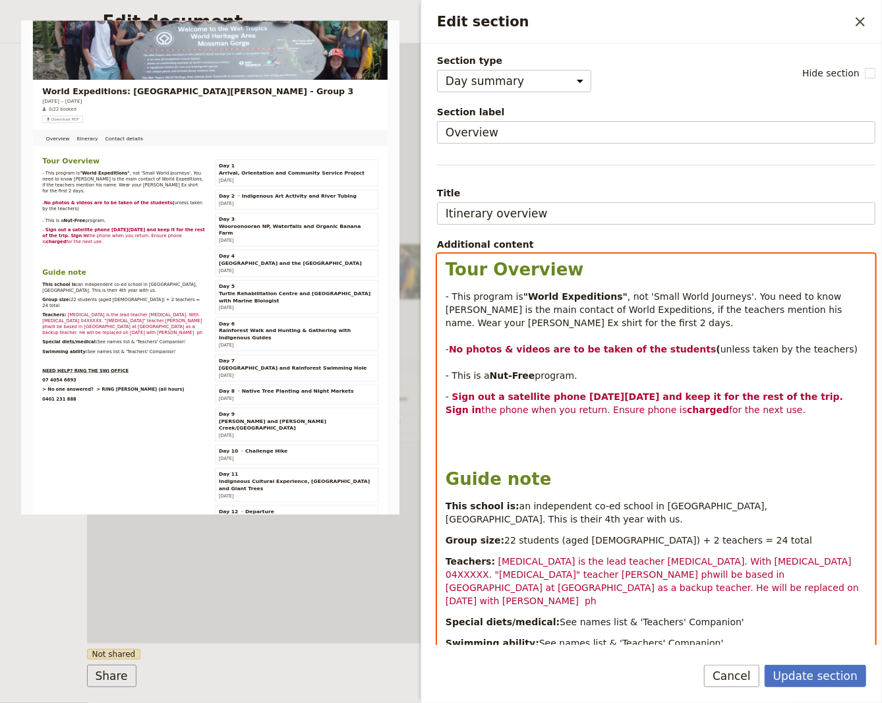
click at [621, 413] on p "- Sign out a satellite phone [DATE][DATE] and keep it for the rest of the trip.…" at bounding box center [655, 403] width 421 height 26
drag, startPoint x: 516, startPoint y: 546, endPoint x: 489, endPoint y: 552, distance: 27.8
click at [486, 555] on p "Teachers: [MEDICAL_DATA] is the lead teacher [MEDICAL_DATA]. With [MEDICAL_DATA…" at bounding box center [655, 581] width 421 height 53
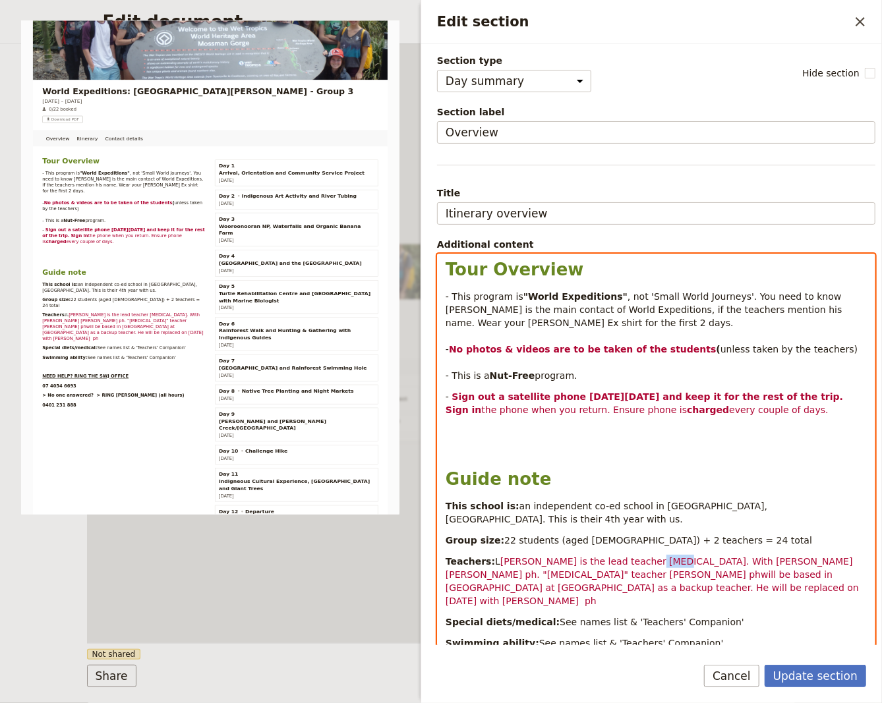
drag, startPoint x: 618, startPoint y: 548, endPoint x: 646, endPoint y: 549, distance: 27.7
click at [646, 556] on span "[PERSON_NAME] is the lead teacher [MEDICAL_DATA]. With [PERSON_NAME] [PERSON_NA…" at bounding box center [653, 581] width 416 height 50
click at [495, 556] on span "L" at bounding box center [497, 561] width 5 height 11
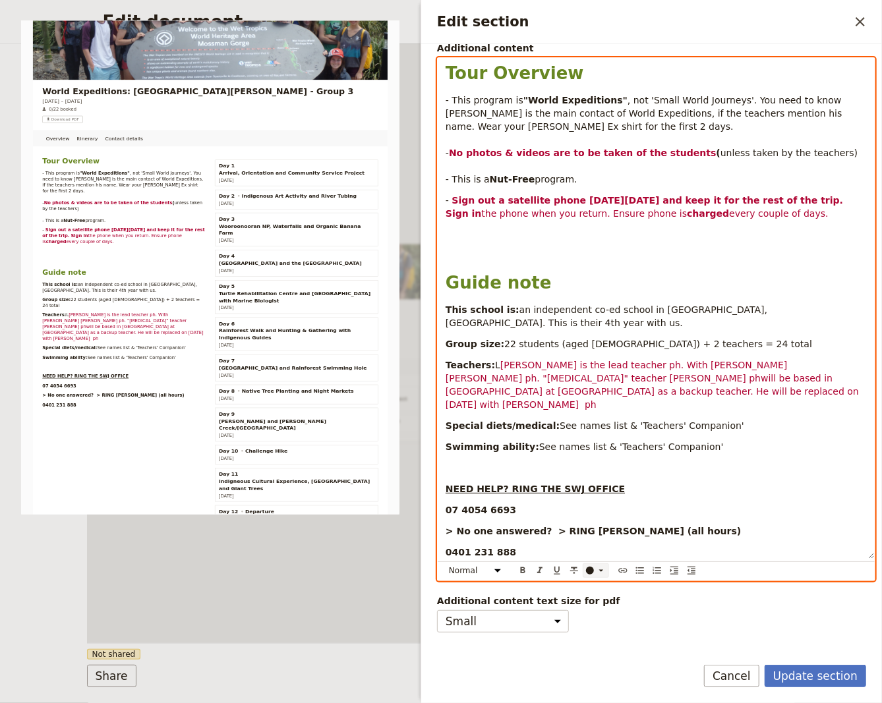
click at [586, 565] on div "​" at bounding box center [597, 570] width 26 height 11
click at [588, 576] on div "button" at bounding box center [590, 575] width 8 height 8
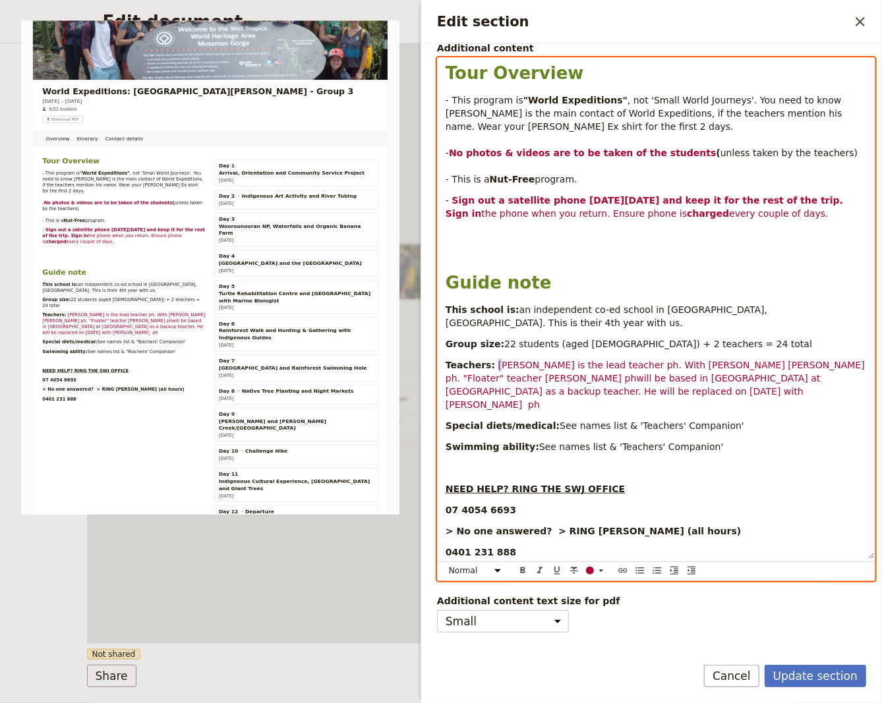
click at [714, 461] on p "Edit section" at bounding box center [655, 467] width 421 height 13
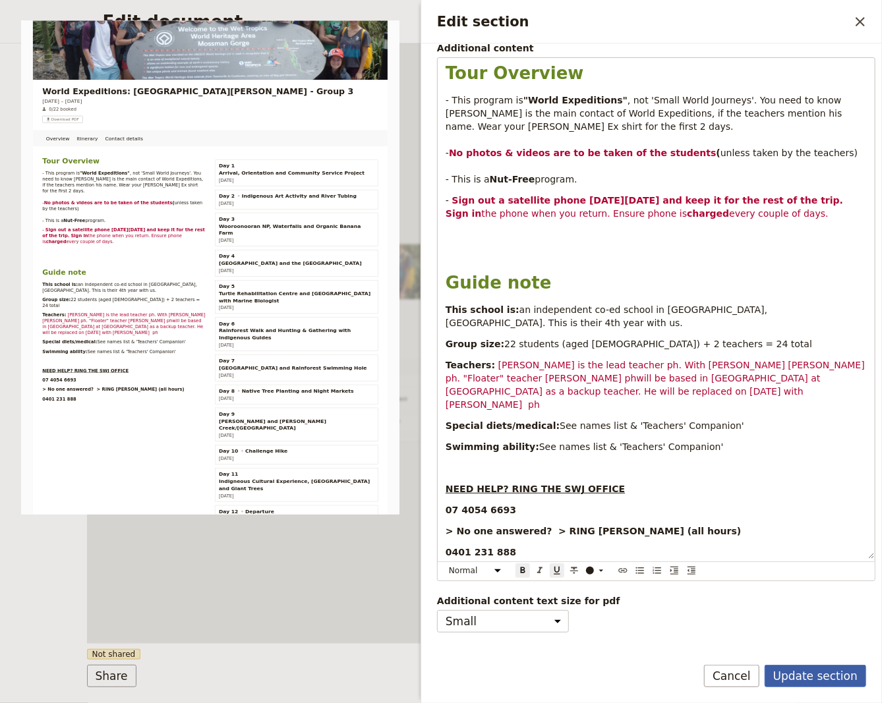
click at [802, 677] on button "Update section" at bounding box center [814, 676] width 101 height 22
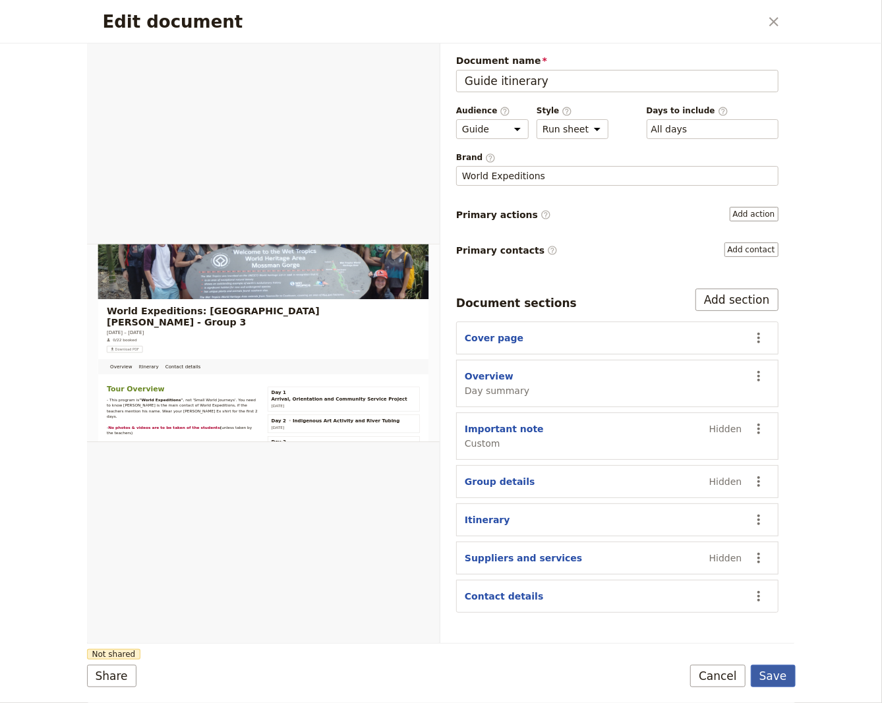
click at [771, 683] on button "Save" at bounding box center [772, 676] width 45 height 22
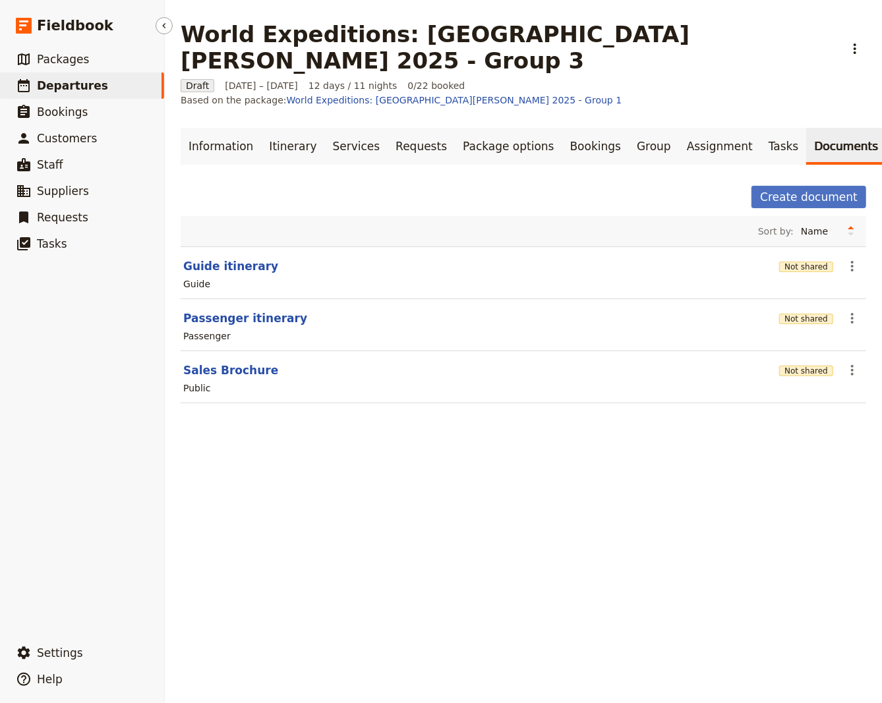
click at [90, 90] on span "Departures" at bounding box center [72, 85] width 71 height 13
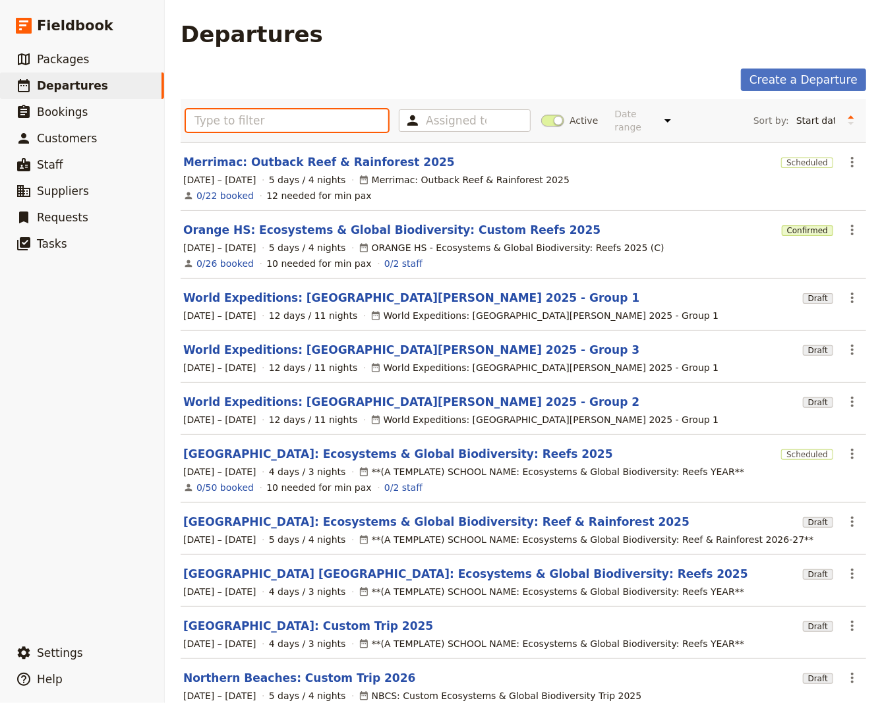
click at [229, 115] on input "text" at bounding box center [287, 120] width 202 height 22
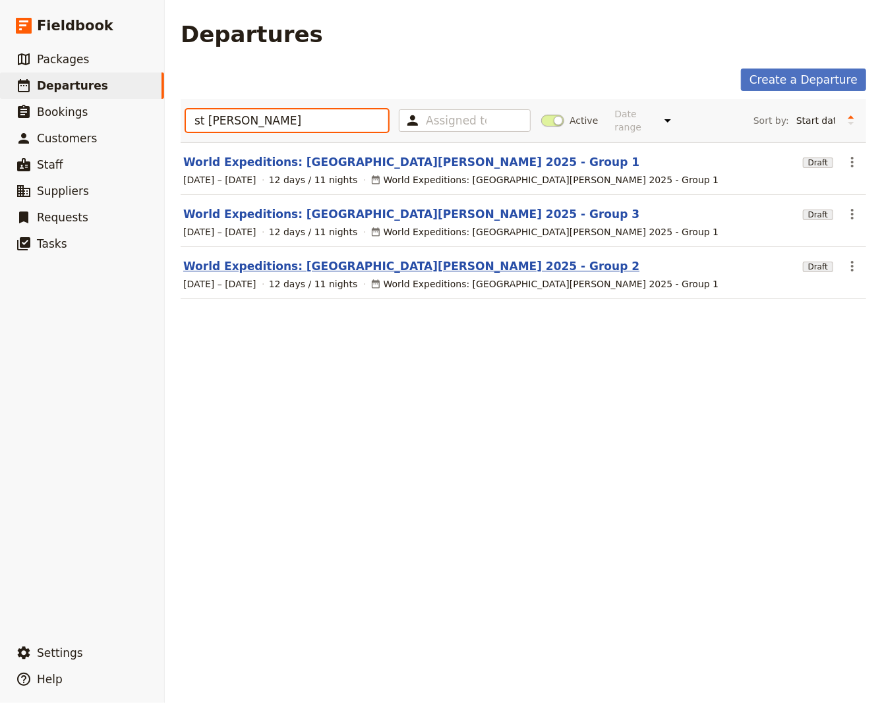
type input "st [PERSON_NAME]"
click at [308, 258] on link "World Expeditions: [GEOGRAPHIC_DATA][PERSON_NAME] 2025 - Group 2" at bounding box center [411, 266] width 456 height 16
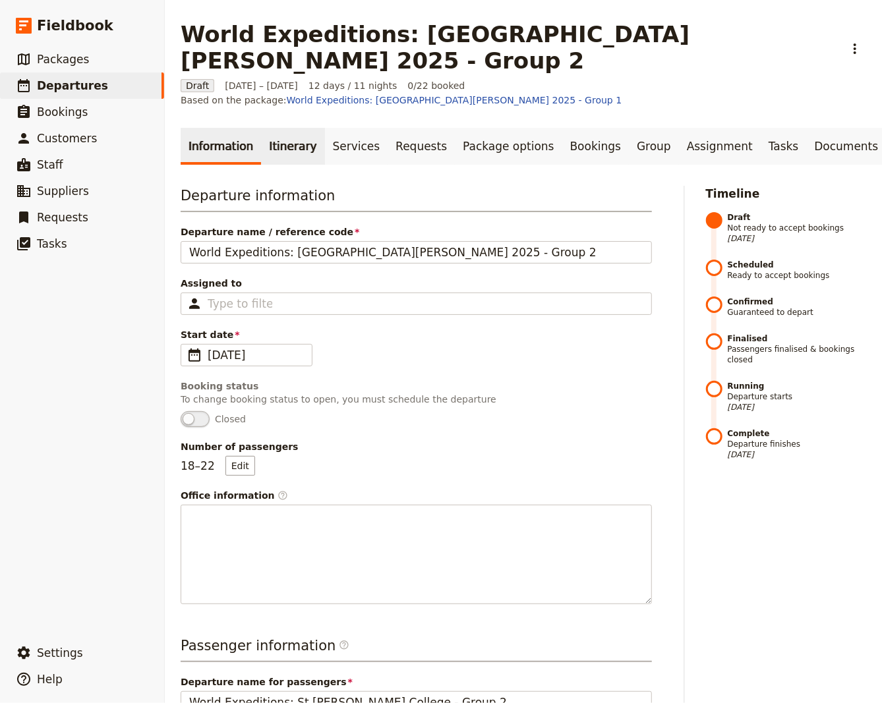
click at [287, 128] on link "Itinerary" at bounding box center [292, 146] width 63 height 37
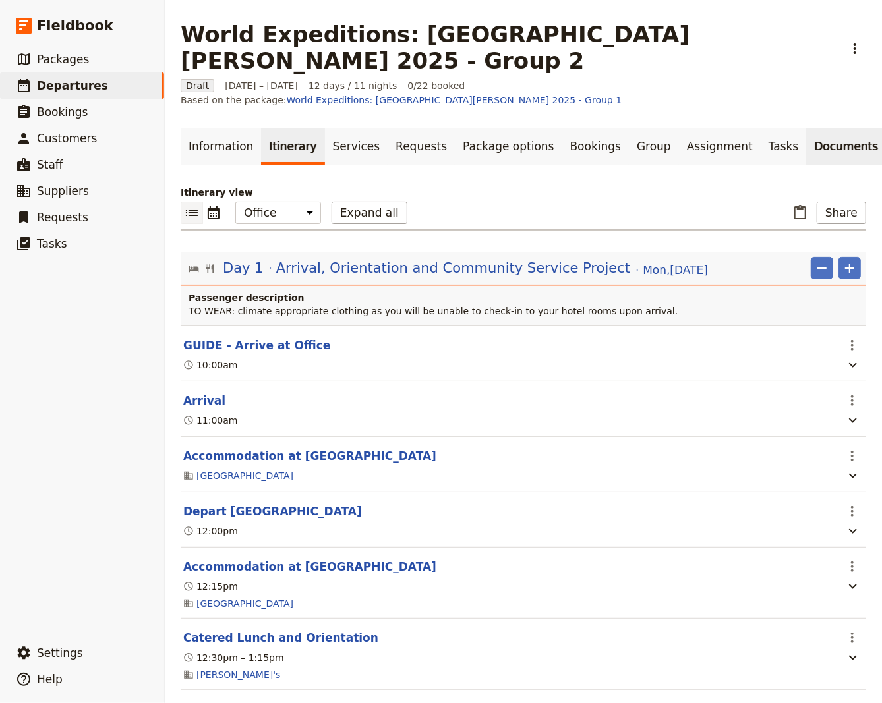
click at [806, 128] on link "Documents" at bounding box center [846, 146] width 80 height 37
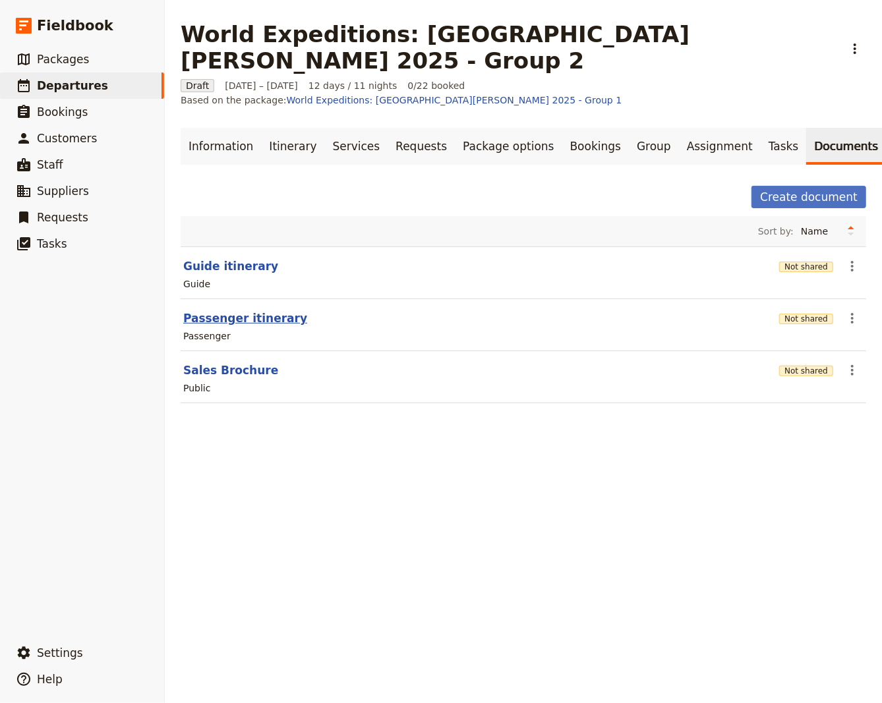
click at [206, 310] on button "Passenger itinerary" at bounding box center [245, 318] width 124 height 16
select select "PASSENGER"
select select "RUN_SHEET"
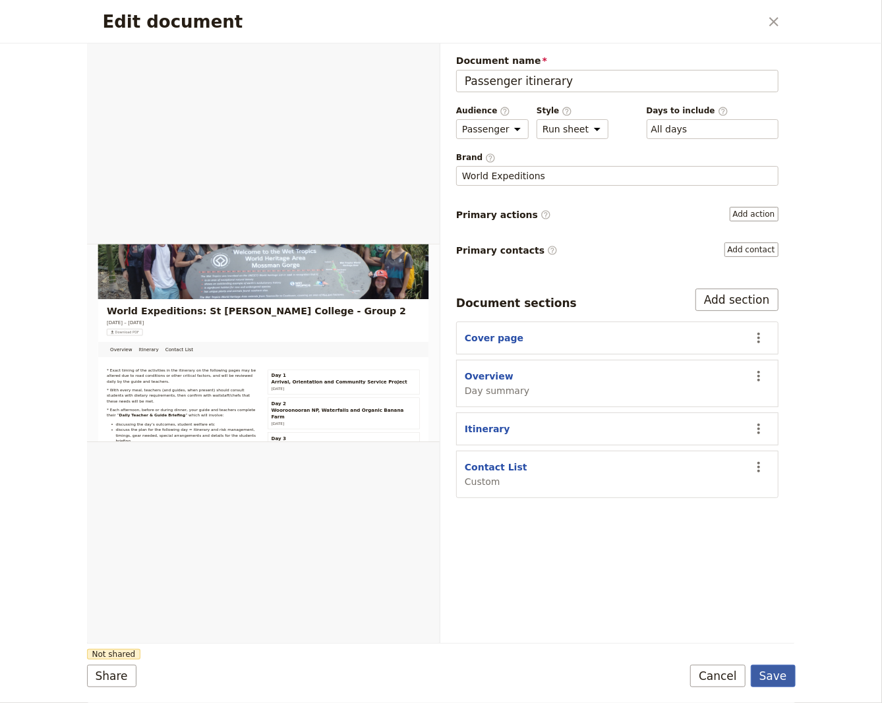
click at [778, 680] on button "Save" at bounding box center [772, 676] width 45 height 22
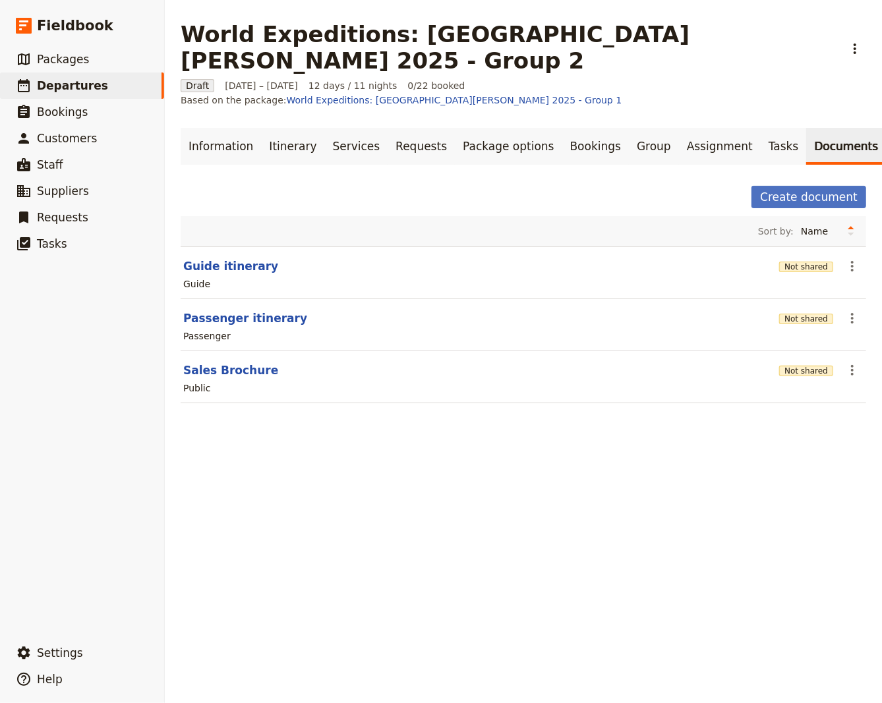
drag, startPoint x: 276, startPoint y: 113, endPoint x: 756, endPoint y: 202, distance: 488.4
click at [277, 128] on link "Itinerary" at bounding box center [292, 146] width 63 height 37
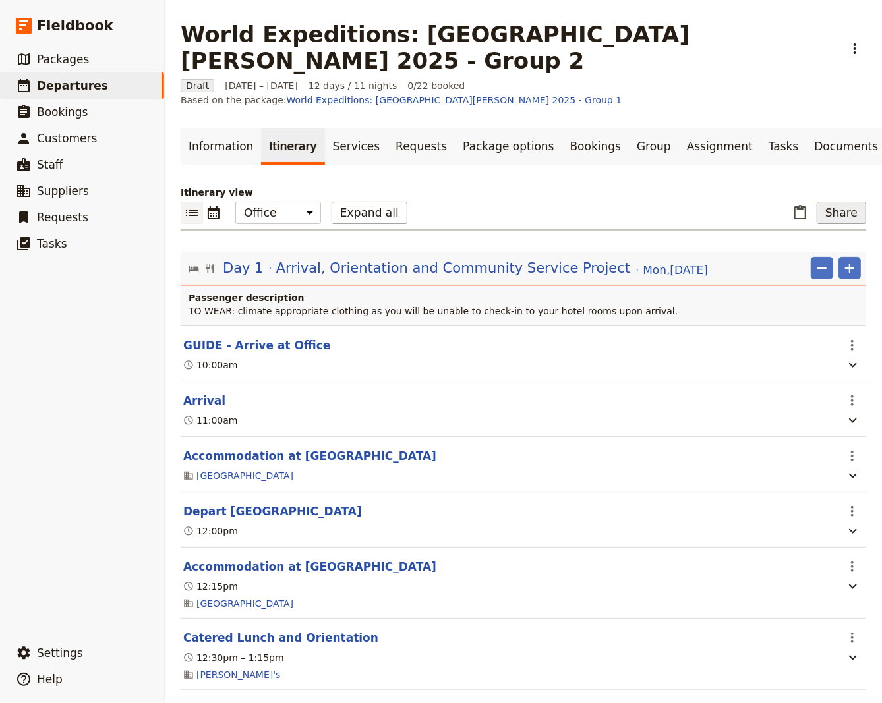
click at [839, 202] on button "Share" at bounding box center [840, 213] width 49 height 22
click at [809, 217] on span "Passenger itinerary" at bounding box center [803, 219] width 89 height 13
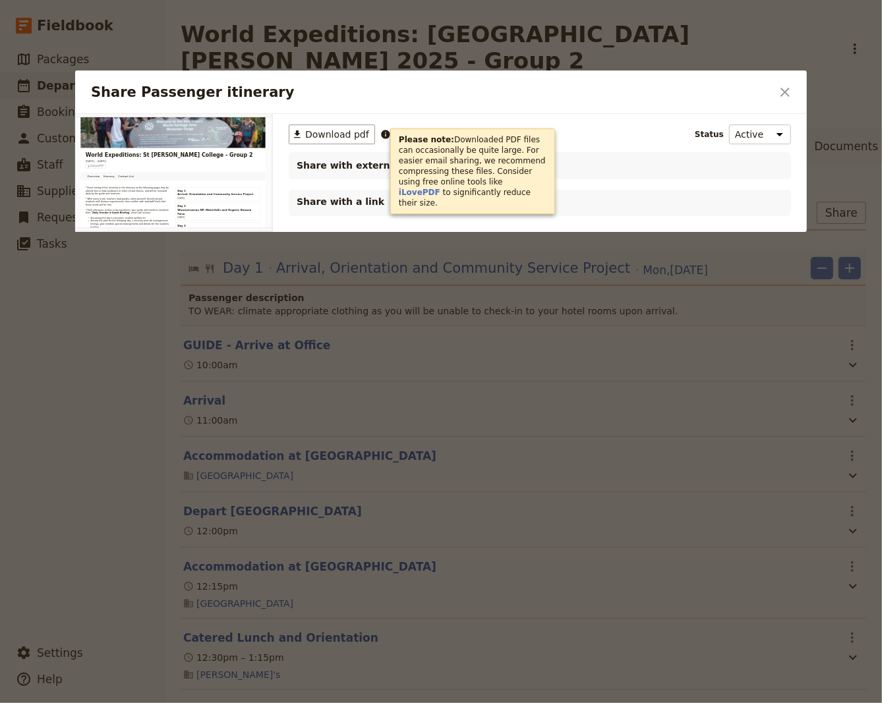
click at [381, 132] on icon "Share Passenger itinerary" at bounding box center [385, 134] width 9 height 9
click at [380, 132] on icon "Share Passenger itinerary" at bounding box center [385, 134] width 11 height 11
click at [440, 188] on link "iLovePDF" at bounding box center [420, 192] width 42 height 9
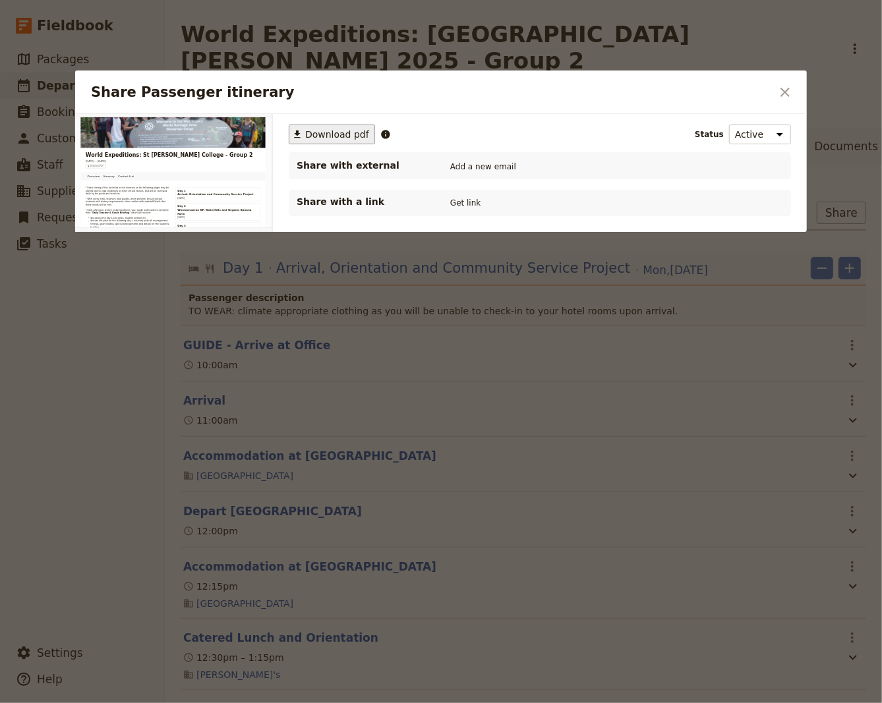
click at [335, 132] on span "Download pdf" at bounding box center [337, 134] width 64 height 13
